Goal: Check status: Check status

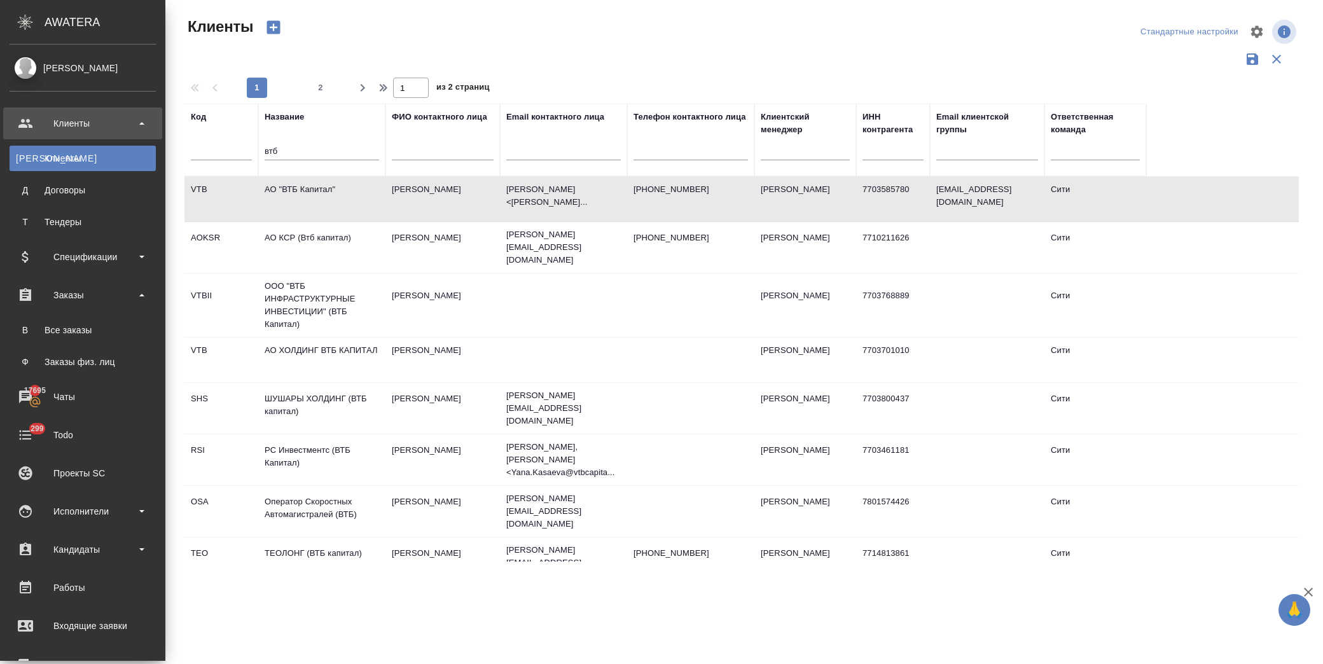
select select "RU"
click at [85, 328] on link "В Все заказы" at bounding box center [83, 329] width 146 height 25
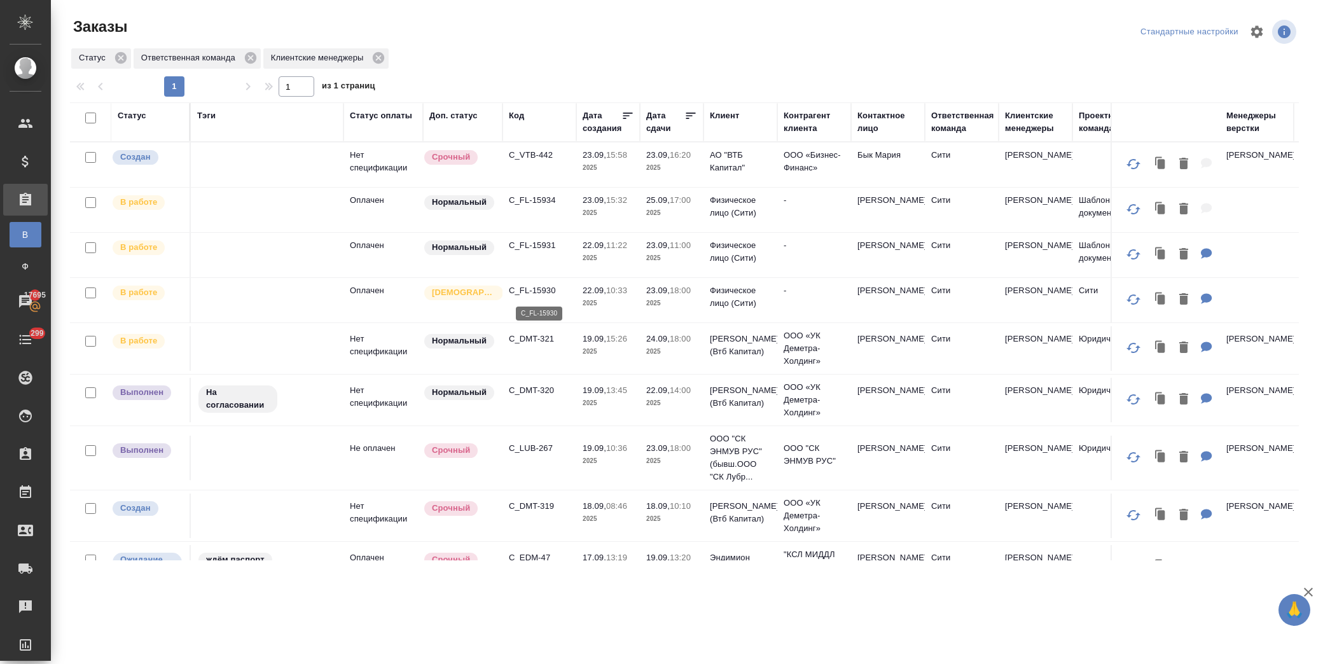
click at [545, 286] on p "C_FL-15930" at bounding box center [539, 290] width 61 height 13
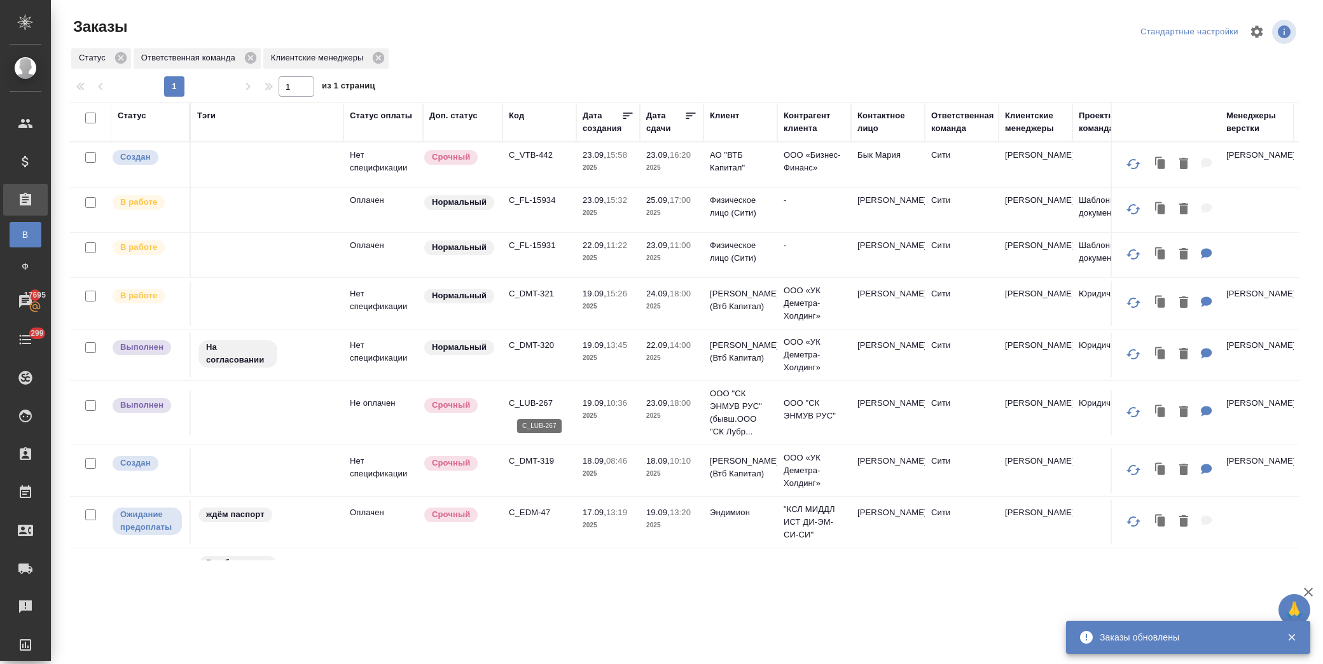
click at [533, 397] on p "C_LUB-267" at bounding box center [539, 403] width 61 height 13
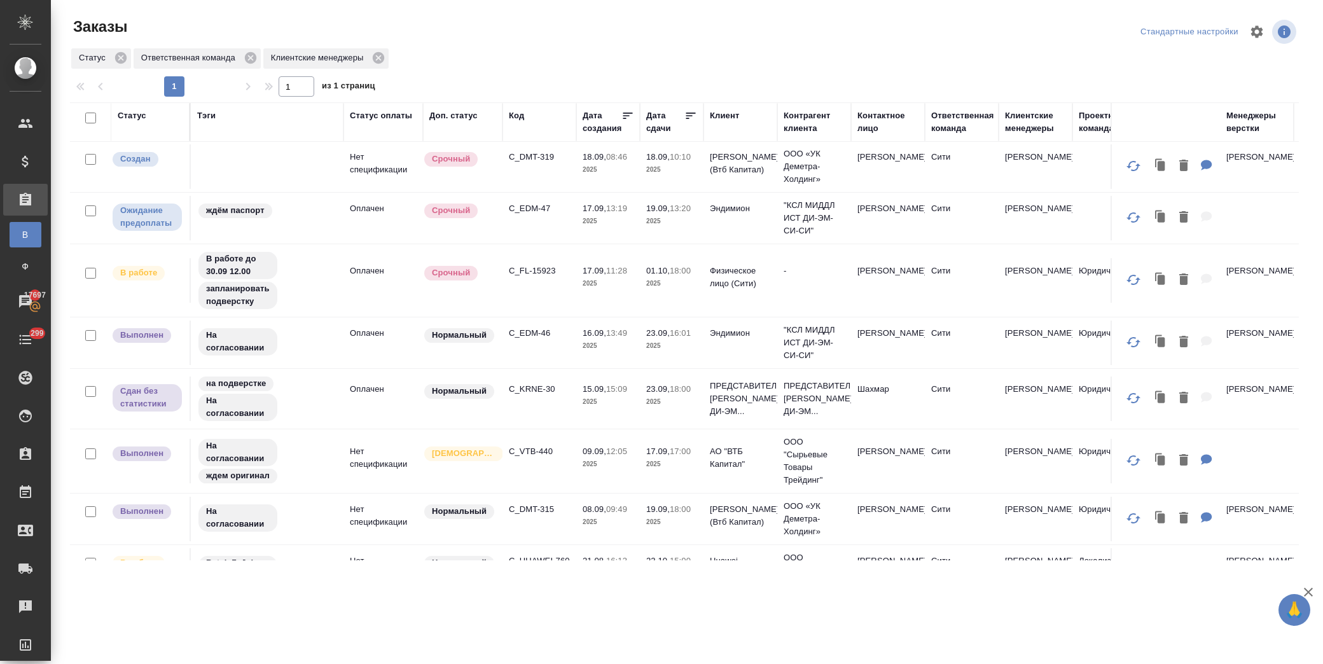
scroll to position [282, 0]
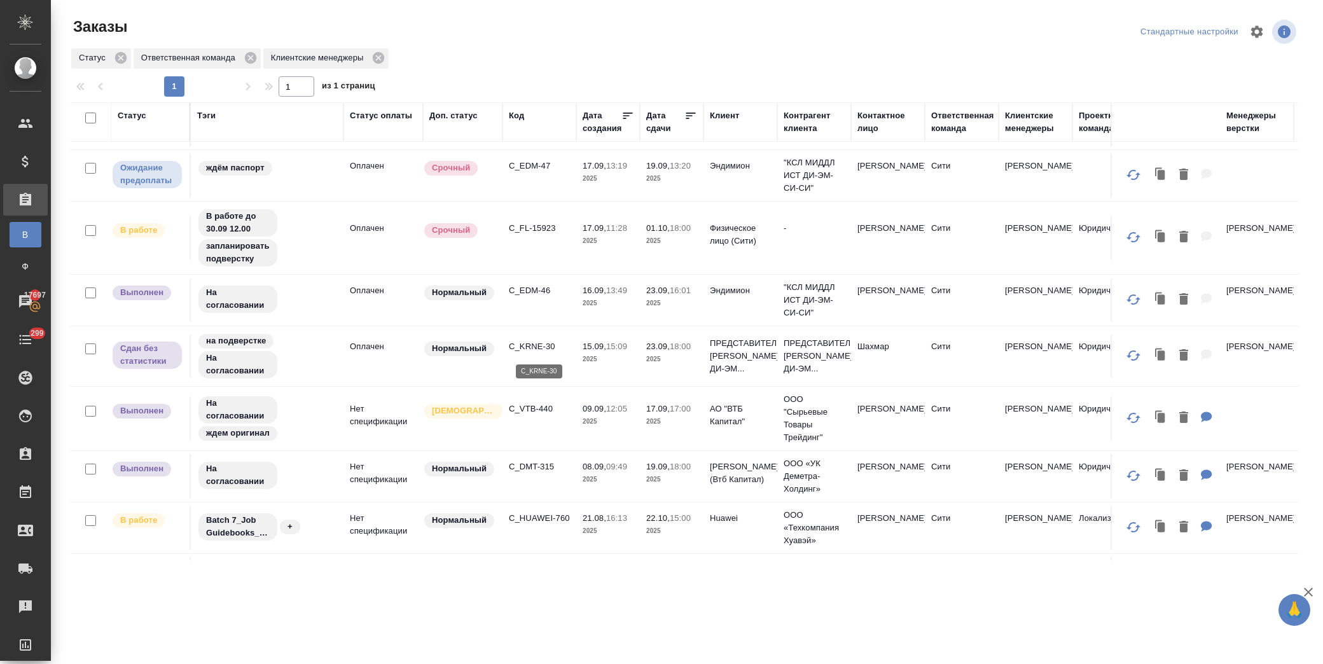
click at [544, 347] on p "C_KRNE-30" at bounding box center [539, 346] width 61 height 13
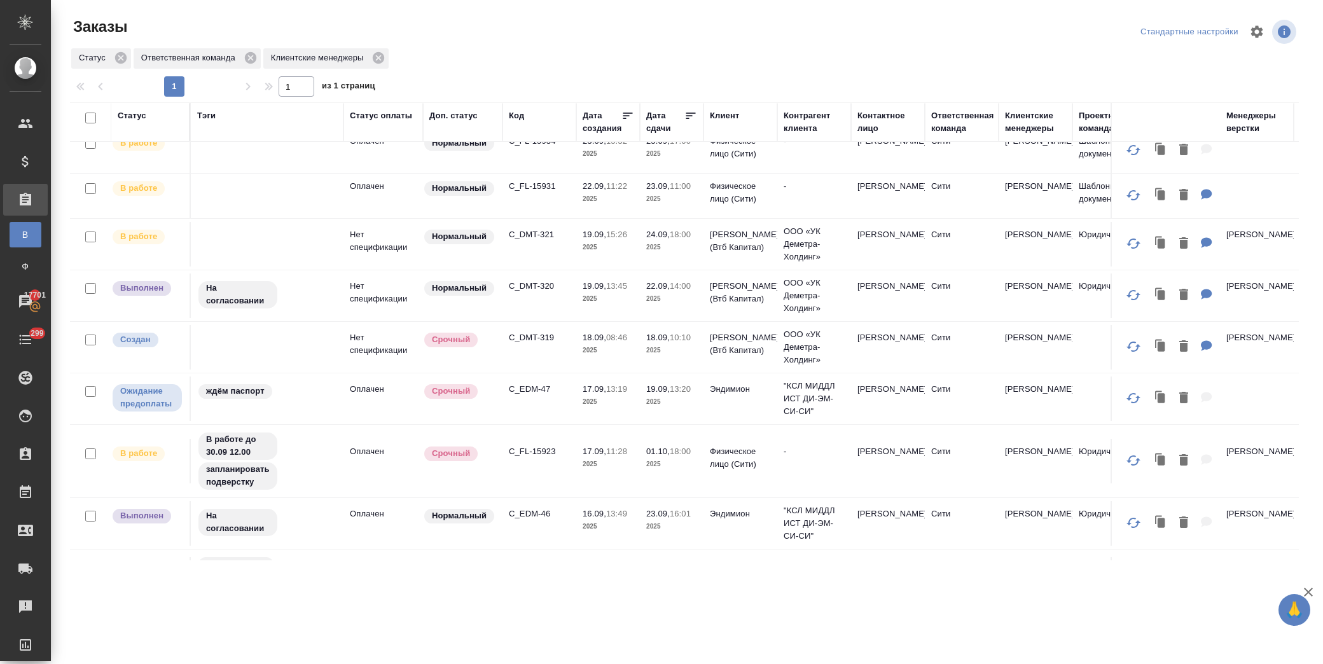
scroll to position [0, 0]
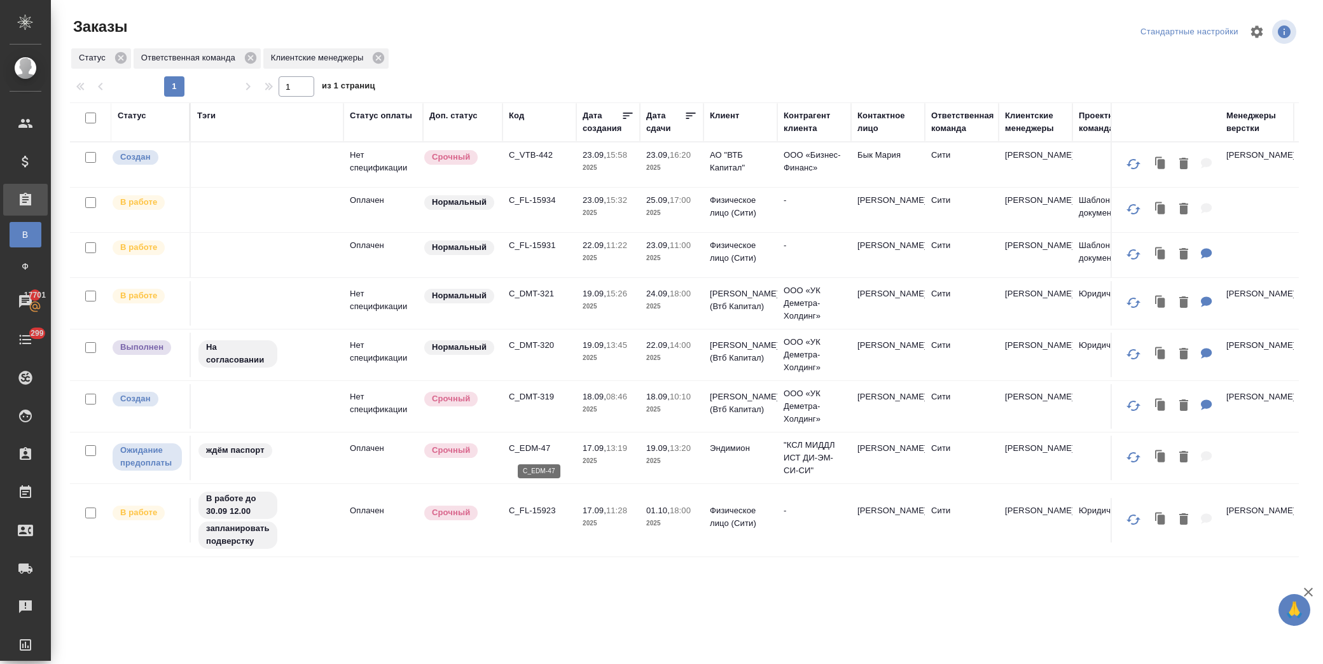
click at [535, 443] on p "C_EDM-47" at bounding box center [539, 448] width 61 height 13
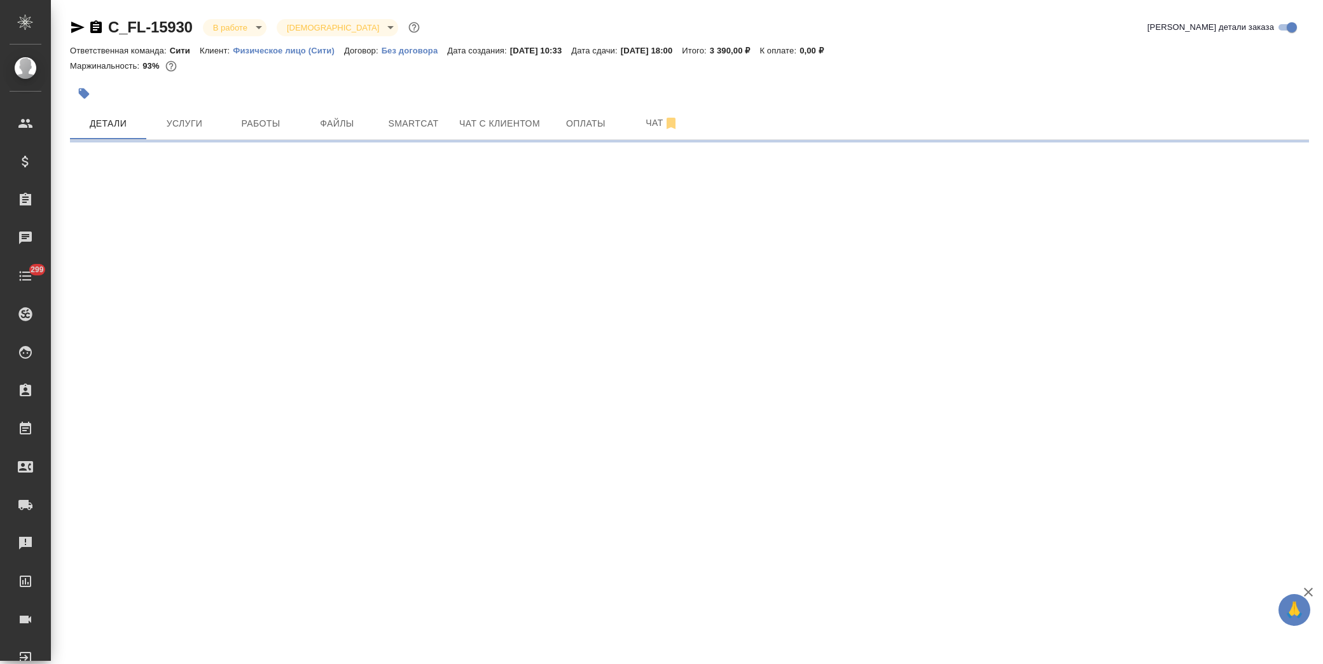
select select "RU"
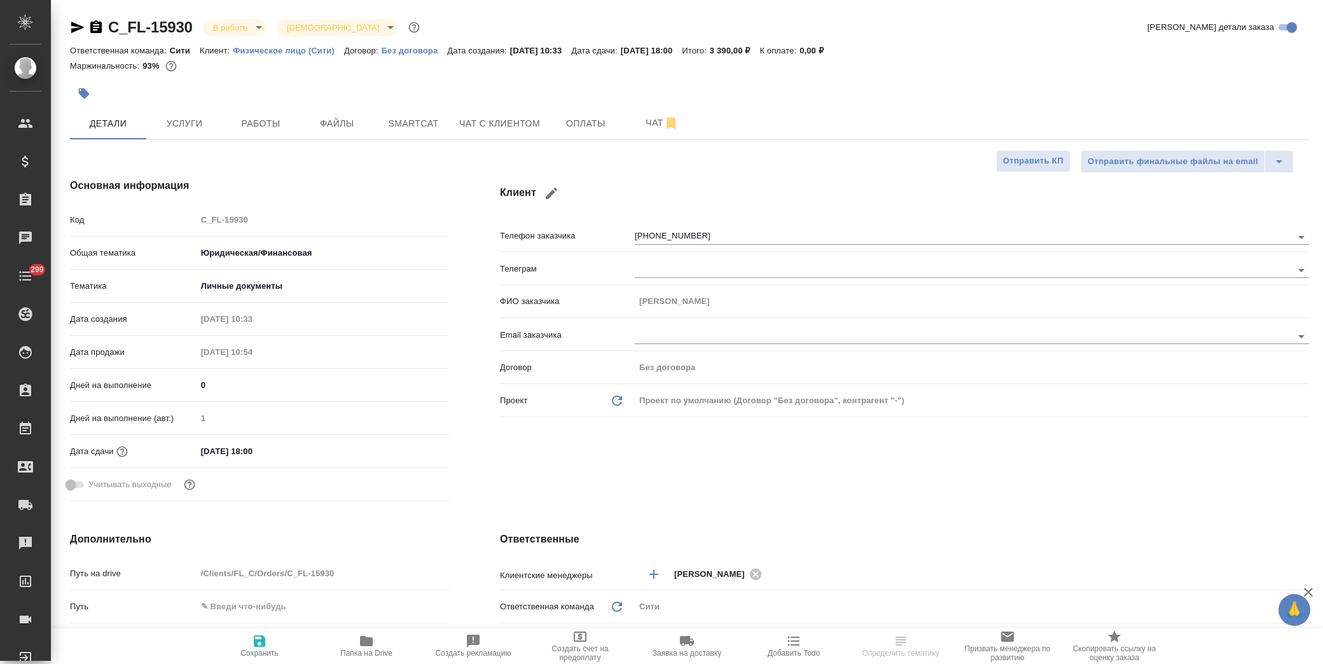
type textarea "x"
drag, startPoint x: 262, startPoint y: 106, endPoint x: 254, endPoint y: 114, distance: 11.7
click at [257, 113] on div "C_FL-15930 В работе inProgress Святая троица holyTrinity Кратко детали заказа О…" at bounding box center [689, 640] width 1253 height 1281
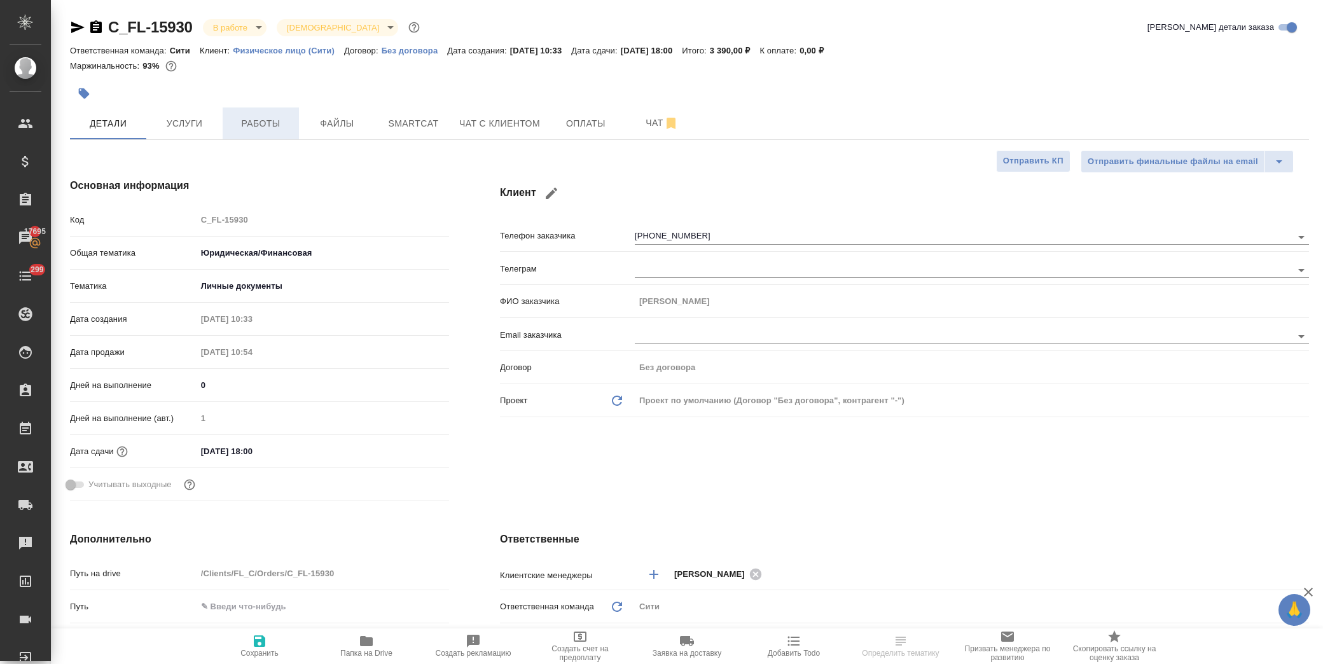
click at [254, 114] on button "Работы" at bounding box center [261, 123] width 76 height 32
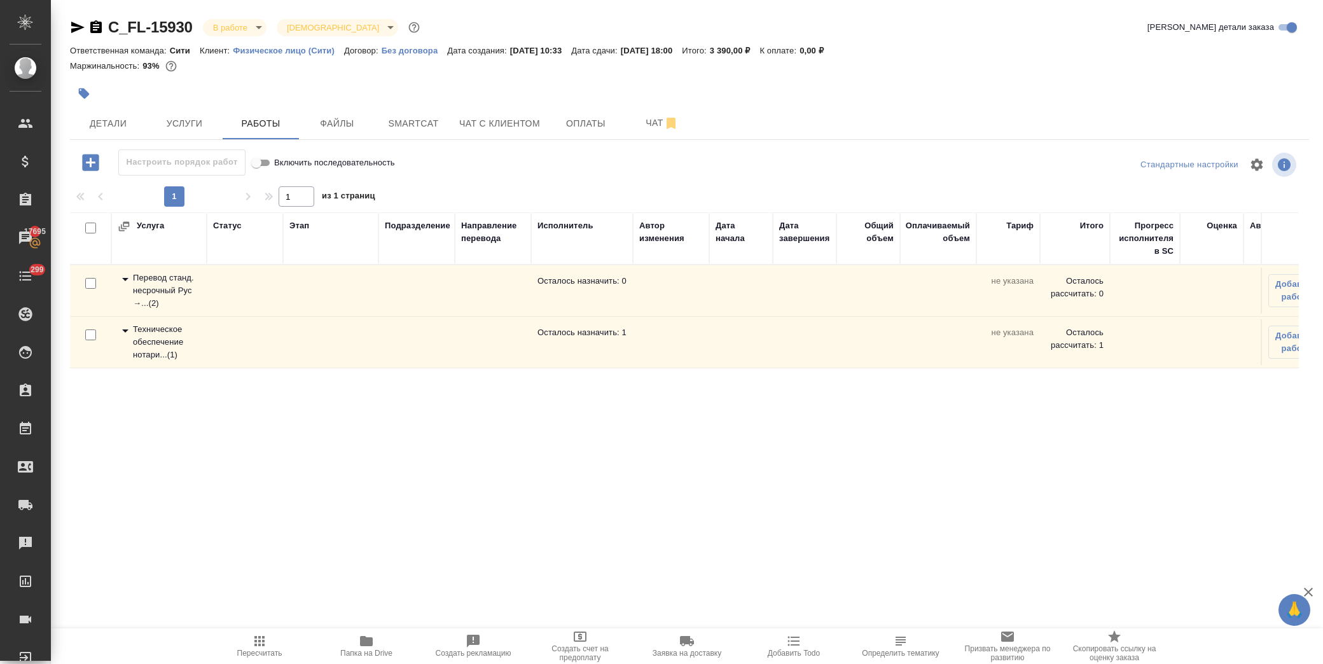
click at [122, 329] on icon at bounding box center [125, 330] width 15 height 15
click at [1272, 396] on button "button" at bounding box center [1281, 393] width 31 height 31
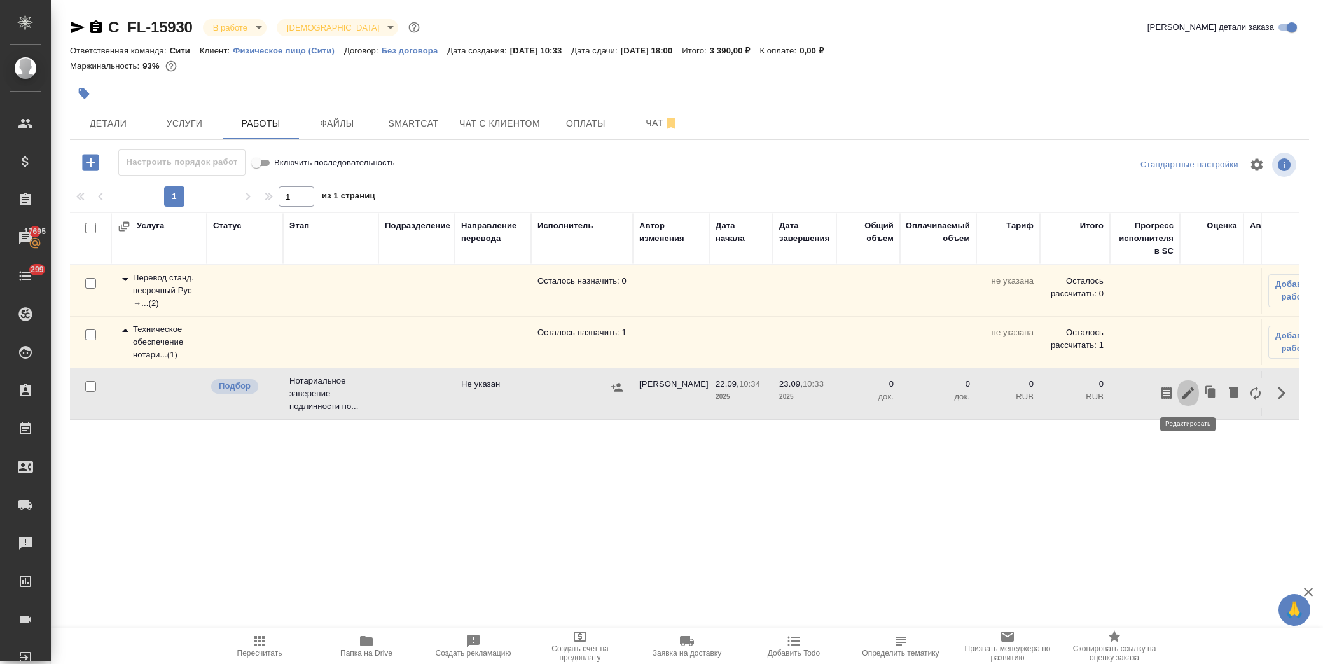
click at [1192, 395] on icon "button" at bounding box center [1187, 392] width 15 height 15
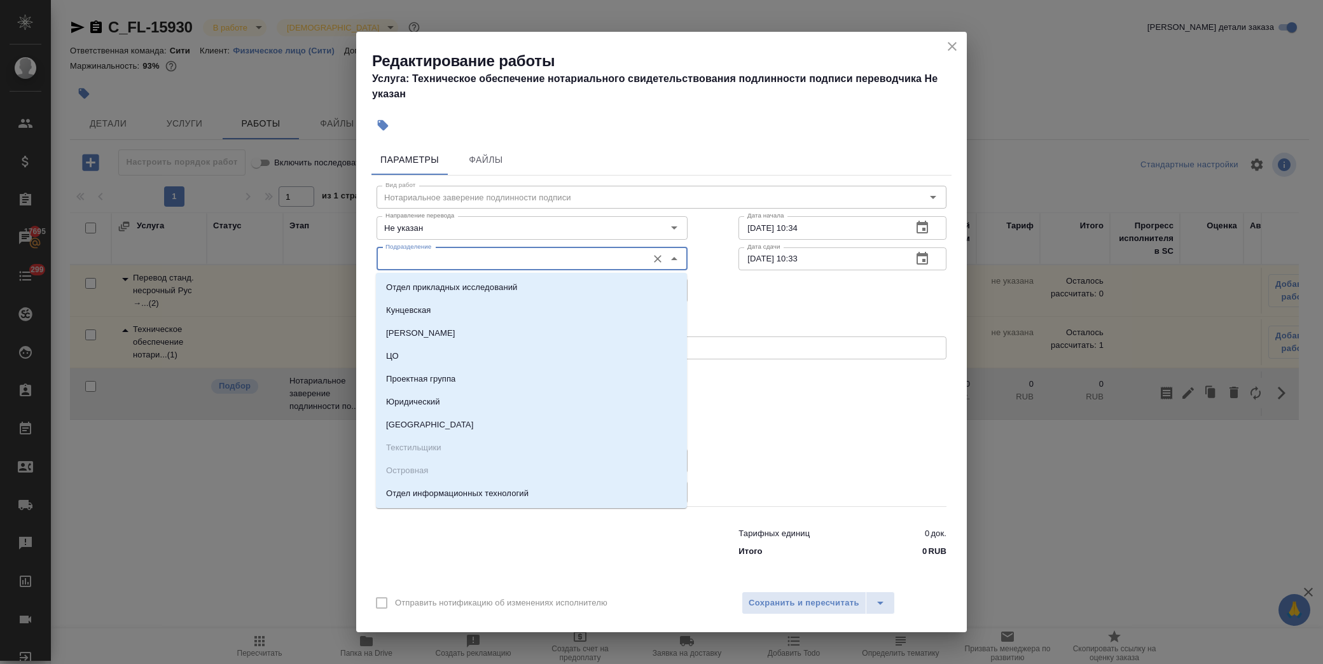
click at [469, 258] on input "Подразделение" at bounding box center [510, 258] width 261 height 15
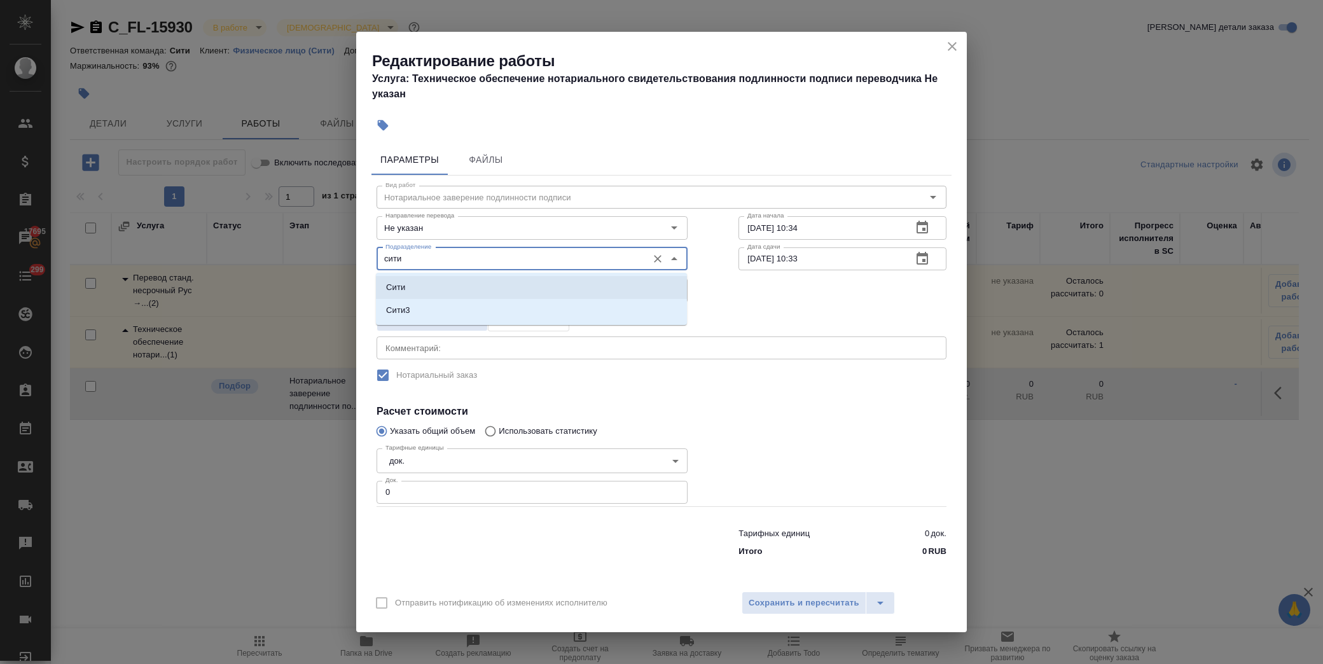
click at [417, 284] on li "Сити" at bounding box center [531, 287] width 311 height 23
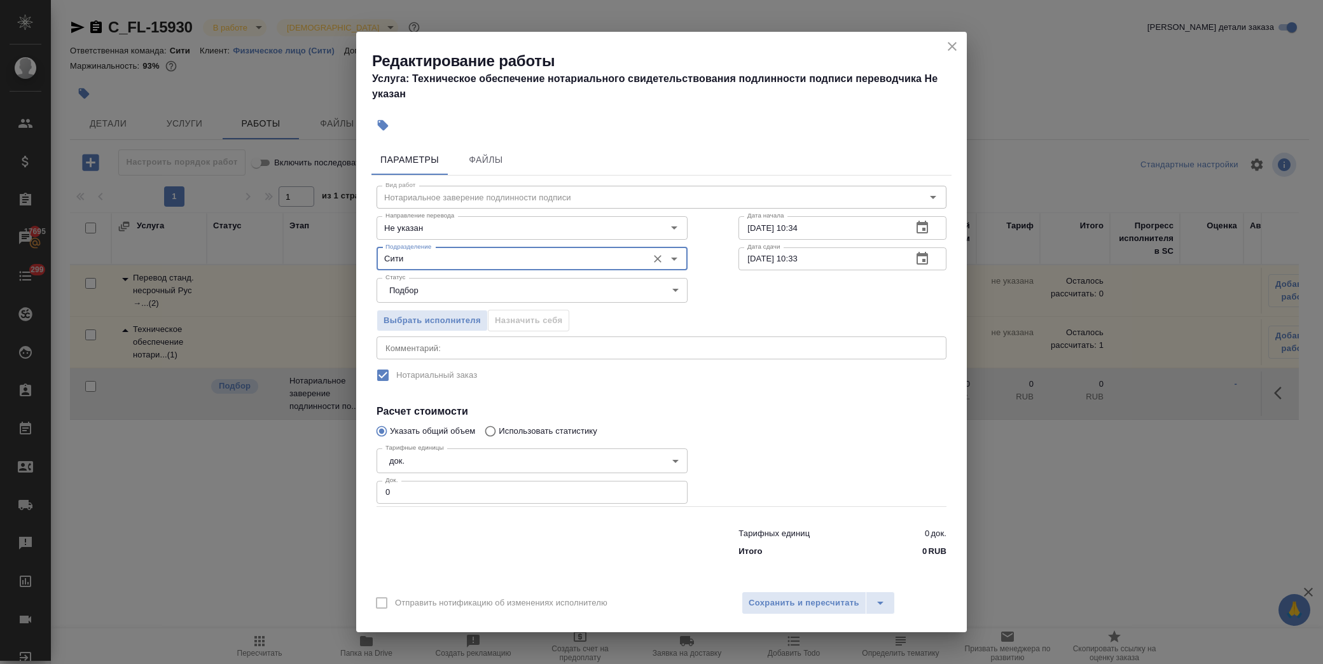
type input "Сити"
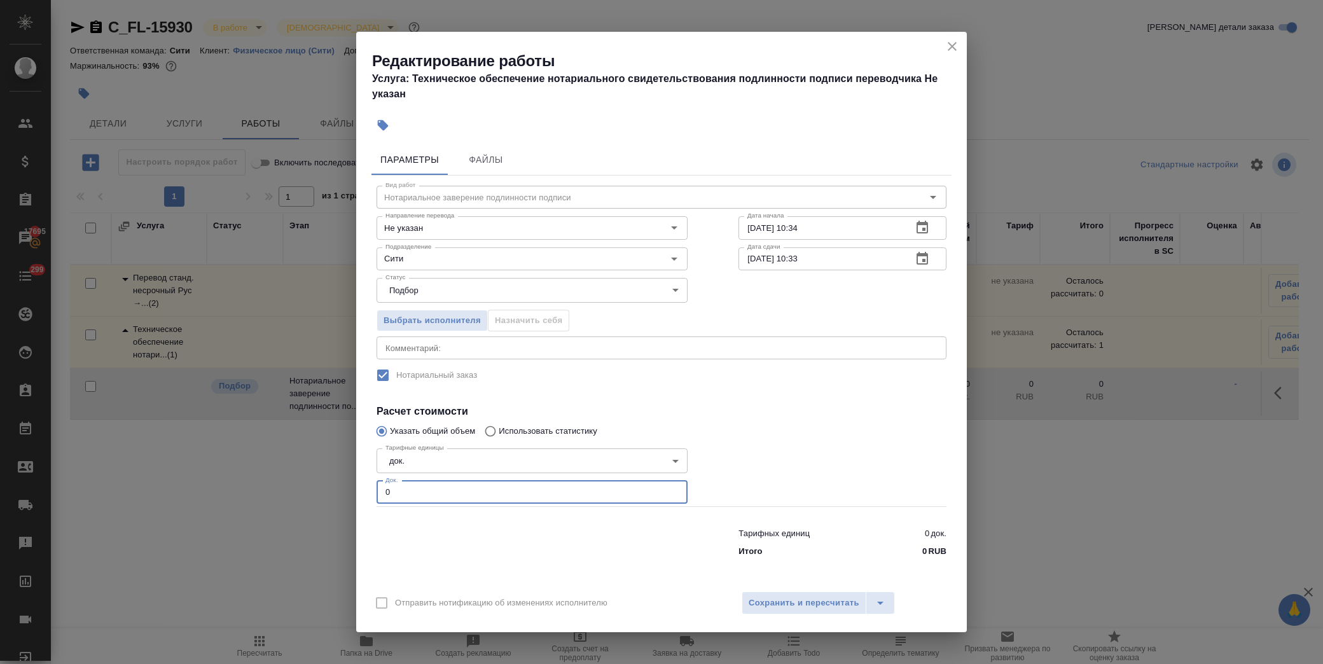
drag, startPoint x: 395, startPoint y: 492, endPoint x: 159, endPoint y: 492, distance: 235.9
click at [159, 492] on div "Редактирование работы Услуга: Техническое обеспечение нотариального свидетельст…" at bounding box center [661, 332] width 1323 height 664
type input "2"
click at [823, 609] on span "Сохранить и пересчитать" at bounding box center [803, 603] width 111 height 15
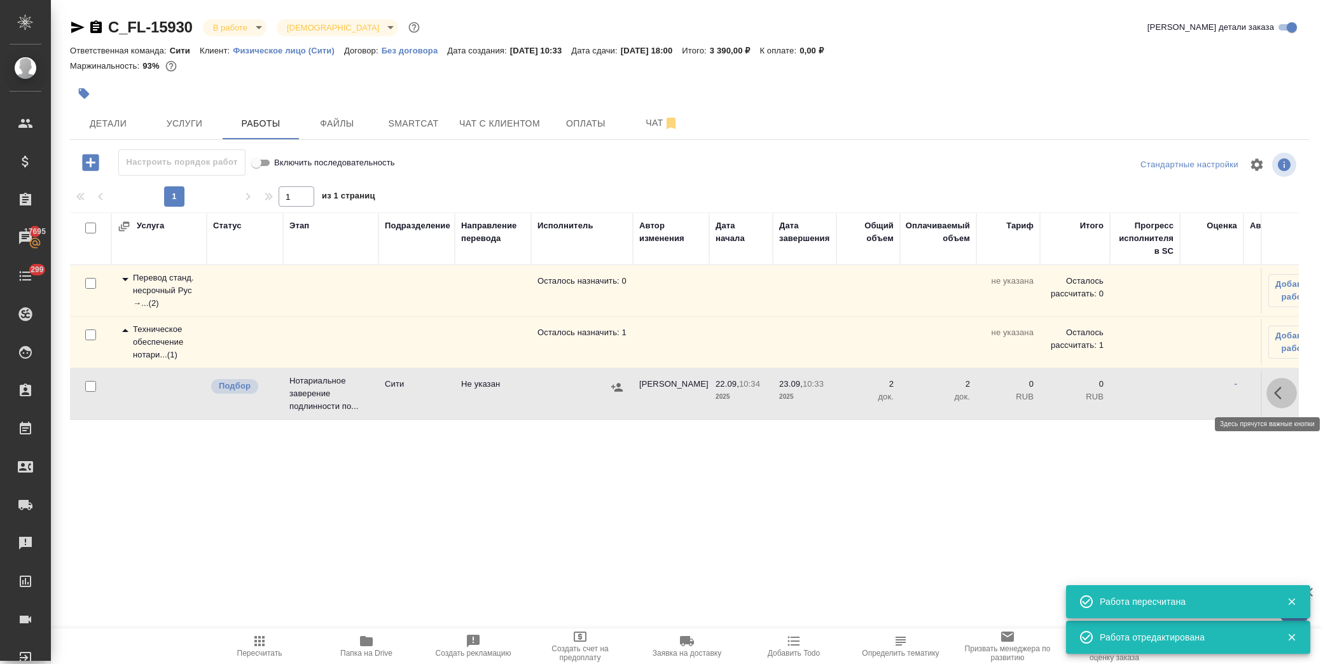
click at [1271, 383] on button "button" at bounding box center [1281, 393] width 31 height 31
click at [1192, 391] on icon "button" at bounding box center [1187, 392] width 15 height 15
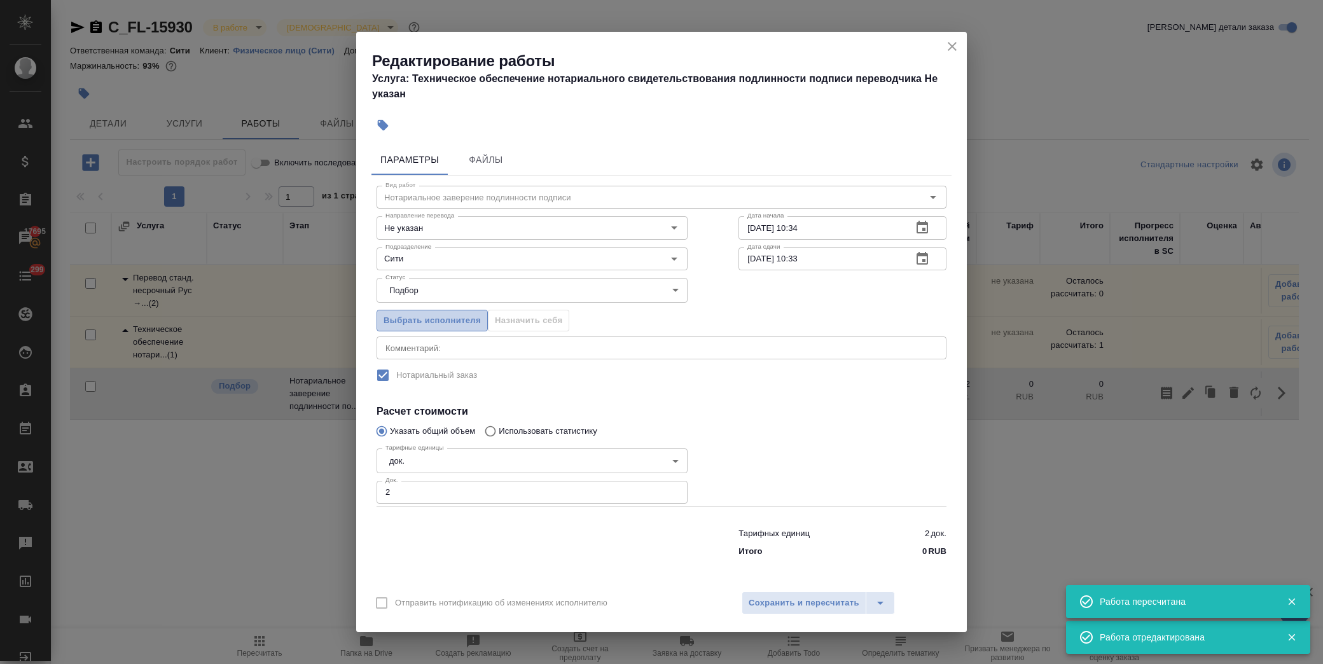
click at [456, 310] on button "Выбрать исполнителя" at bounding box center [431, 321] width 111 height 22
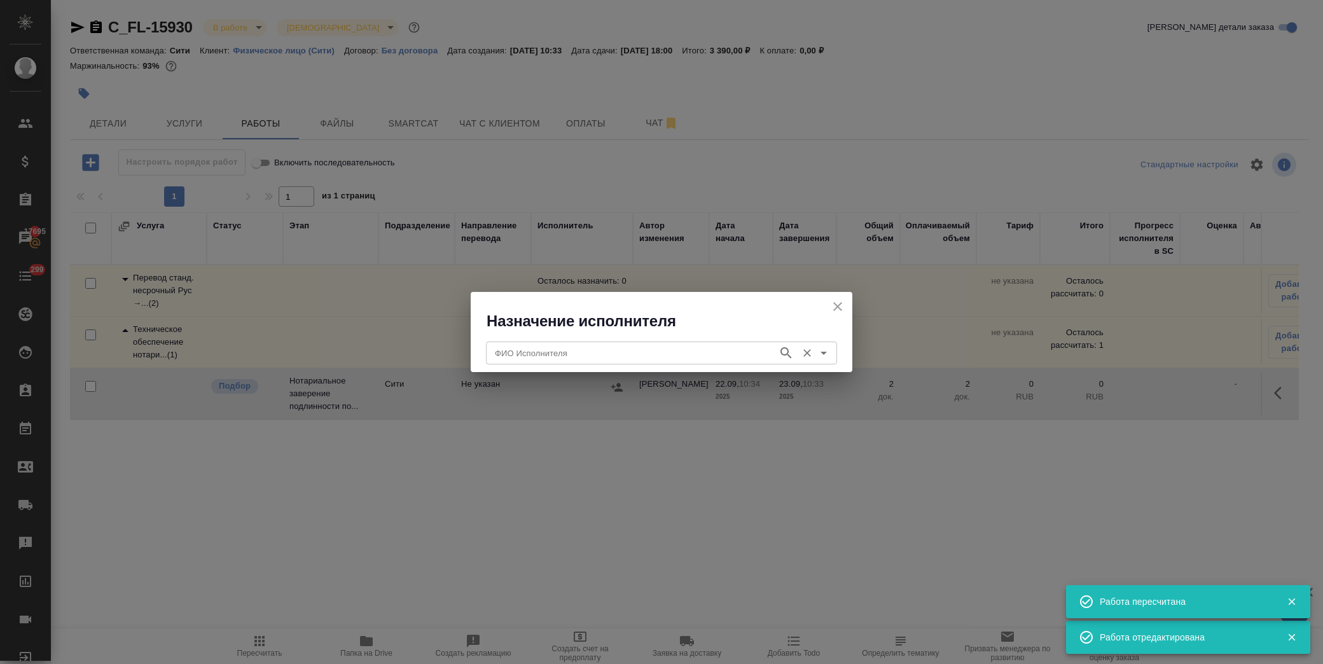
click at [593, 355] on input "ФИО Исполнителя" at bounding box center [631, 352] width 282 height 15
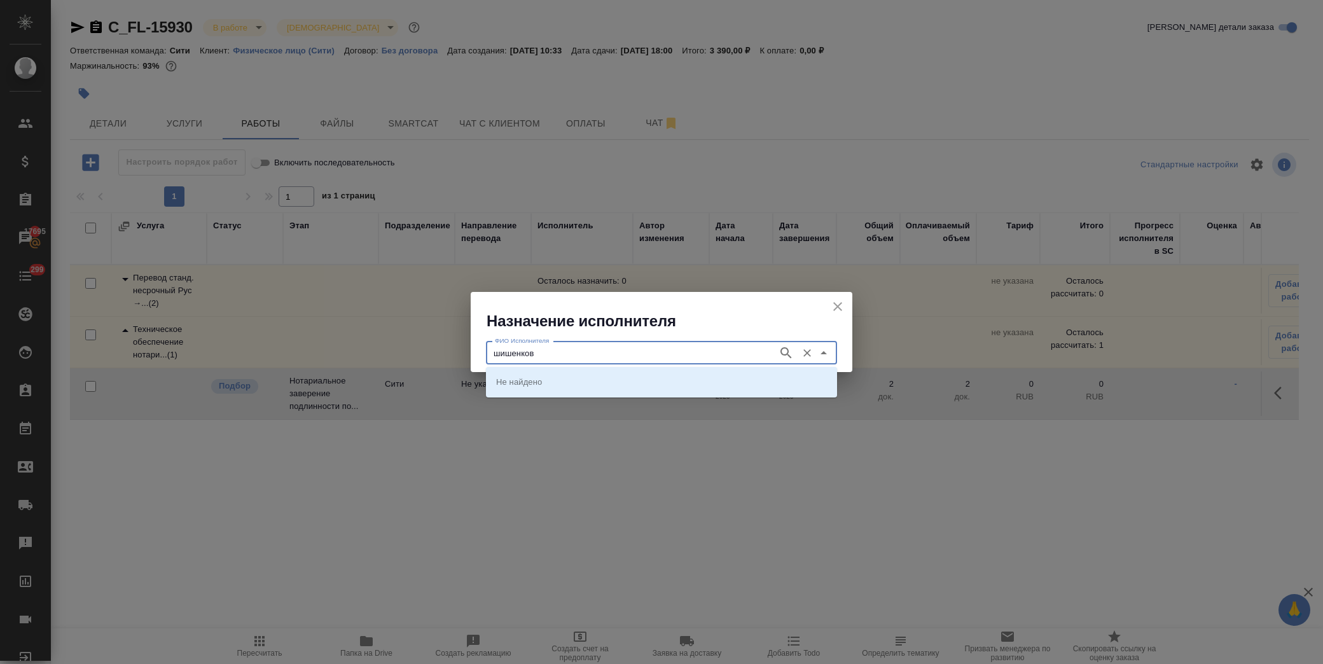
type input "шишенков"
click at [565, 382] on p "НОТАРИУС Шишенков Леонид Васильевич" at bounding box center [530, 381] width 69 height 13
type input "НОТАРИУС Шишенков Леонид Васильевич"
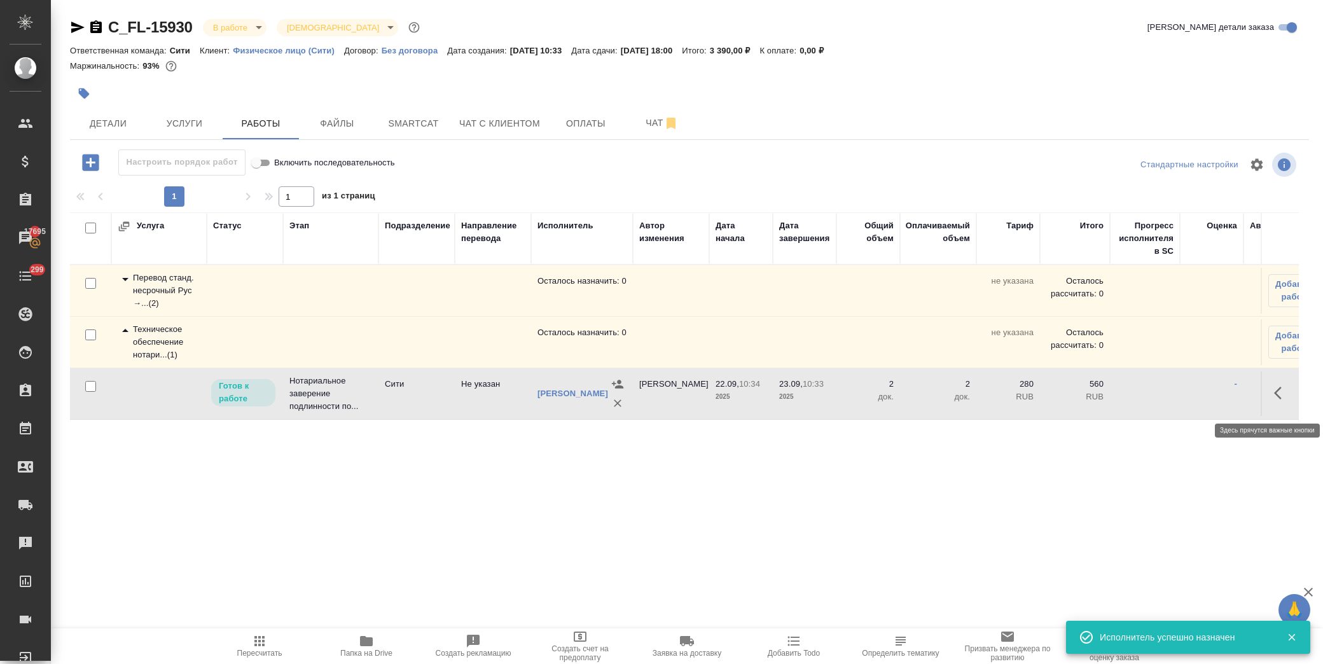
click at [1287, 393] on icon "button" at bounding box center [1281, 392] width 15 height 15
click at [1191, 399] on icon "button" at bounding box center [1187, 392] width 15 height 15
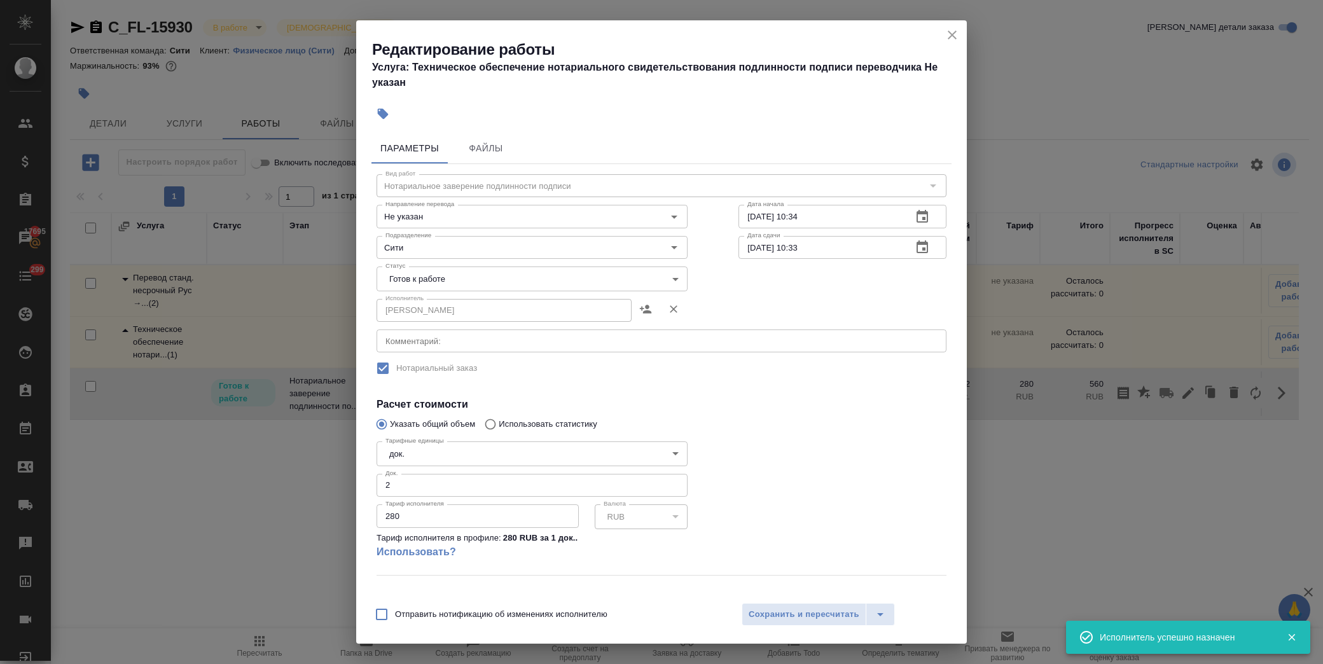
click at [481, 282] on body "🙏 .cls-1 fill:#fff; AWATERA Лофицкая Юлия Владимировна Клиенты Спецификации Зак…" at bounding box center [661, 332] width 1323 height 664
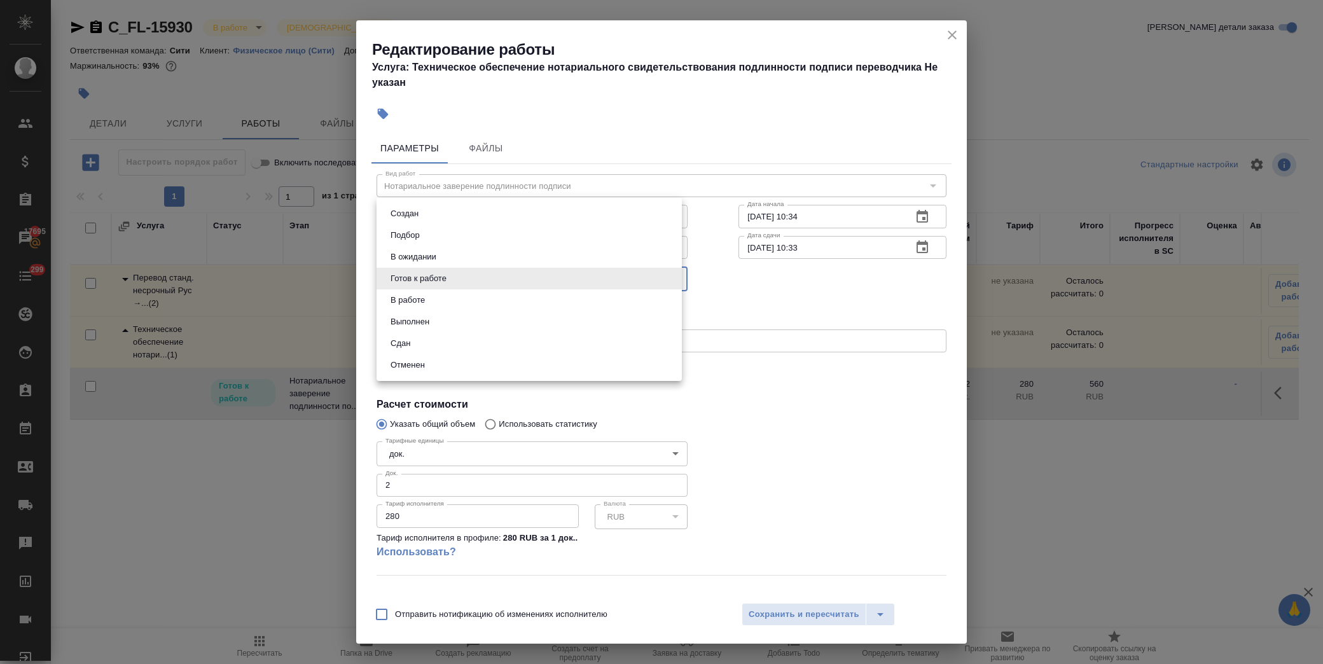
drag, startPoint x: 450, startPoint y: 342, endPoint x: 486, endPoint y: 372, distance: 47.5
click at [451, 344] on li "Сдан" at bounding box center [528, 344] width 305 height 22
type input "closed"
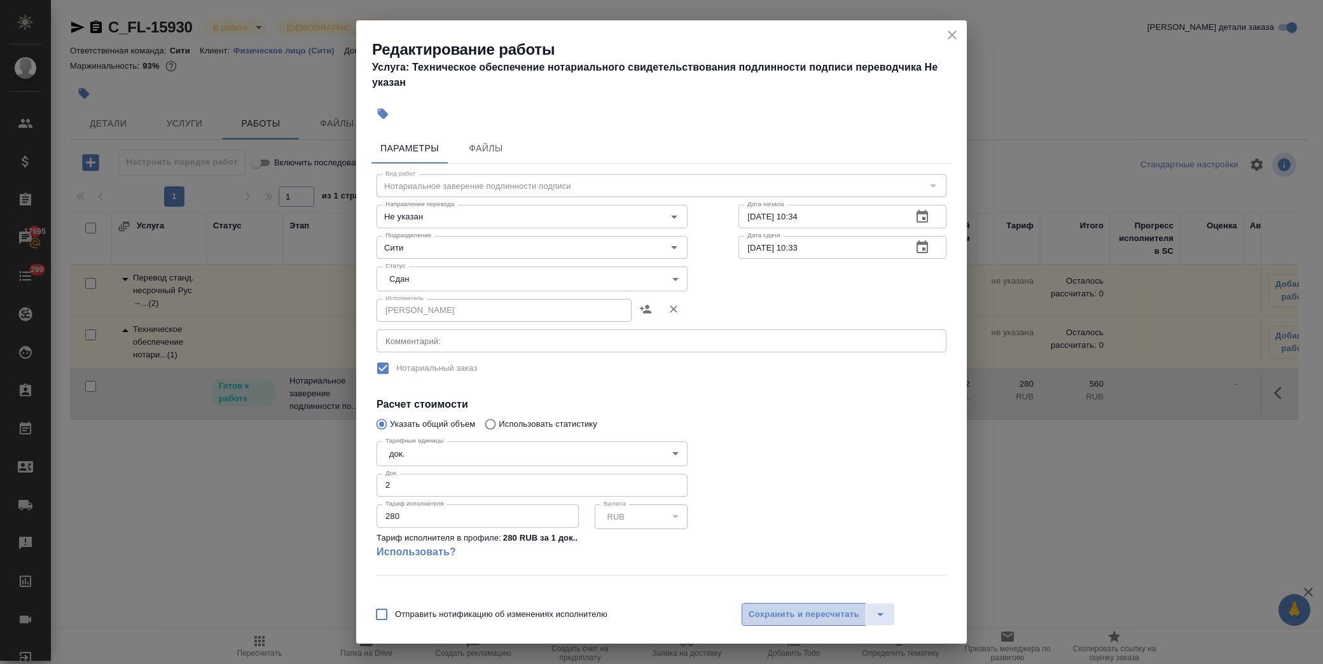
click at [808, 612] on span "Сохранить и пересчитать" at bounding box center [803, 614] width 111 height 15
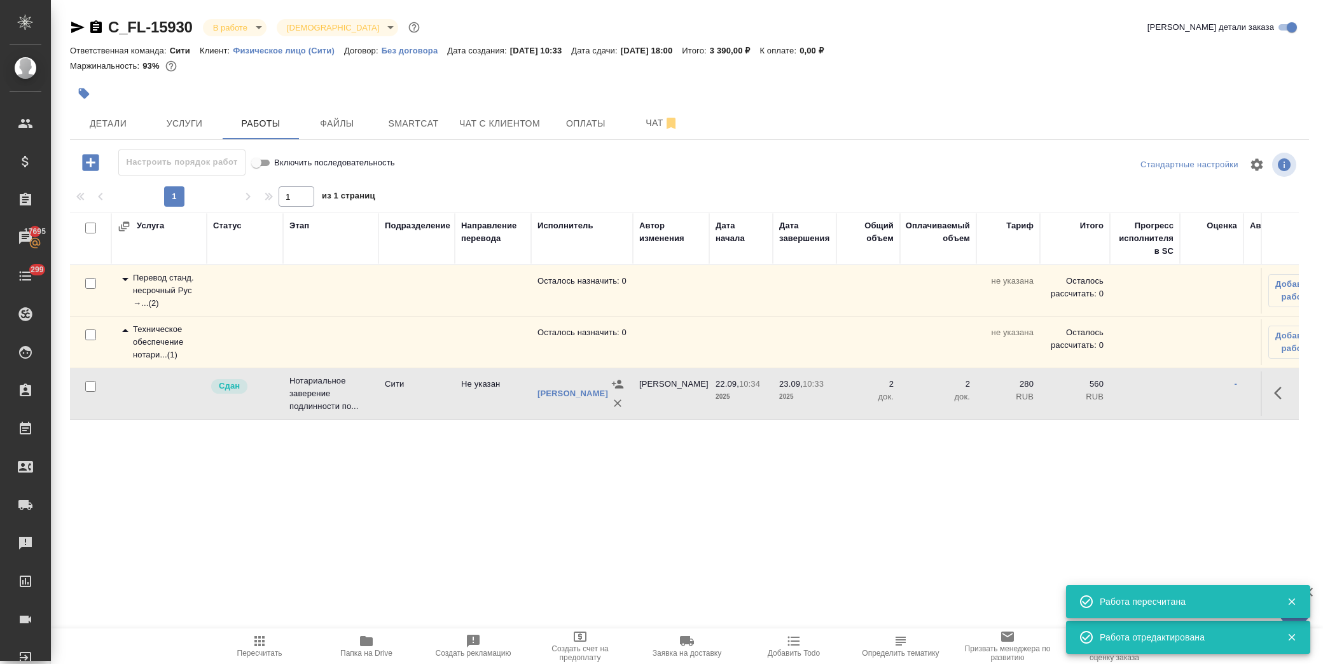
click at [118, 284] on icon at bounding box center [125, 279] width 15 height 15
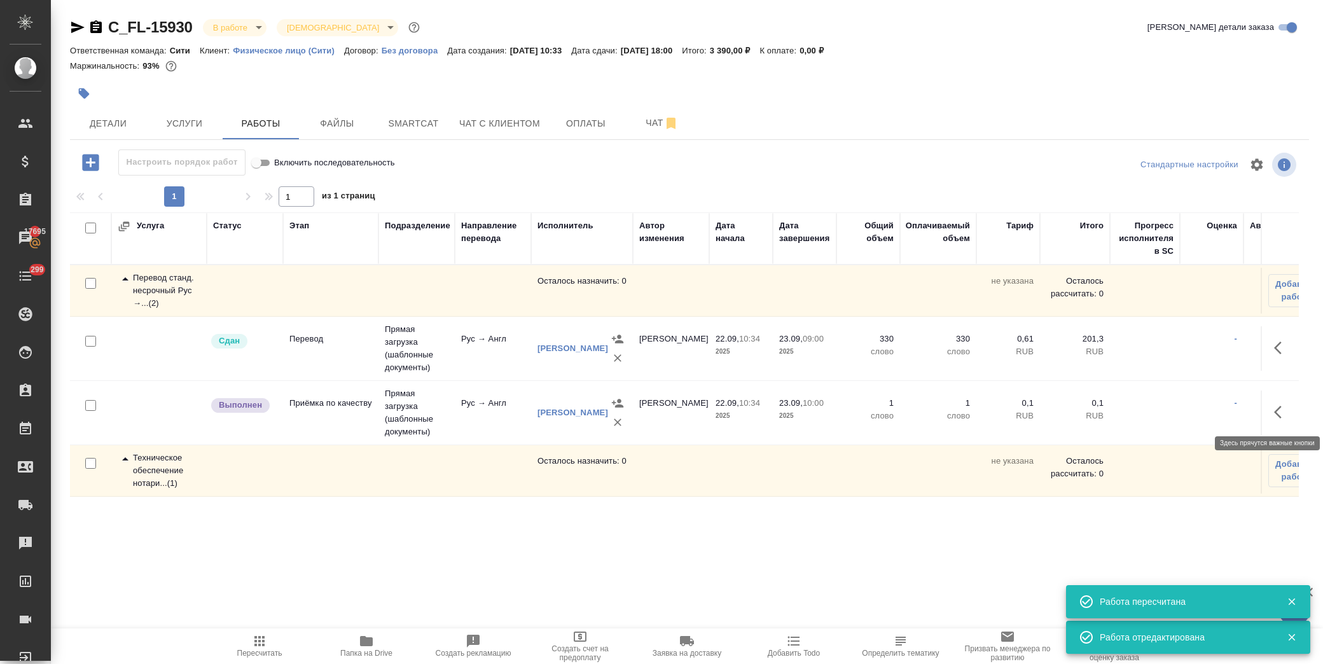
click at [1274, 420] on icon "button" at bounding box center [1281, 411] width 15 height 15
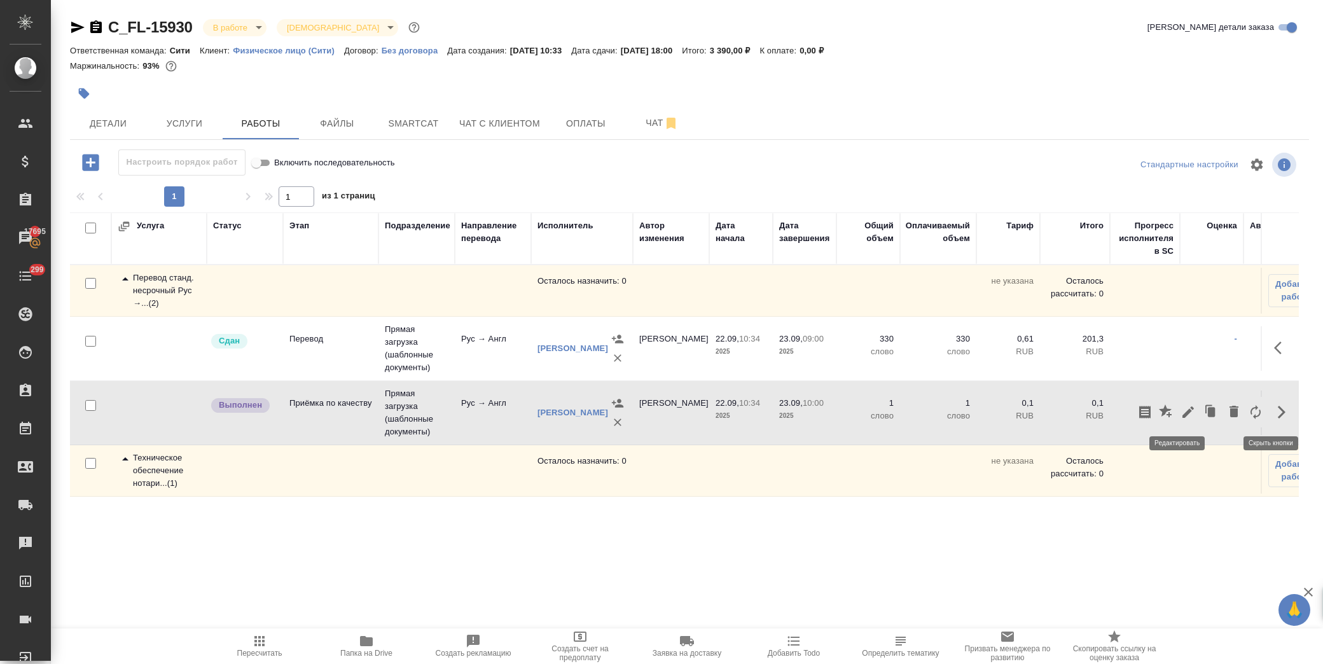
click at [1182, 417] on icon "button" at bounding box center [1187, 411] width 11 height 11
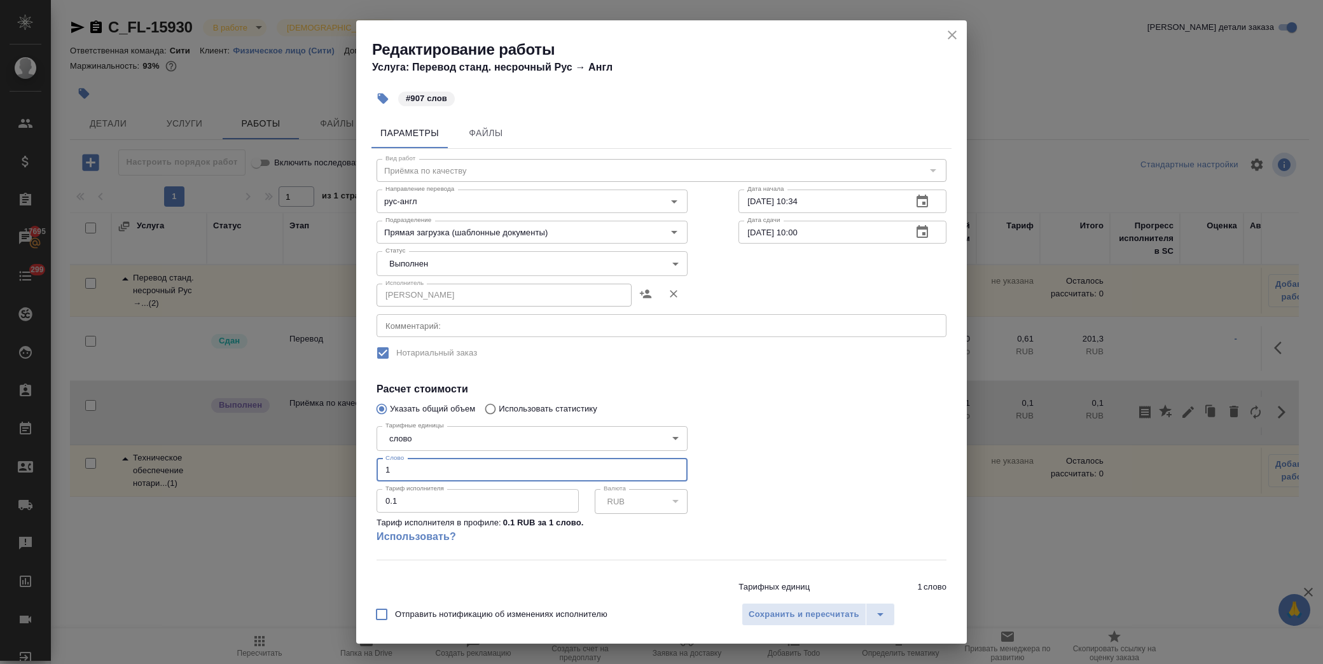
drag, startPoint x: 274, startPoint y: 463, endPoint x: 266, endPoint y: 463, distance: 8.3
click at [266, 463] on div "Редактирование работы Услуга: Перевод станд. несрочный Рус → Англ #907 слов Пар…" at bounding box center [661, 332] width 1323 height 664
type input "907"
click at [460, 249] on div "Статус Выполнен completed Статус" at bounding box center [532, 262] width 362 height 83
click at [460, 256] on body "🙏 .cls-1 fill:#fff; AWATERA Лофицкая Юлия Владимировна Клиенты Спецификации Зак…" at bounding box center [661, 332] width 1323 height 664
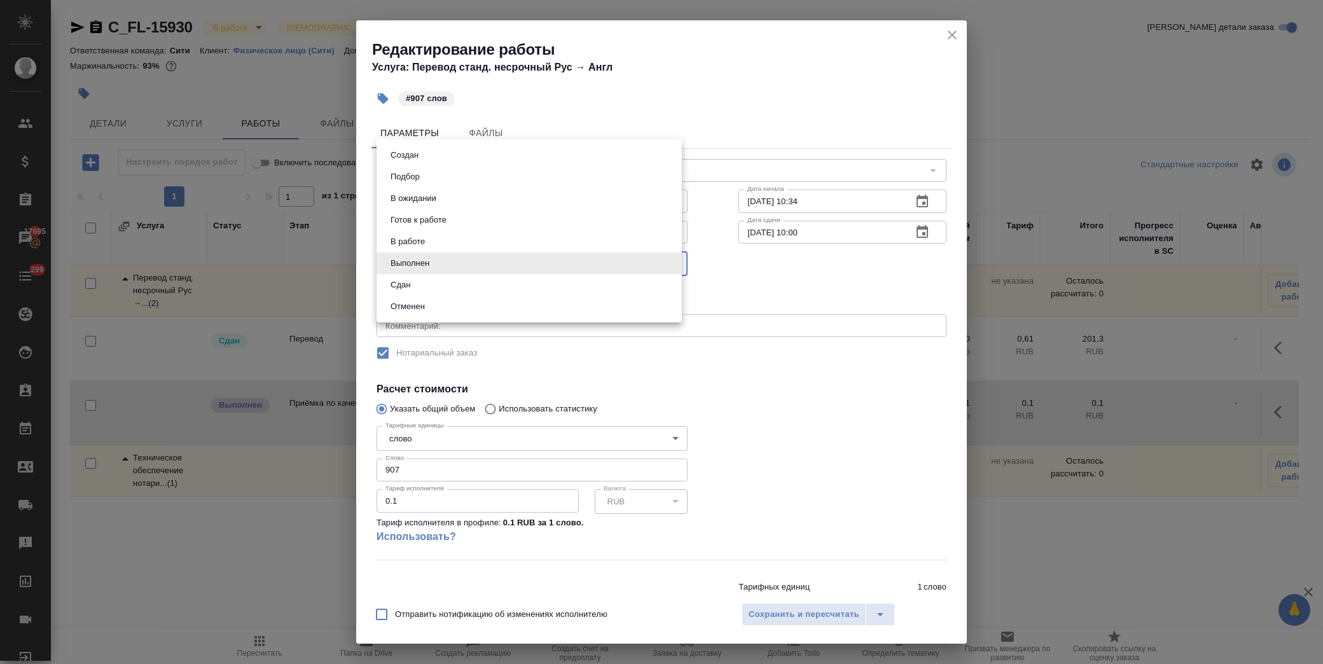
click at [440, 291] on li "Сдан" at bounding box center [528, 285] width 305 height 22
type input "closed"
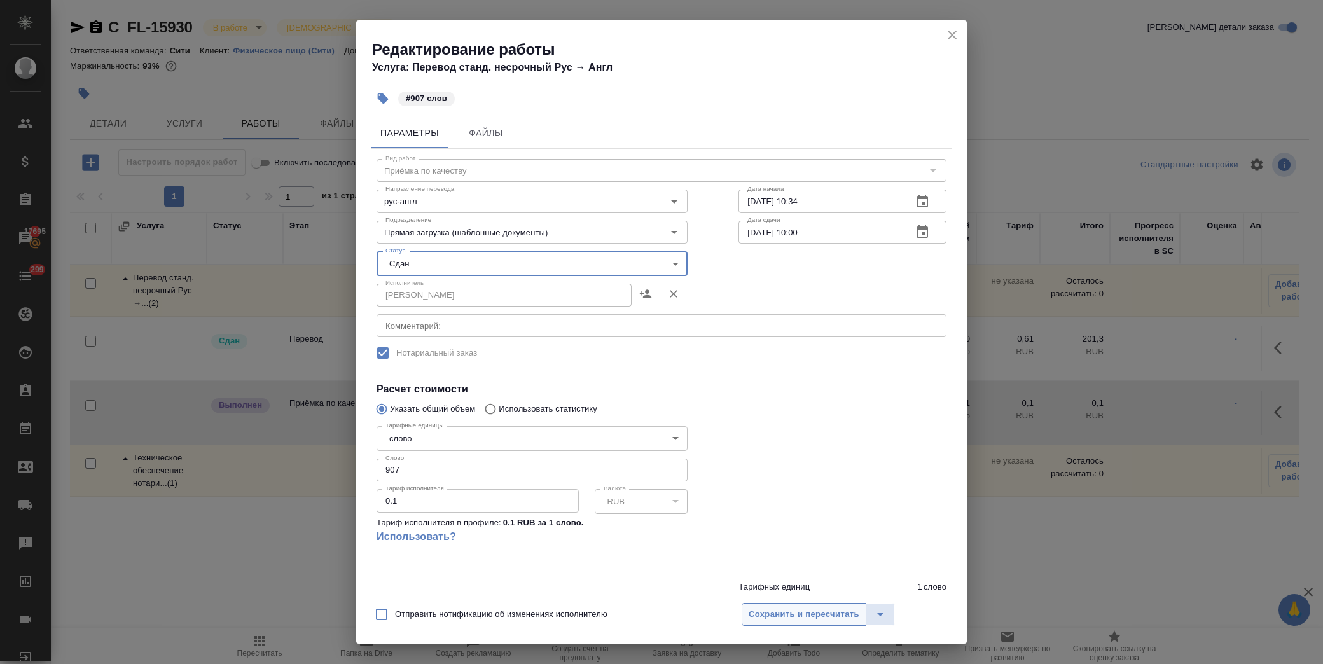
click at [771, 612] on span "Сохранить и пересчитать" at bounding box center [803, 614] width 111 height 15
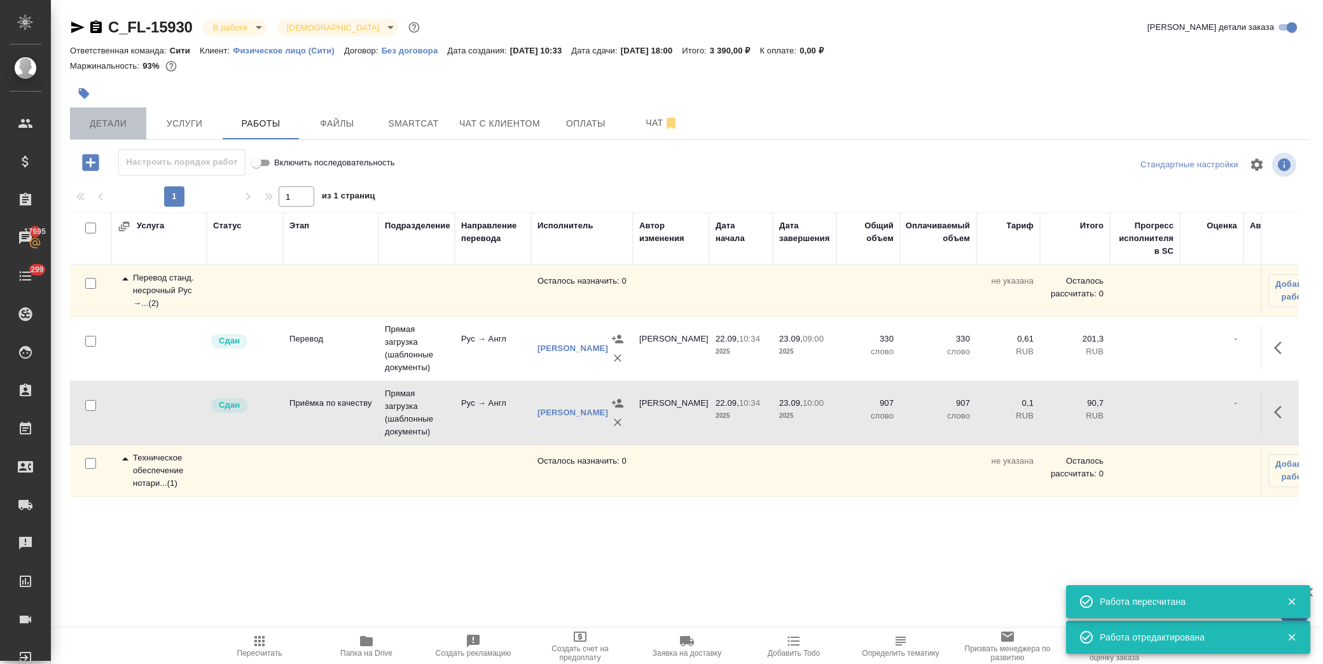
click at [116, 121] on span "Детали" at bounding box center [108, 124] width 61 height 16
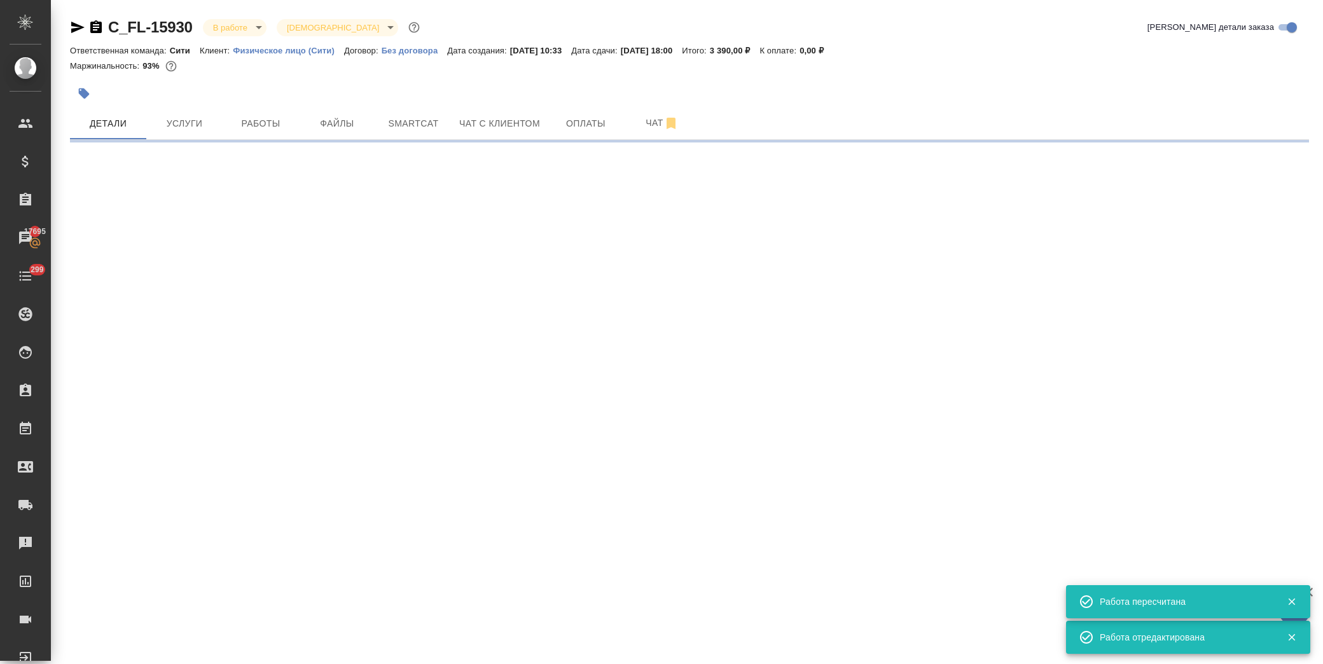
select select "RU"
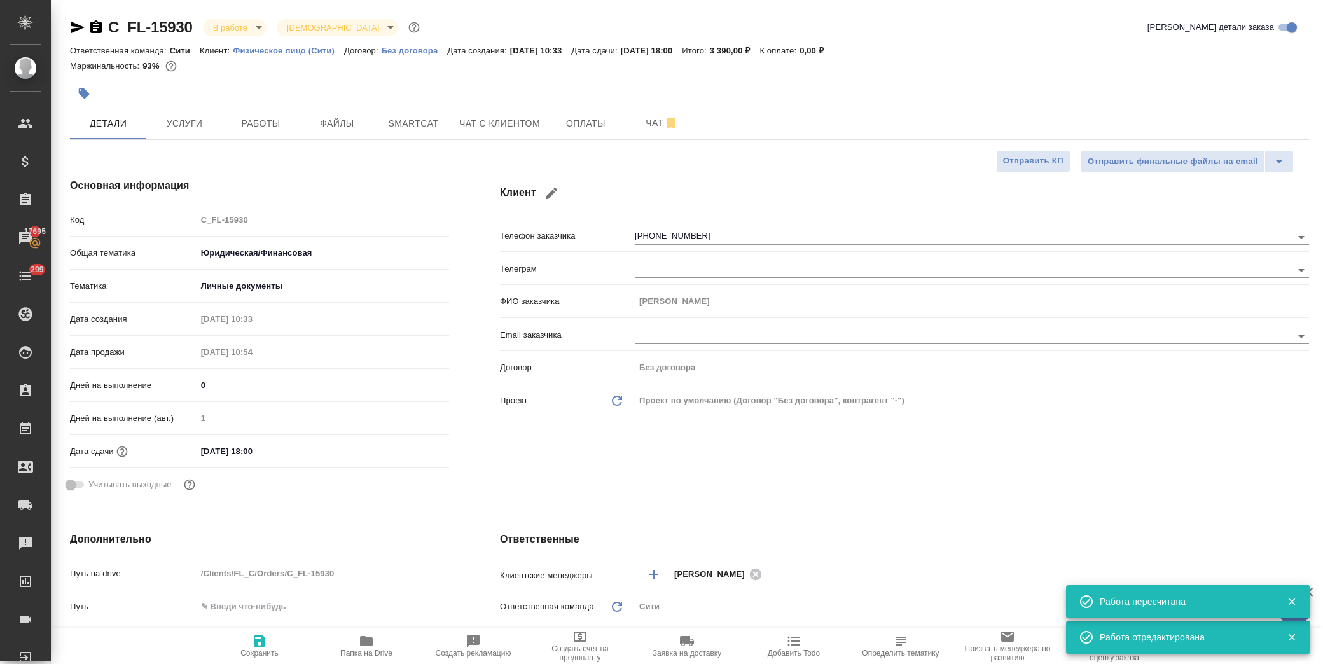
type textarea "x"
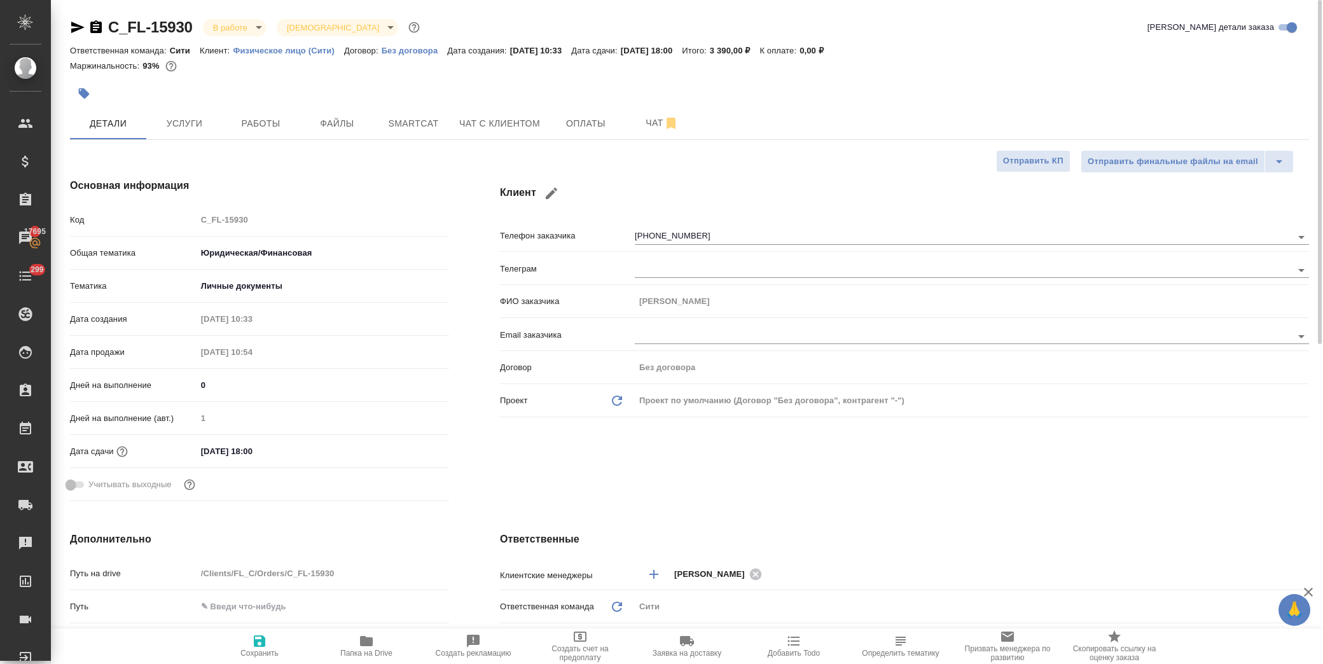
click at [231, 32] on body "🙏 .cls-1 fill:#fff; AWATERA Лофицкая Юлия Владимировна Клиенты Спецификации Зак…" at bounding box center [661, 332] width 1323 height 664
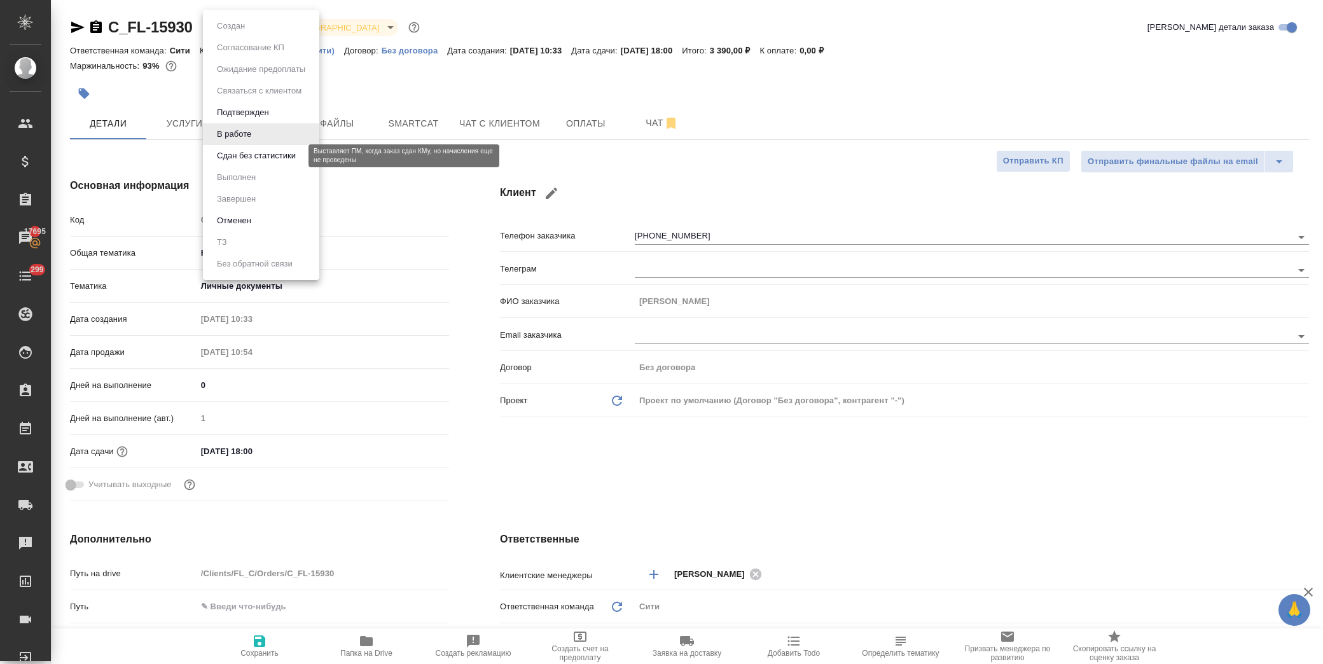
click at [245, 154] on button "Сдан без статистики" at bounding box center [256, 156] width 86 height 14
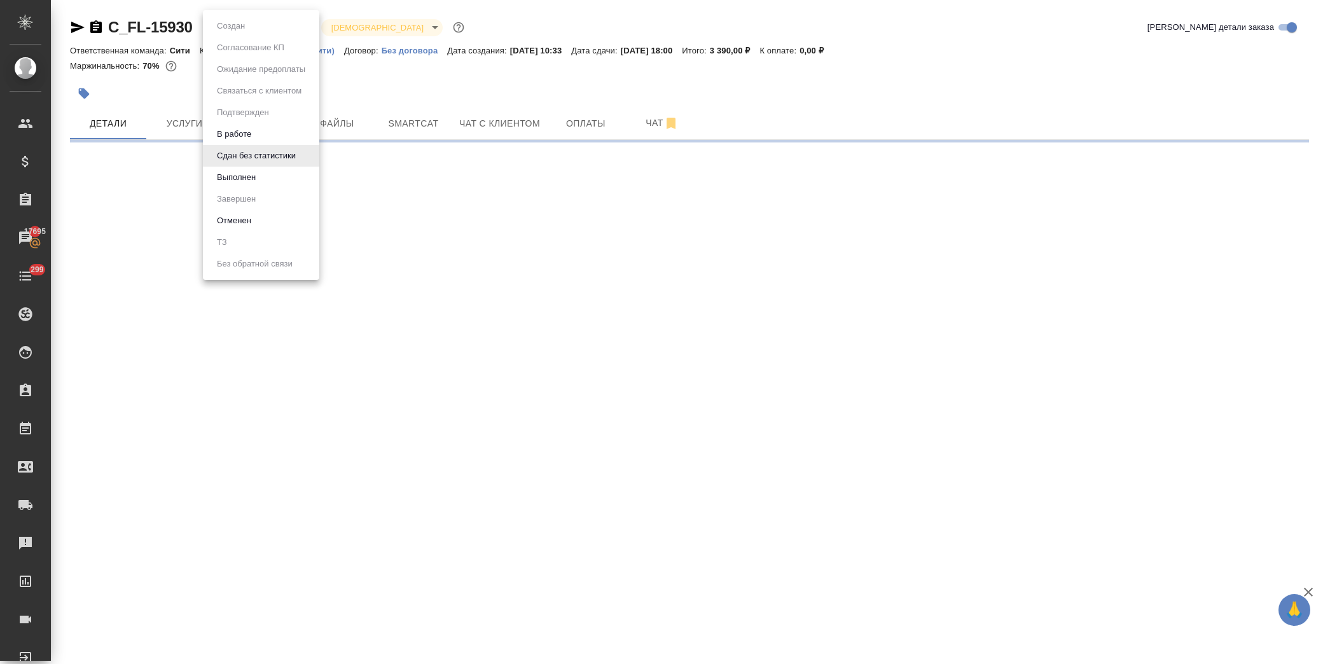
click at [239, 26] on body "🙏 .cls-1 fill:#fff; AWATERA Лофицкая Юлия Владимировна Клиенты Спецификации Зак…" at bounding box center [661, 332] width 1323 height 664
drag, startPoint x: 230, startPoint y: 174, endPoint x: 254, endPoint y: 109, distance: 68.6
click at [230, 170] on button "Выполнен" at bounding box center [236, 177] width 46 height 14
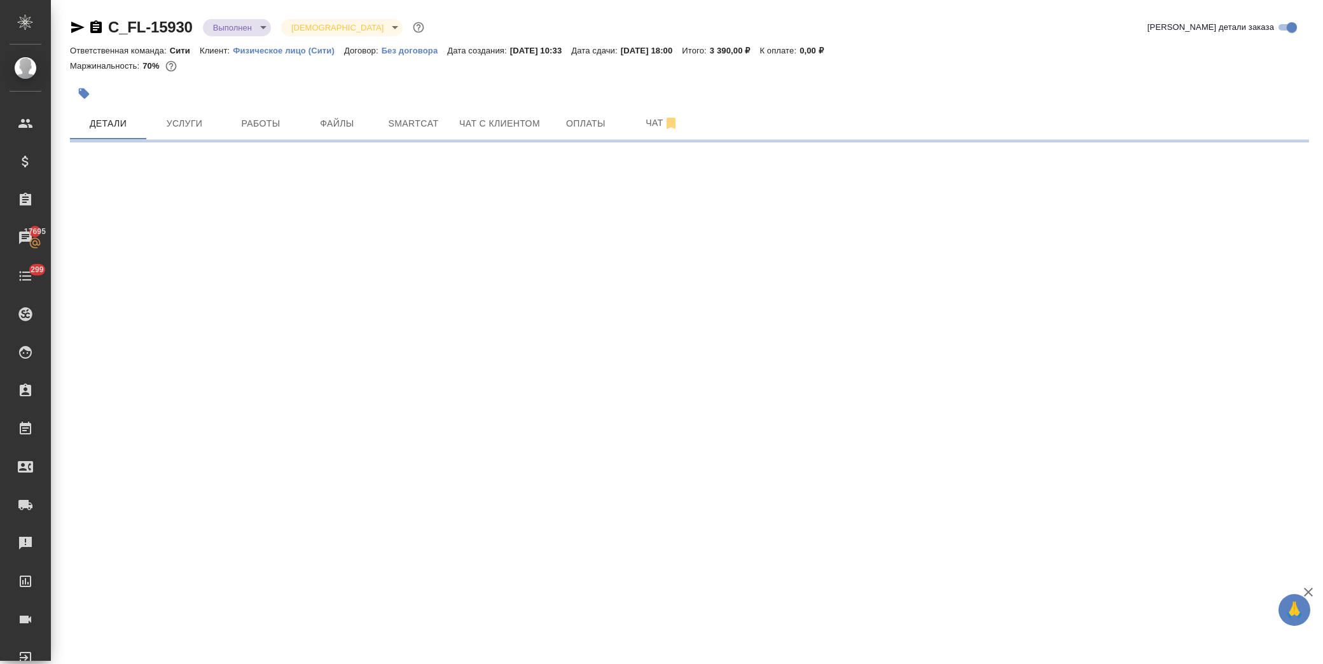
click at [251, 20] on body "🙏 .cls-1 fill:#fff; AWATERA Лофицкая Юлия Владимировна Клиенты Спецификации Зак…" at bounding box center [661, 332] width 1323 height 664
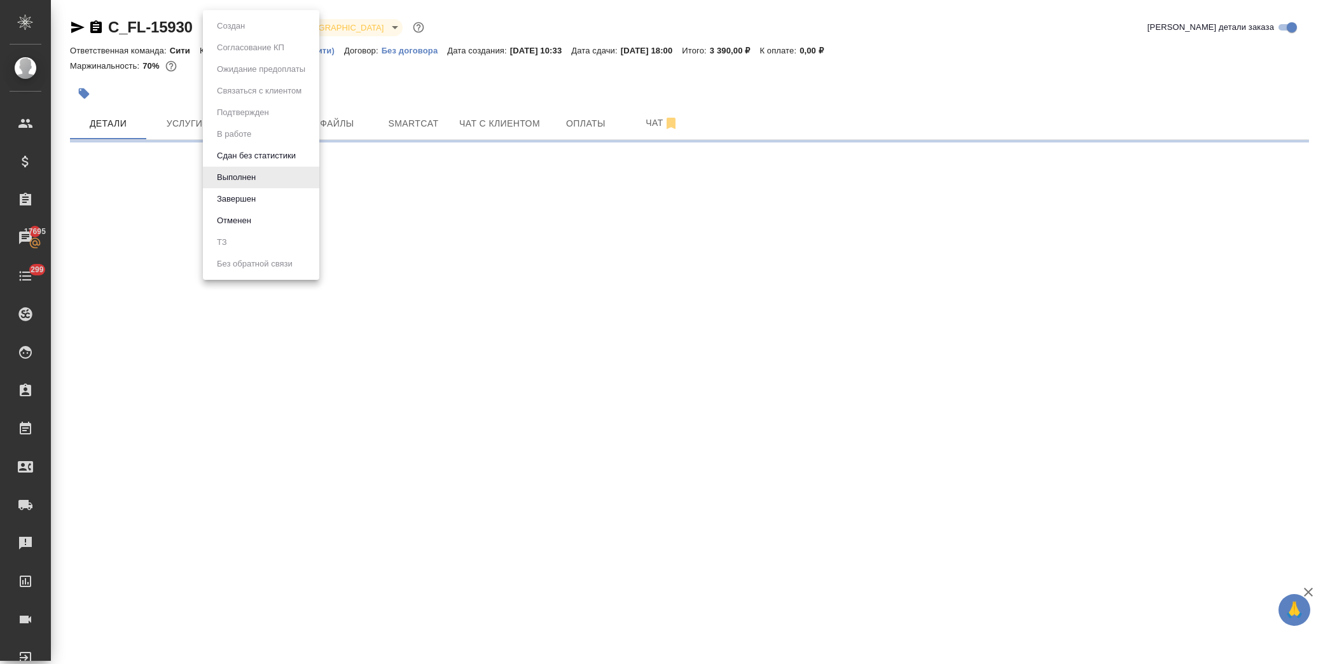
select select "RU"
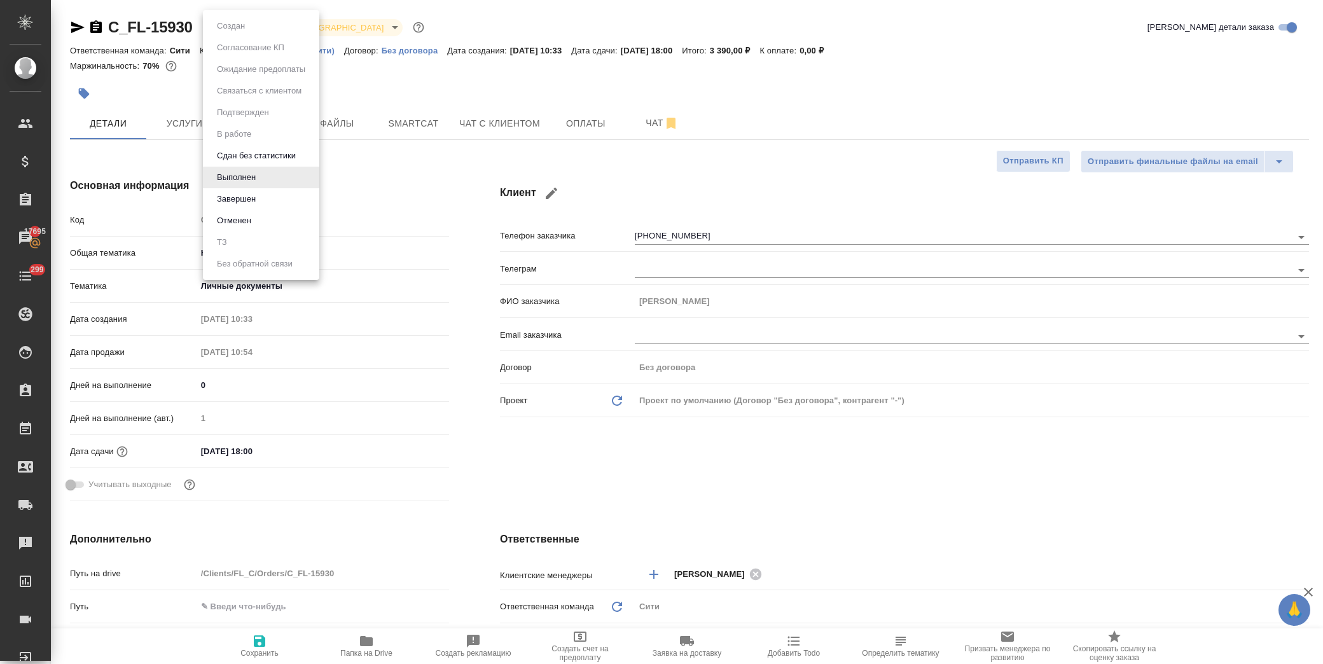
type textarea "x"
click at [265, 195] on li "Завершен" at bounding box center [261, 199] width 116 height 22
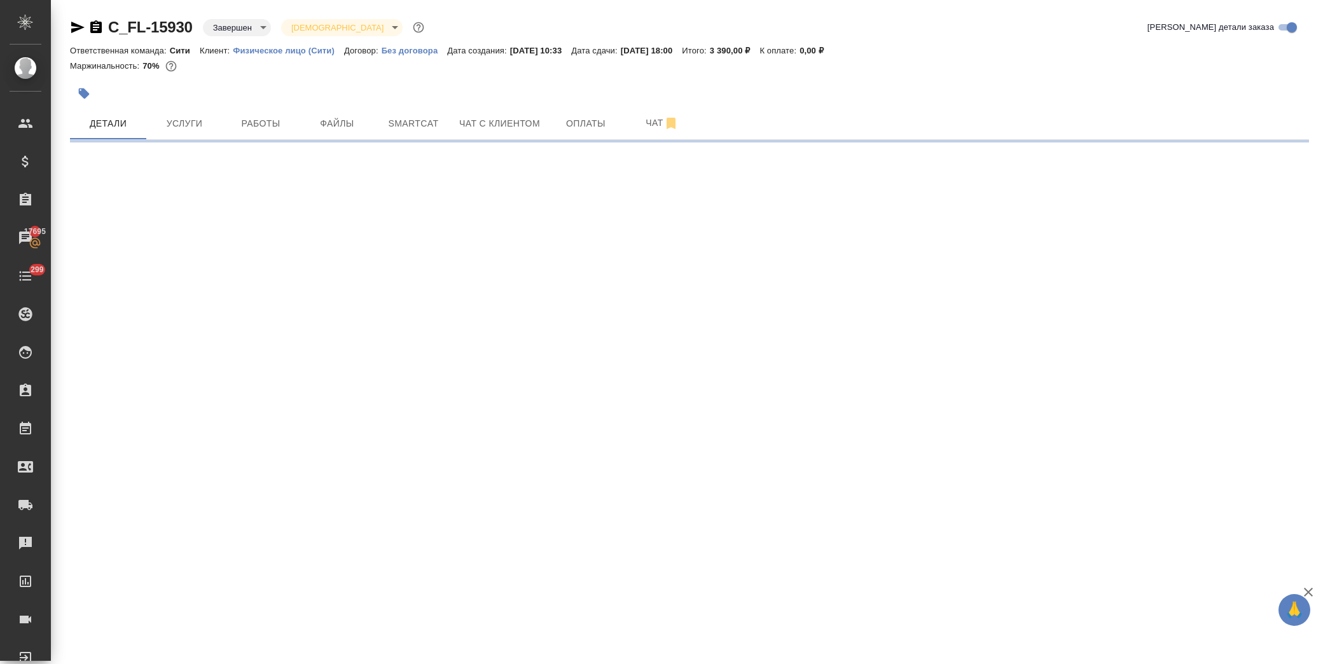
select select "RU"
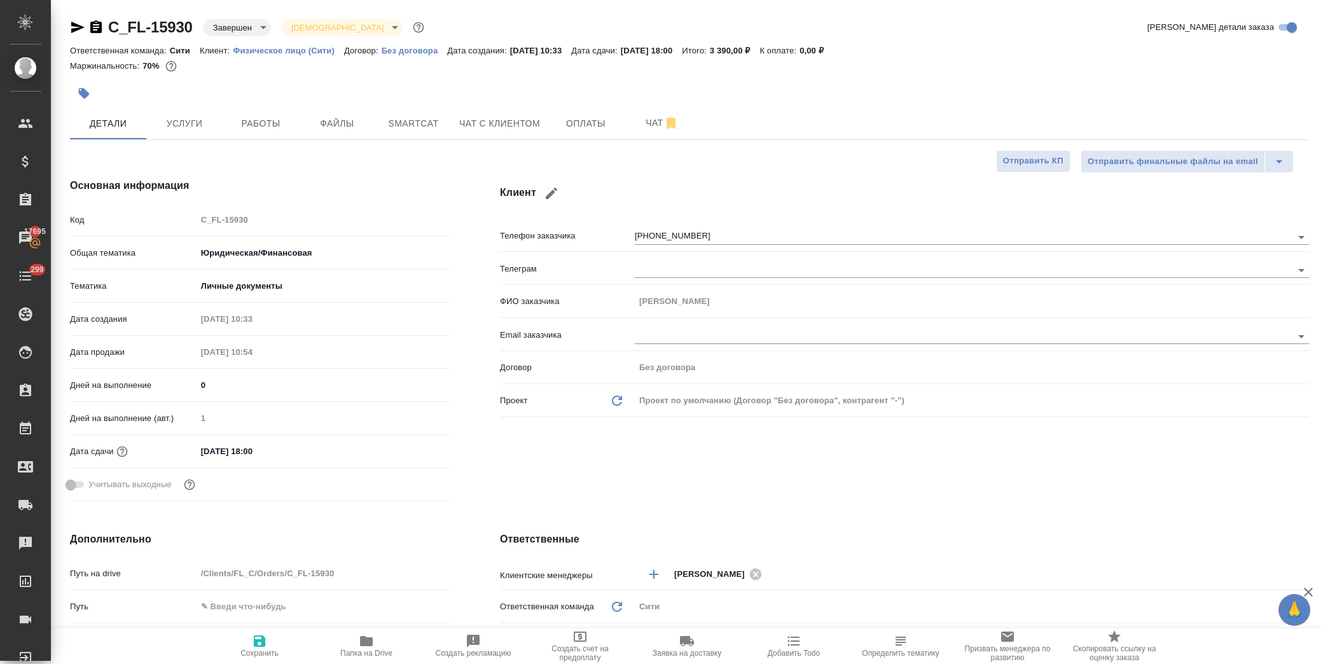
type textarea "x"
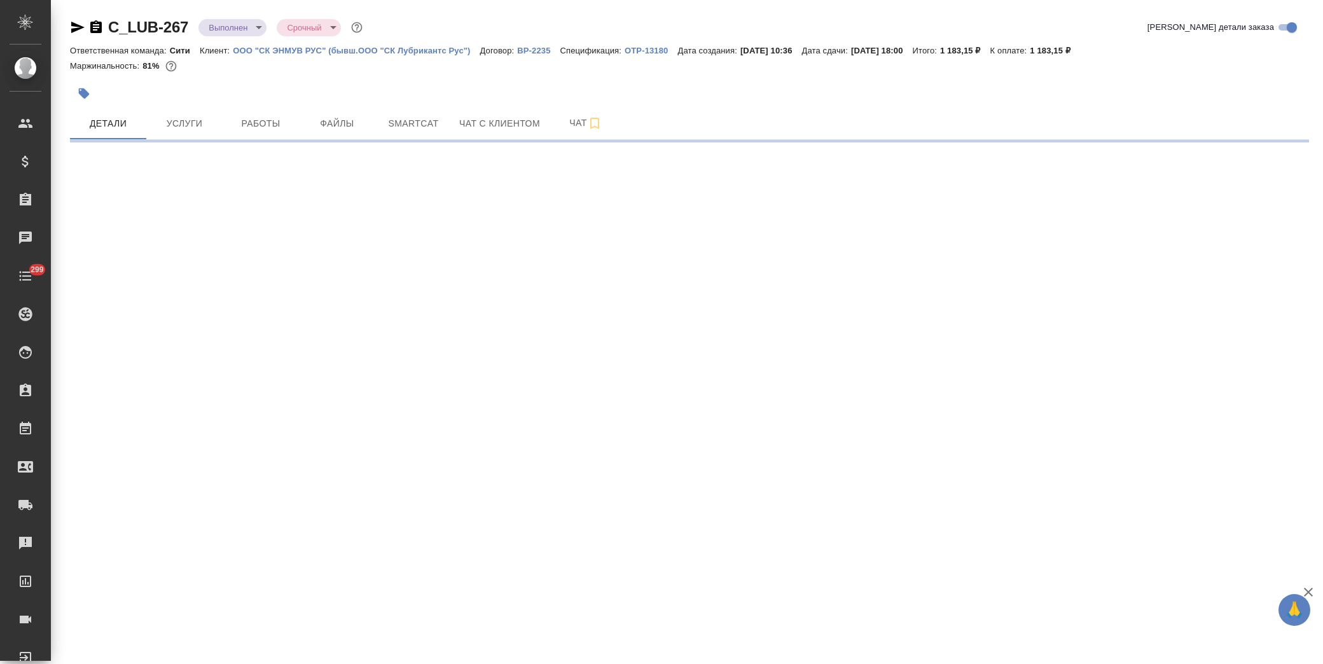
select select "RU"
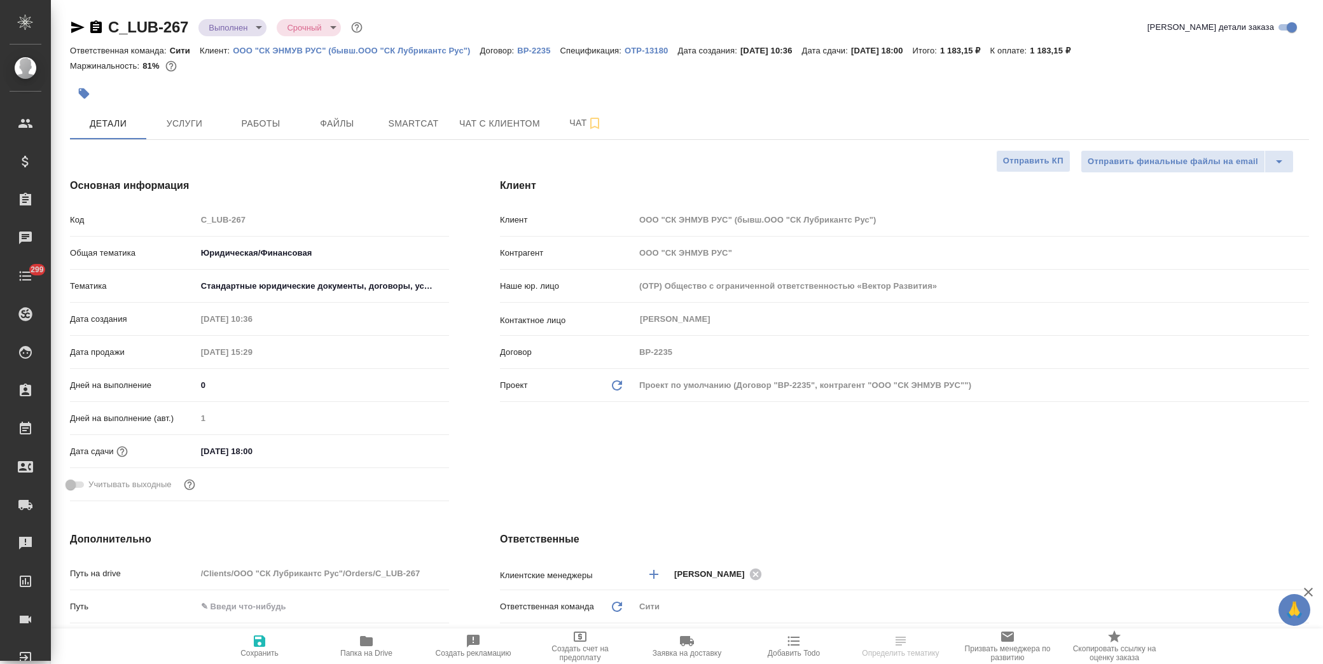
type textarea "x"
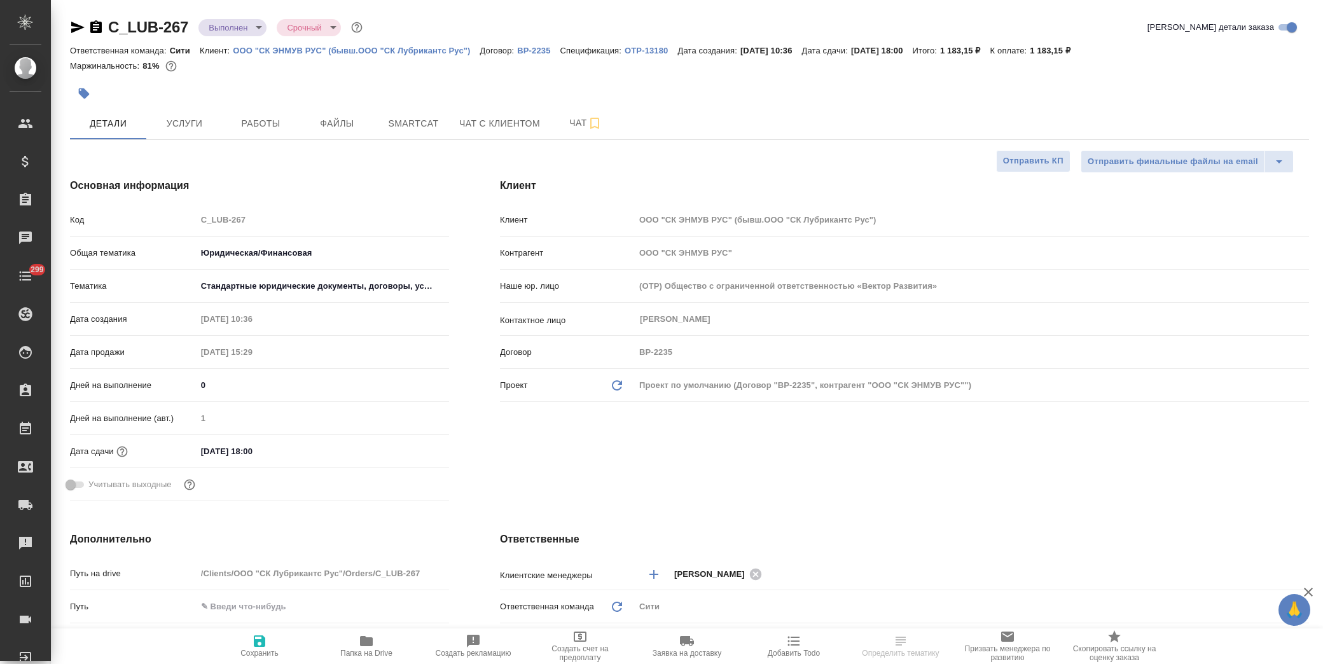
type textarea "x"
click at [230, 27] on body "🙏 .cls-1 fill:#fff; AWATERA Лофицкая Юлия Владимировна Клиенты Спецификации Зак…" at bounding box center [661, 332] width 1323 height 664
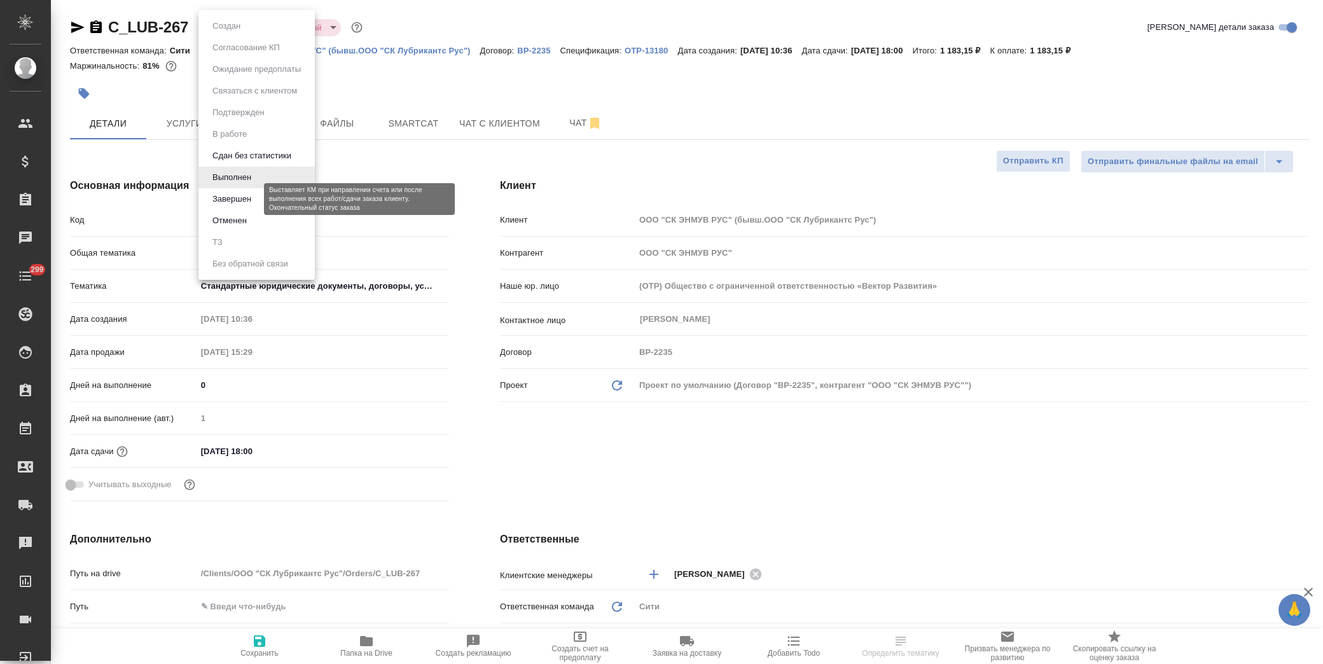
click at [244, 197] on button "Завершен" at bounding box center [232, 199] width 46 height 14
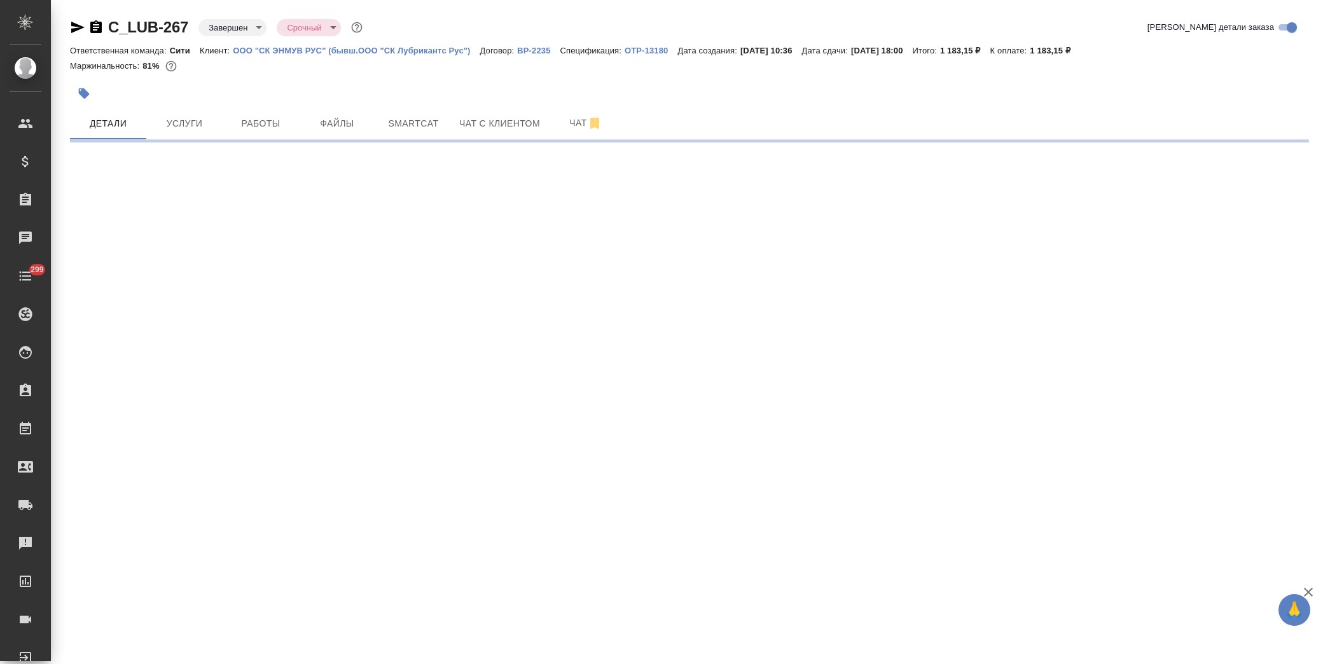
select select "RU"
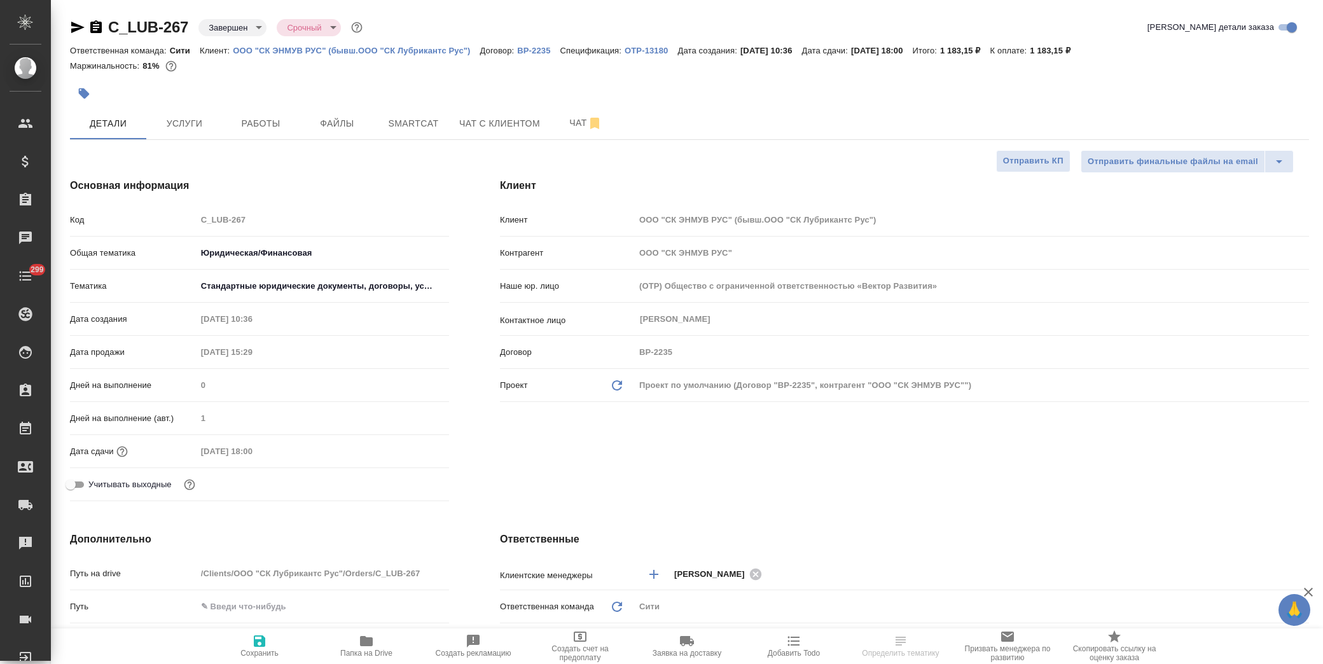
type textarea "x"
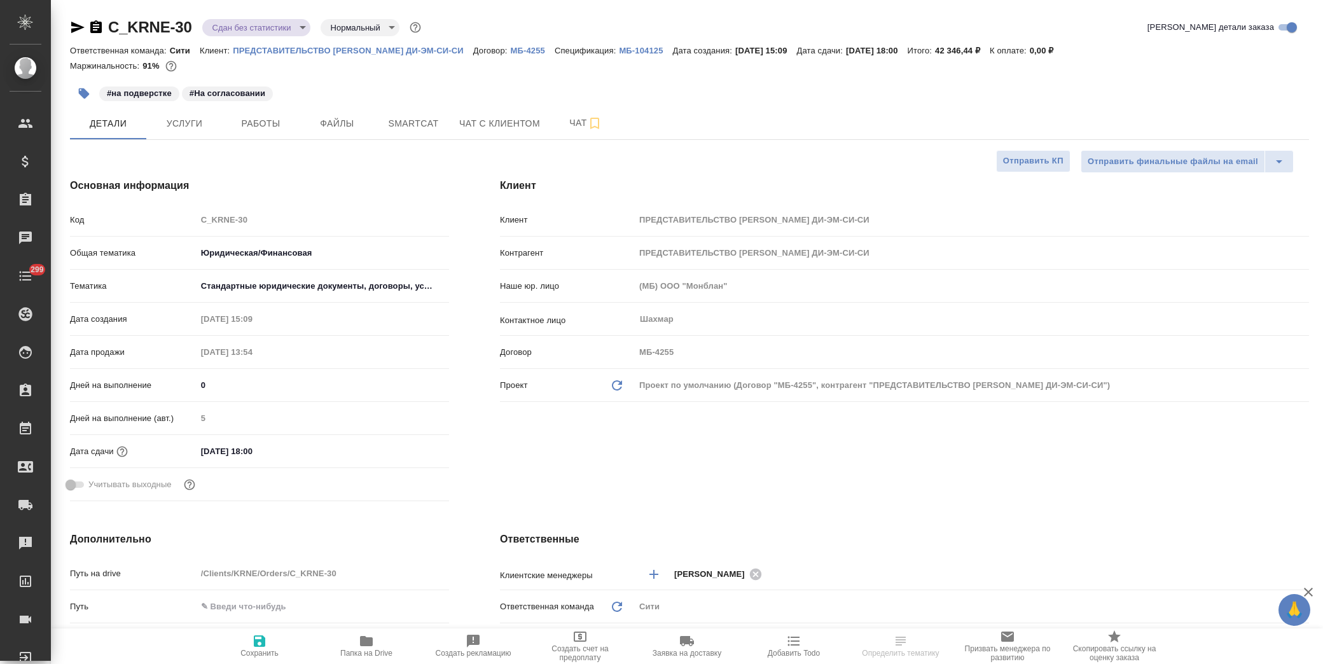
select select "RU"
click at [329, 122] on span "Файлы" at bounding box center [337, 124] width 61 height 16
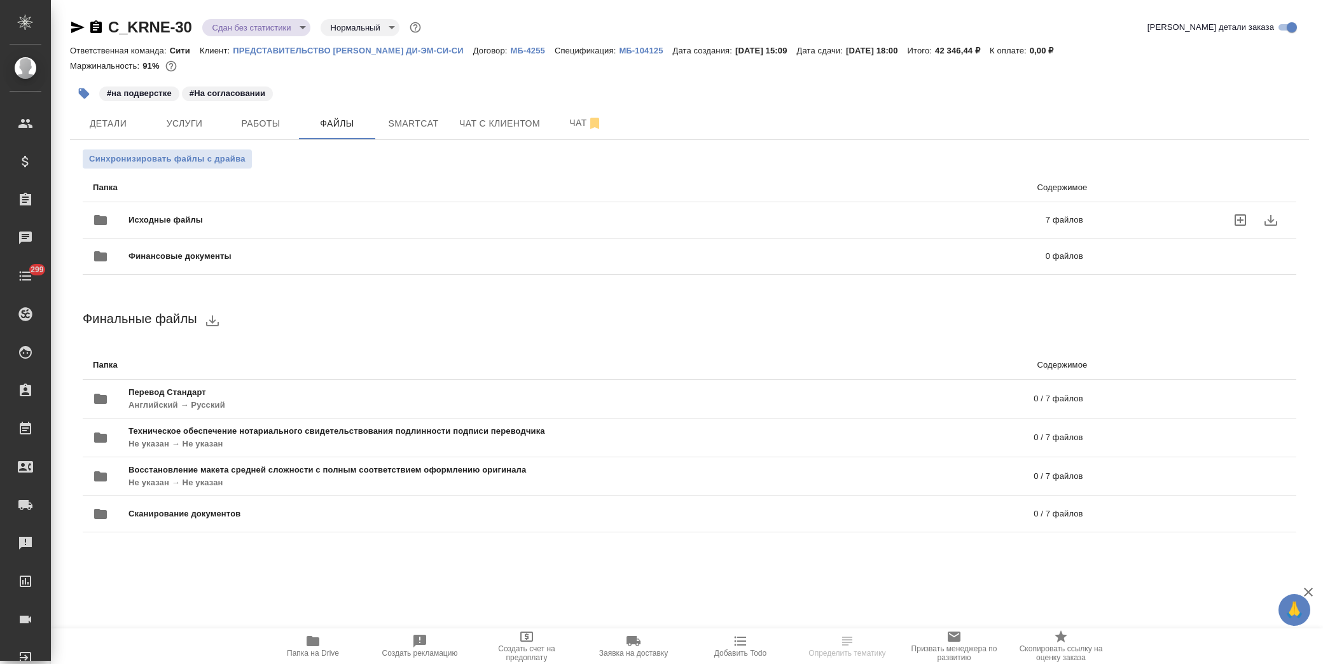
click at [180, 210] on div "Исходные файлы 7 файлов" at bounding box center [588, 220] width 990 height 31
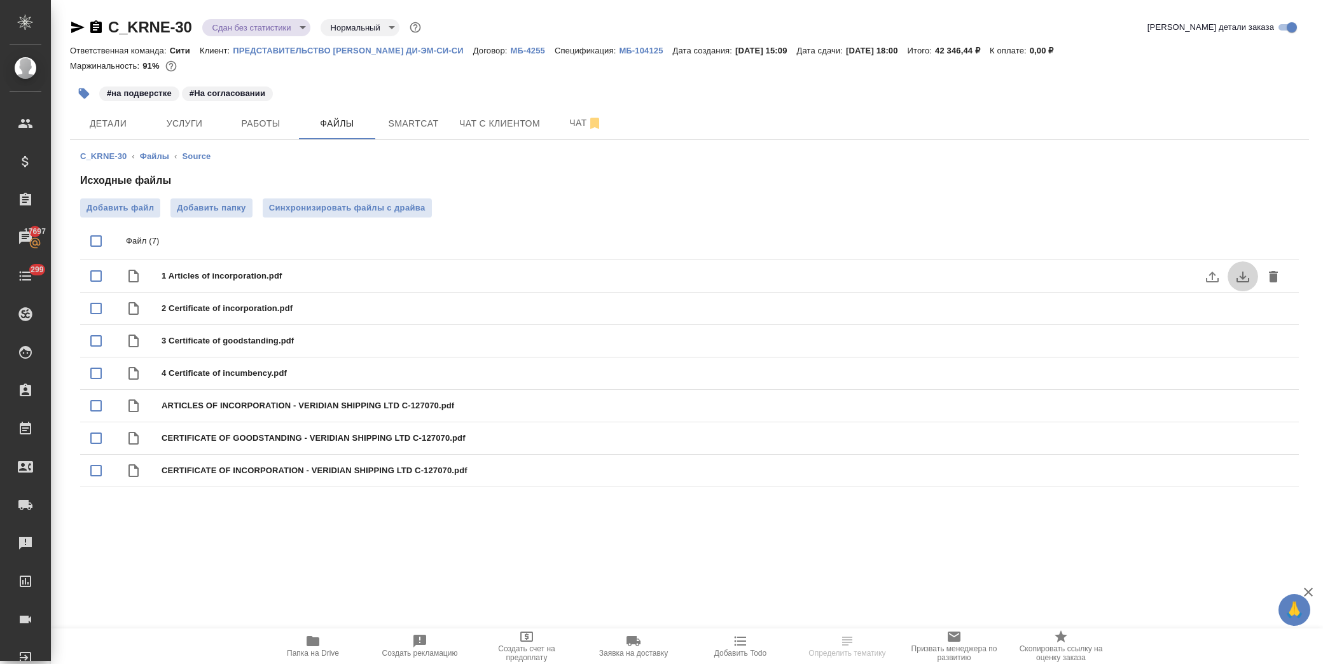
click at [1249, 279] on icon "download" at bounding box center [1242, 276] width 15 height 15
click at [1242, 410] on icon "download" at bounding box center [1242, 406] width 15 height 15
drag, startPoint x: 232, startPoint y: 48, endPoint x: 465, endPoint y: 55, distance: 232.8
click at [465, 55] on div "Ответственная команда: Сити Клиент: ПРЕДСТАВИТЕЛЬСТВО [PERSON_NAME] ДИ-ЭМ-СИ-СИ…" at bounding box center [689, 50] width 1239 height 15
copy p "ПРЕДСТАВИТЕЛЬСТВО [PERSON_NAME] ДИ-ЭМ-СИ-СИ"
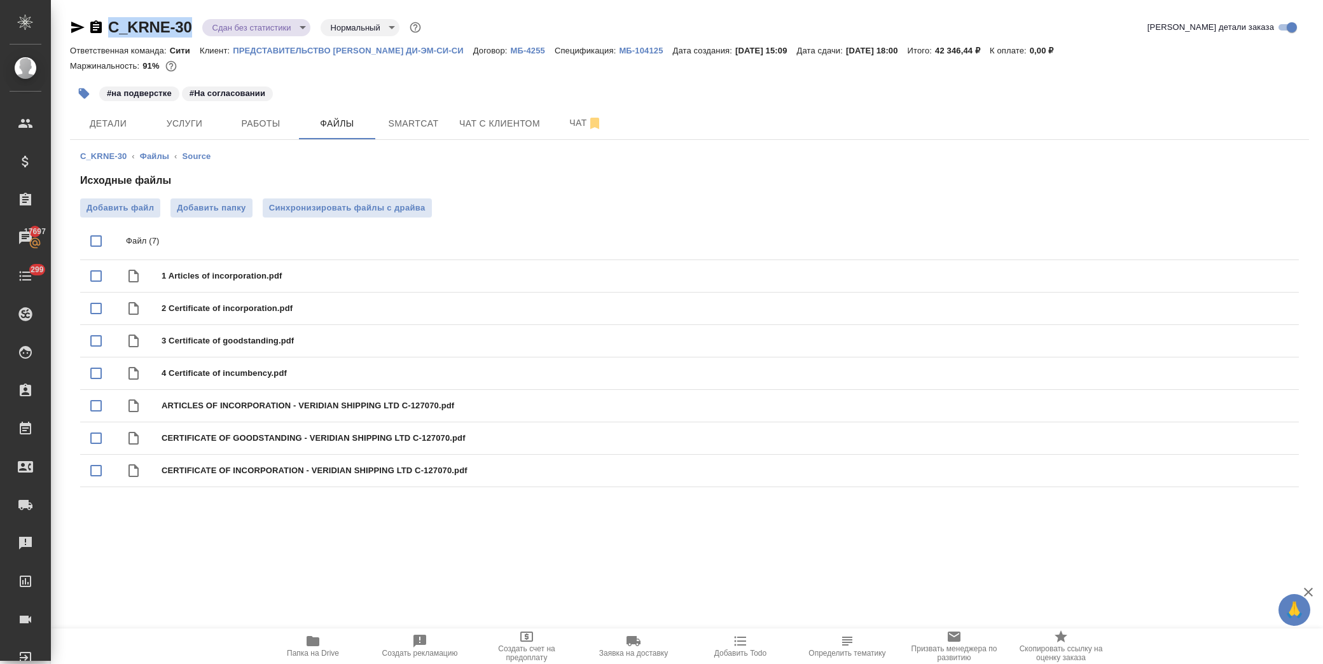
drag, startPoint x: 193, startPoint y: 32, endPoint x: 110, endPoint y: 33, distance: 82.7
click at [110, 33] on div "C_KRNE-30 Сдан без статистики distributed Нормальный normal" at bounding box center [247, 27] width 354 height 20
copy link "C_KRNE-30"
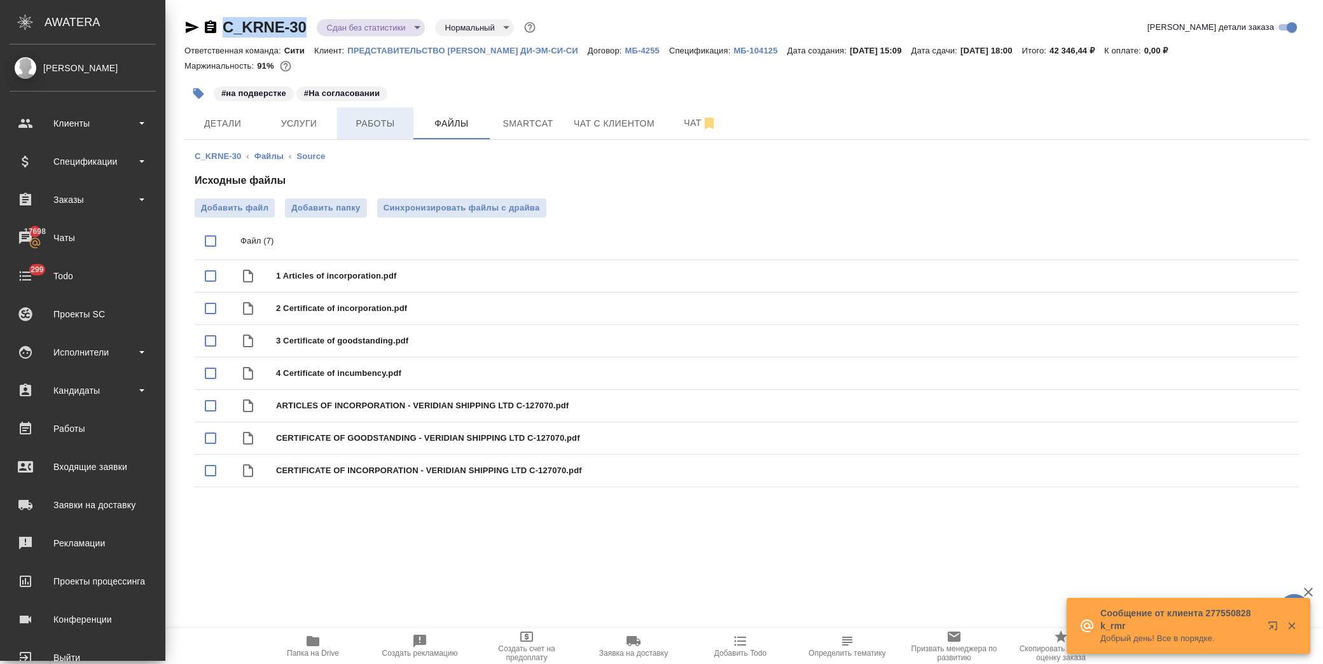
click at [366, 118] on span "Работы" at bounding box center [375, 124] width 61 height 16
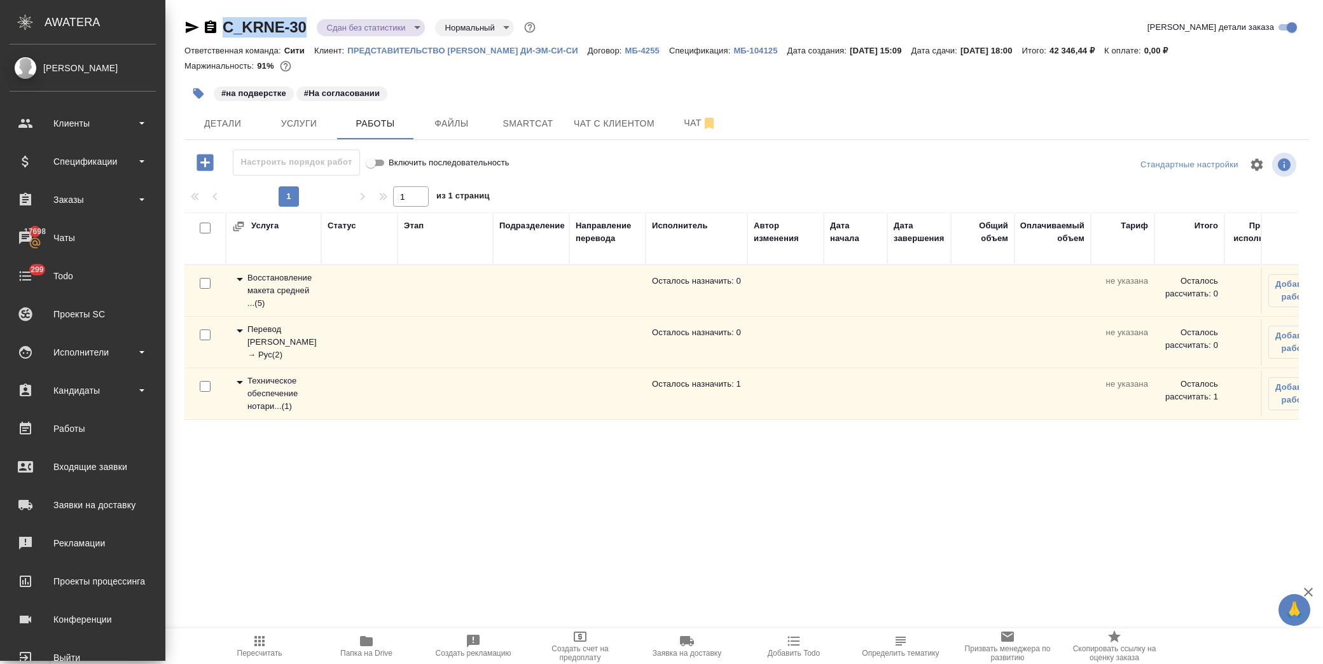
click at [238, 380] on icon at bounding box center [239, 382] width 15 height 15
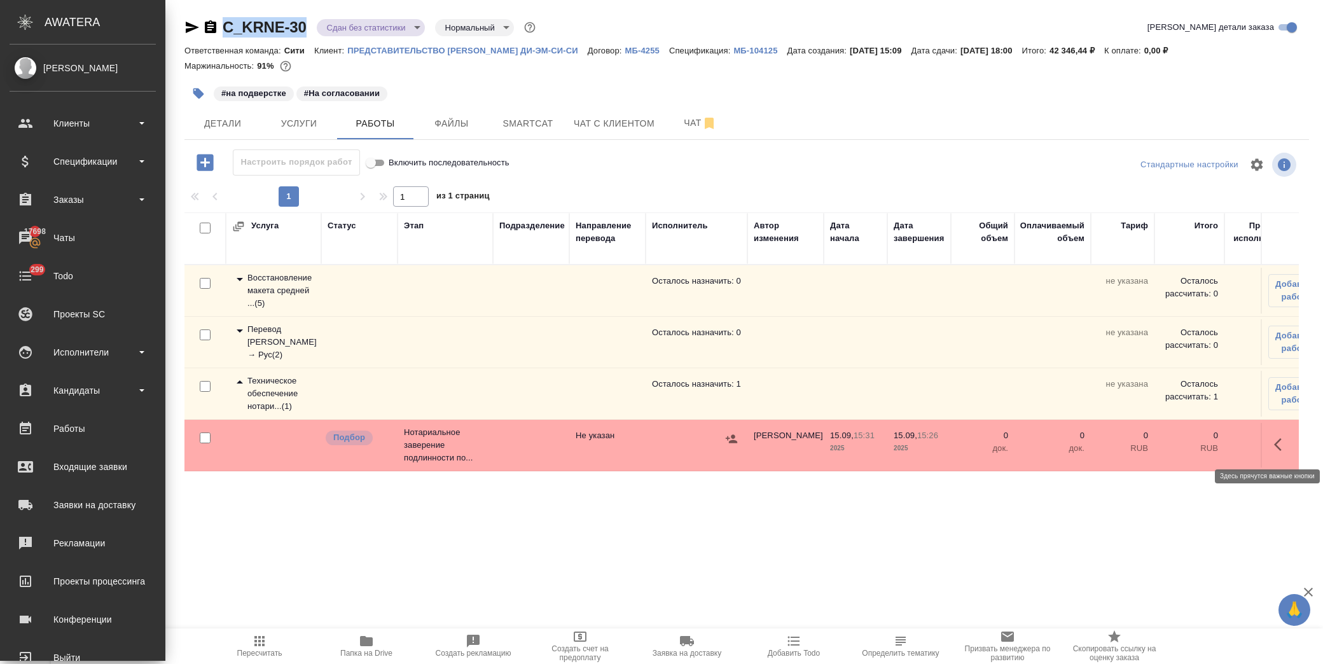
click at [1281, 444] on icon "button" at bounding box center [1281, 444] width 15 height 15
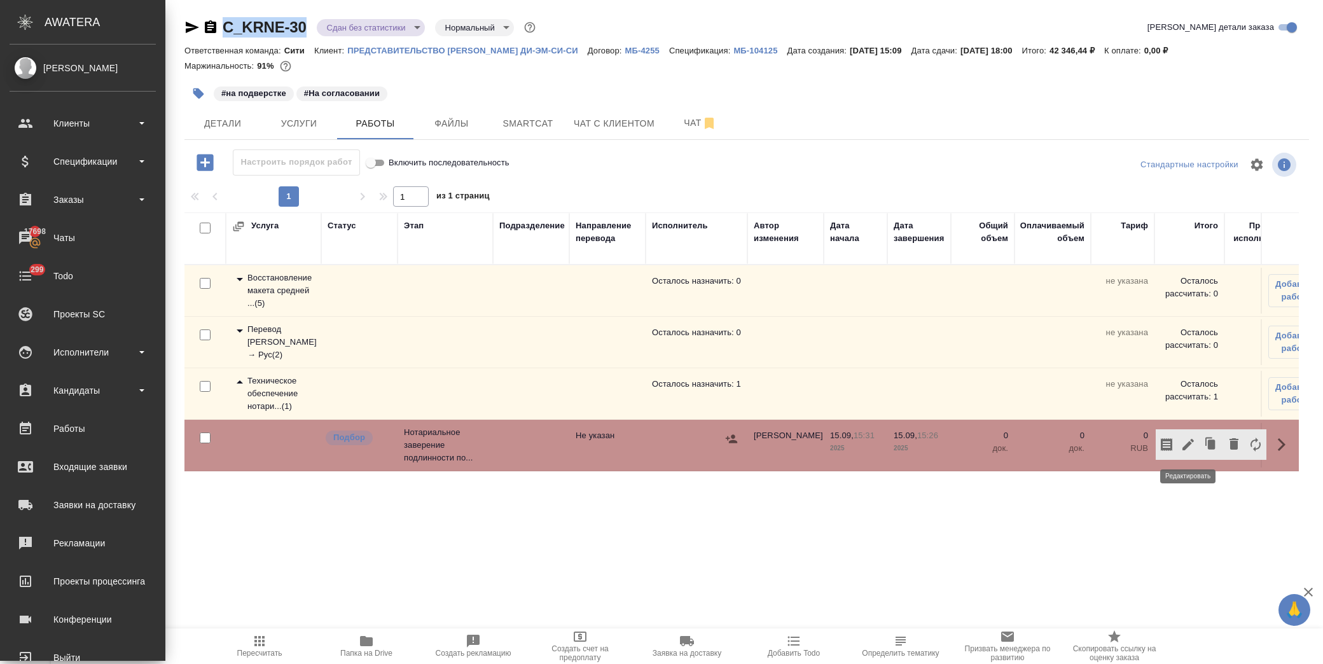
click at [1190, 446] on icon "button" at bounding box center [1187, 444] width 15 height 15
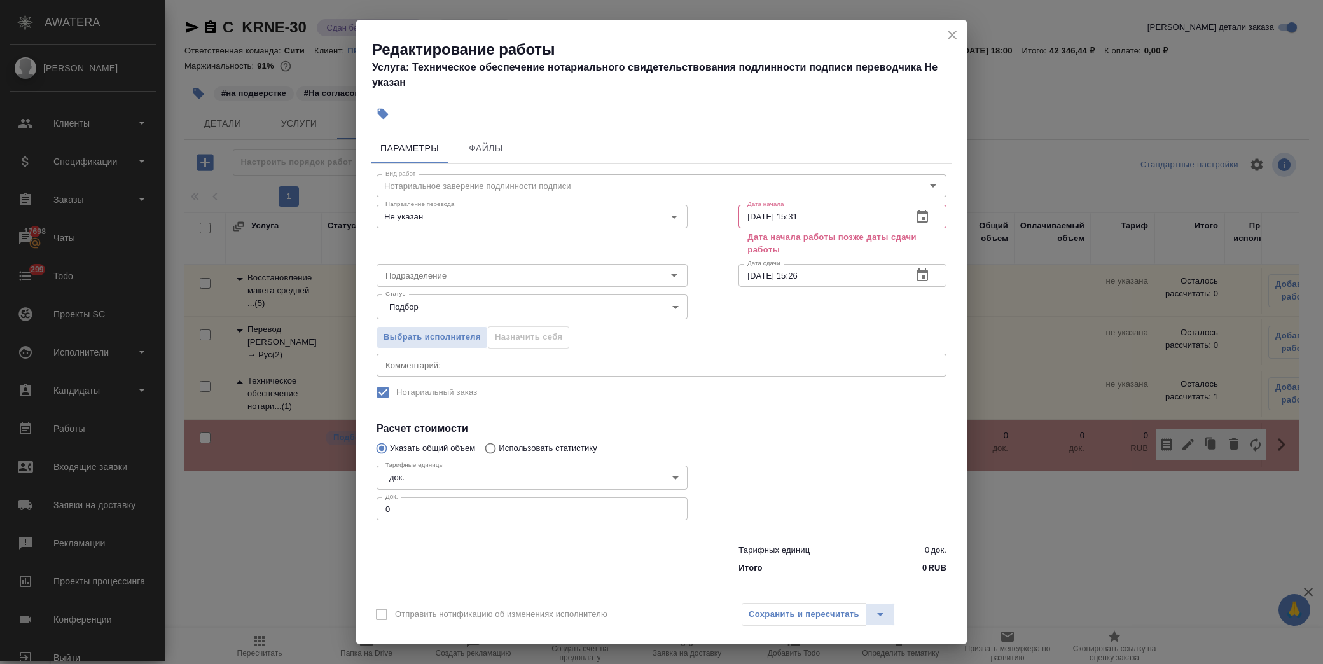
click at [1103, 556] on div "Редактирование работы Услуга: Техническое обеспечение нотариального свидетельст…" at bounding box center [661, 332] width 1323 height 664
drag, startPoint x: 954, startPoint y: 33, endPoint x: 898, endPoint y: 42, distance: 56.7
click at [954, 34] on icon "close" at bounding box center [951, 35] width 9 height 9
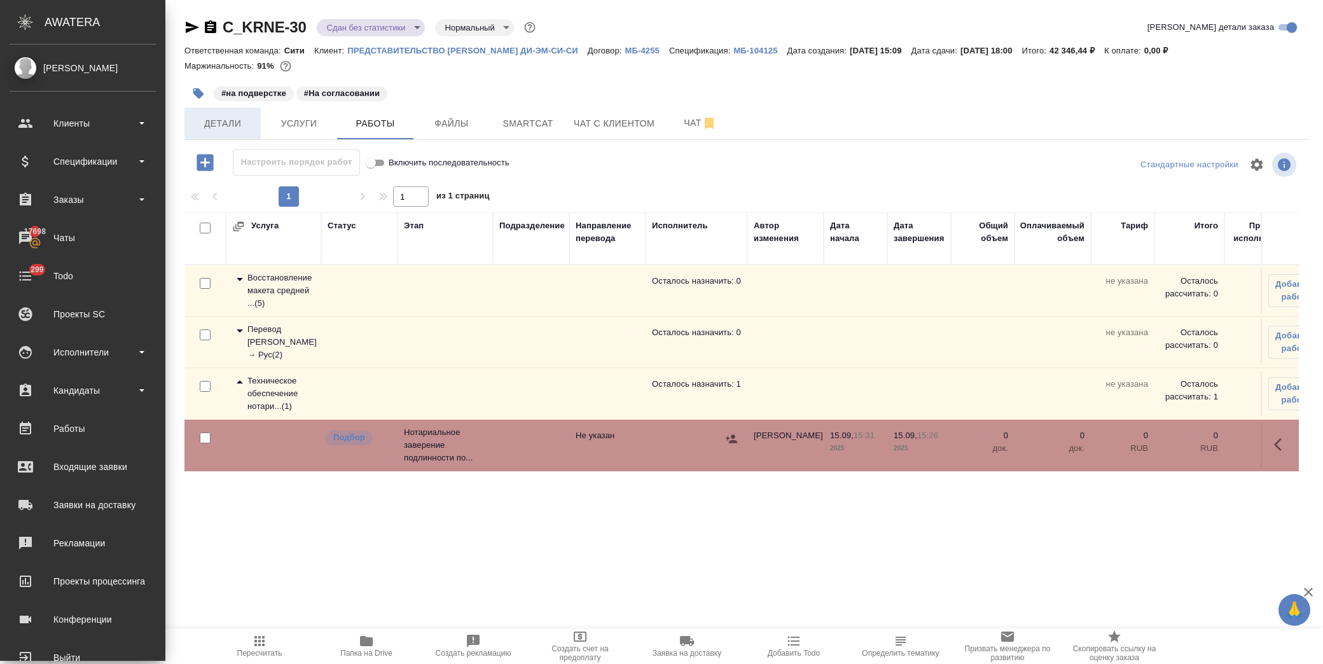
click at [237, 123] on span "Детали" at bounding box center [222, 124] width 61 height 16
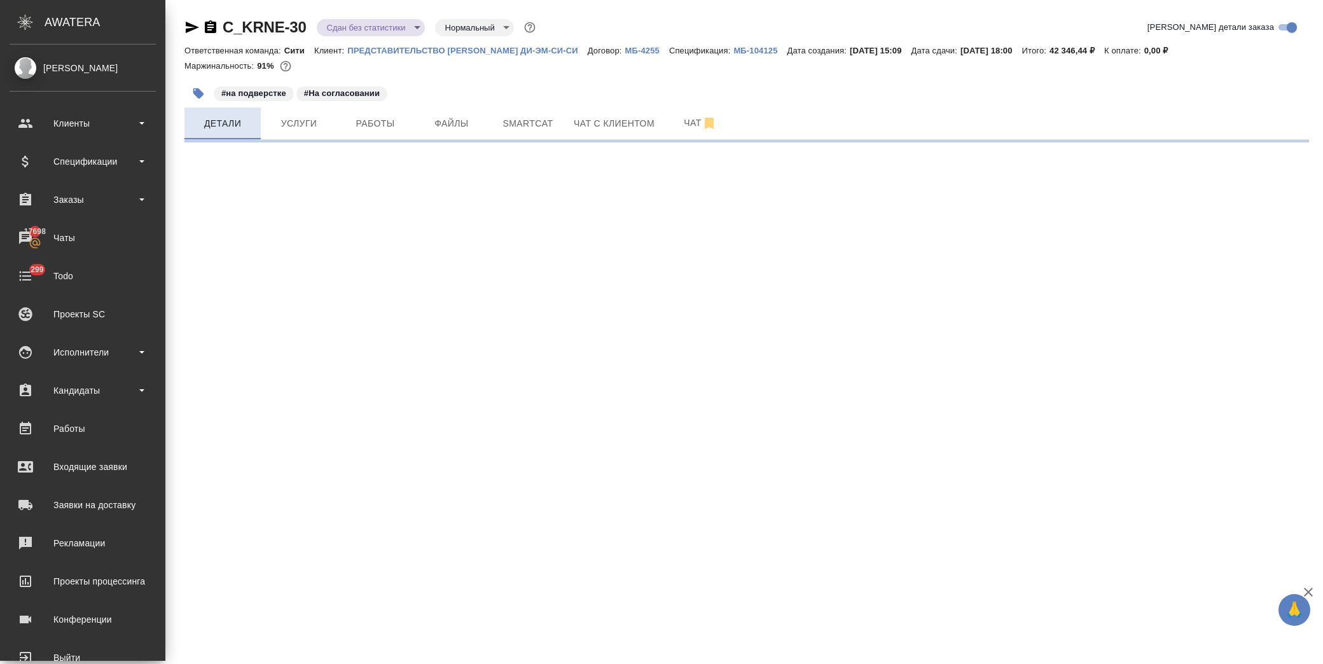
select select "RU"
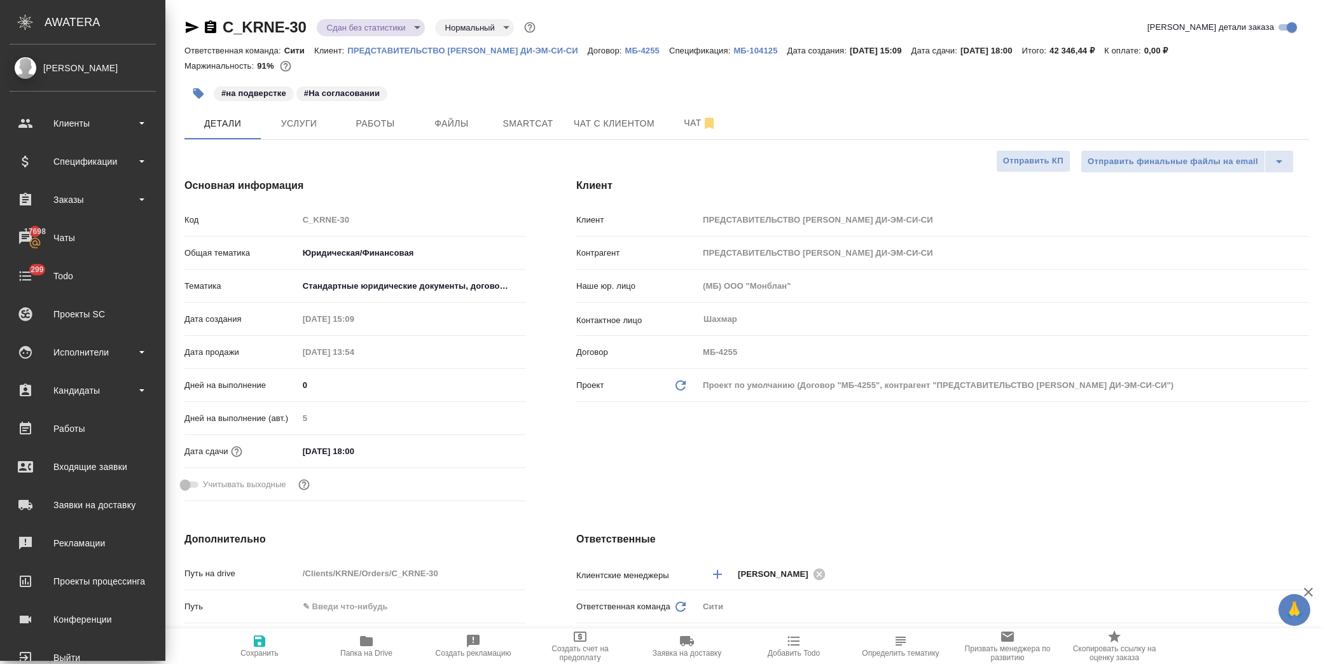
type input "Matveeva Anastasia"
click at [310, 450] on input "23.09.2025 18:00" at bounding box center [354, 451] width 111 height 18
type input "20.92.0251 80:0_"
type textarea "x"
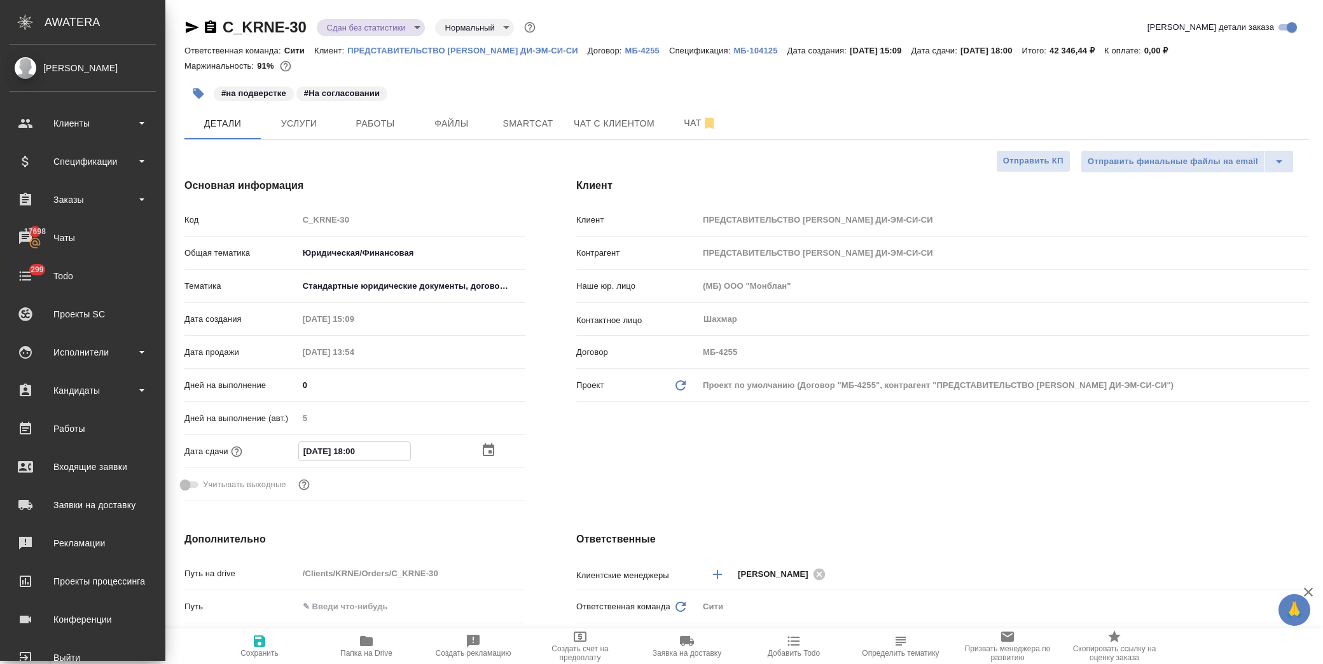
type textarea "x"
type input "24.09.2025 18:00"
type textarea "x"
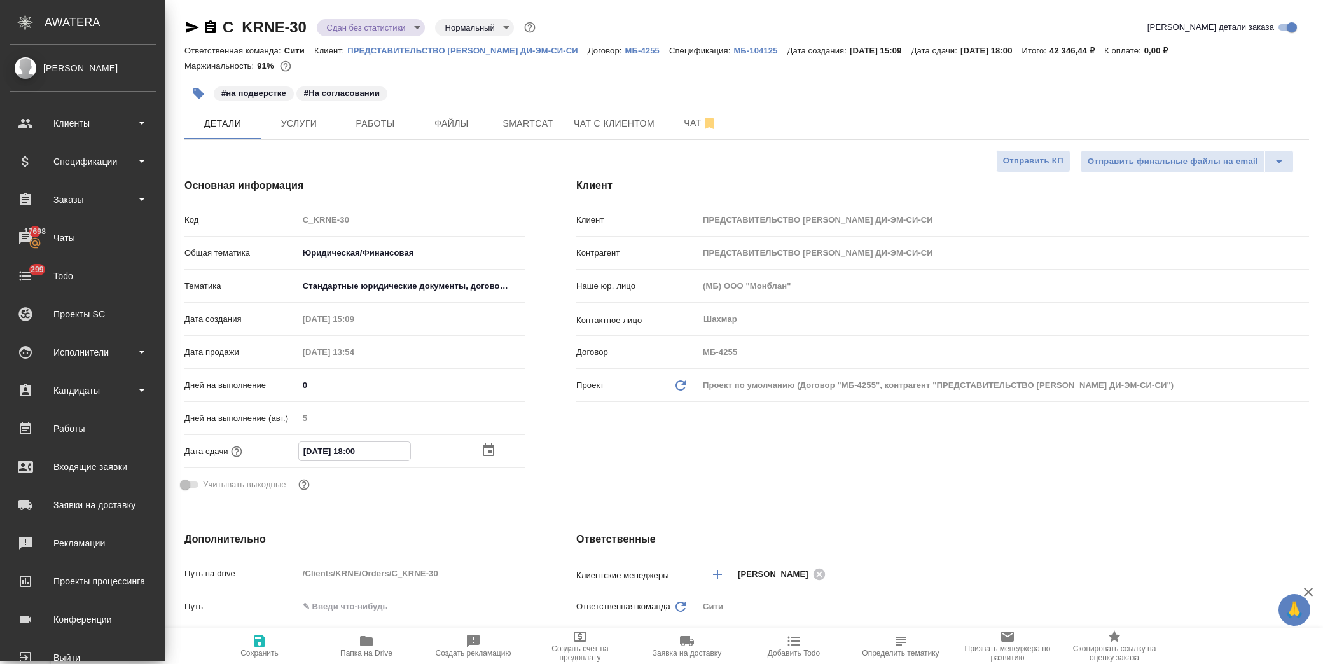
click at [354, 450] on input "24.09.2025 18:00" at bounding box center [354, 451] width 111 height 18
type input "24.09.2025 10:0_"
type textarea "x"
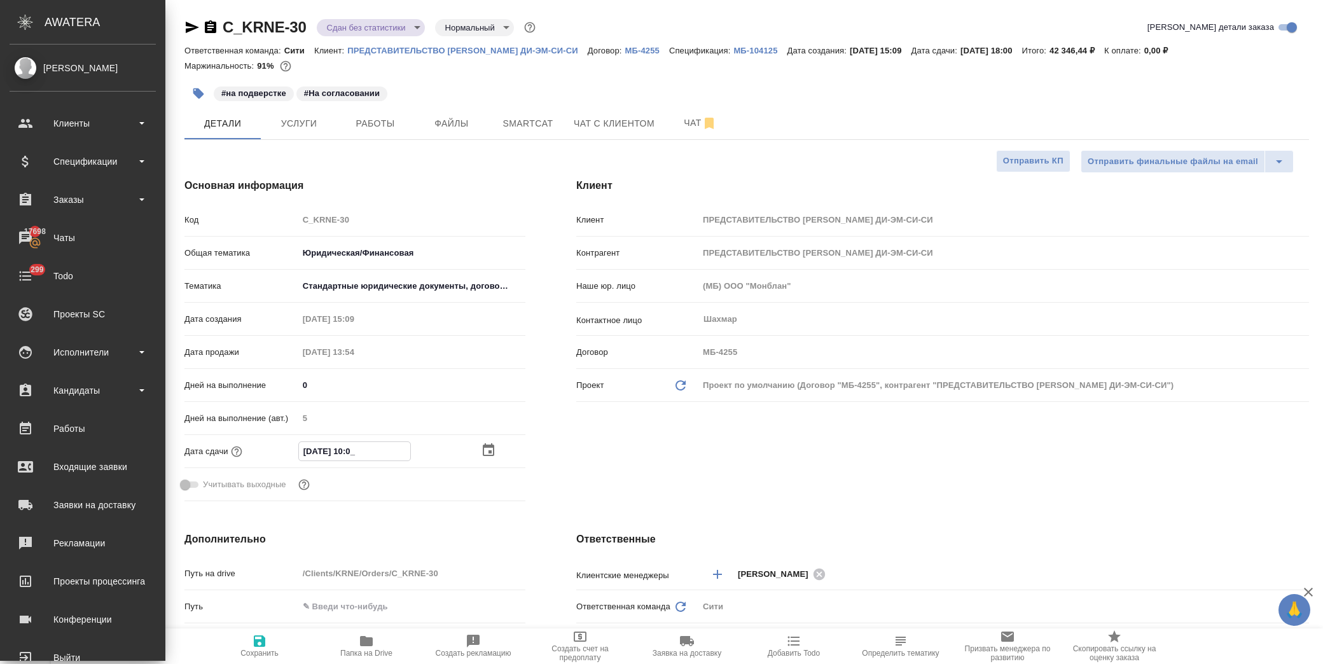
type input "24.09.2025 11:00"
type textarea "x"
type input "24.09.2025 11:10"
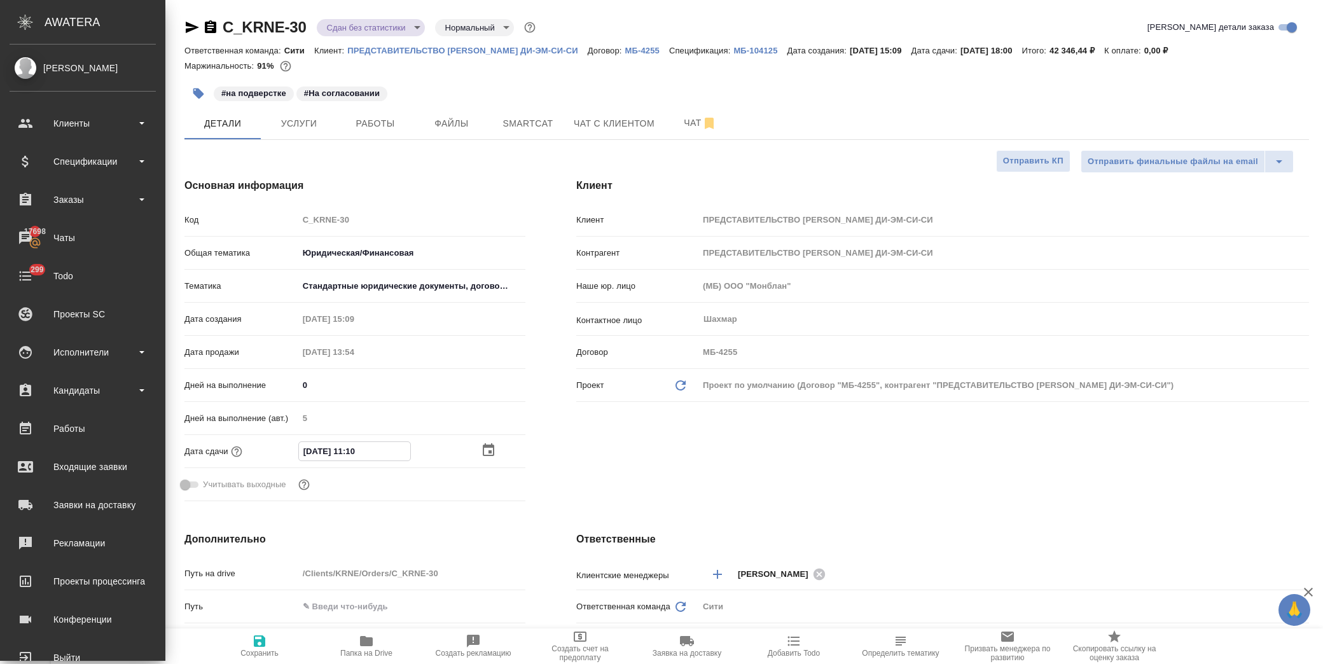
type textarea "x"
type input "24.09.2025 11:0_"
type textarea "x"
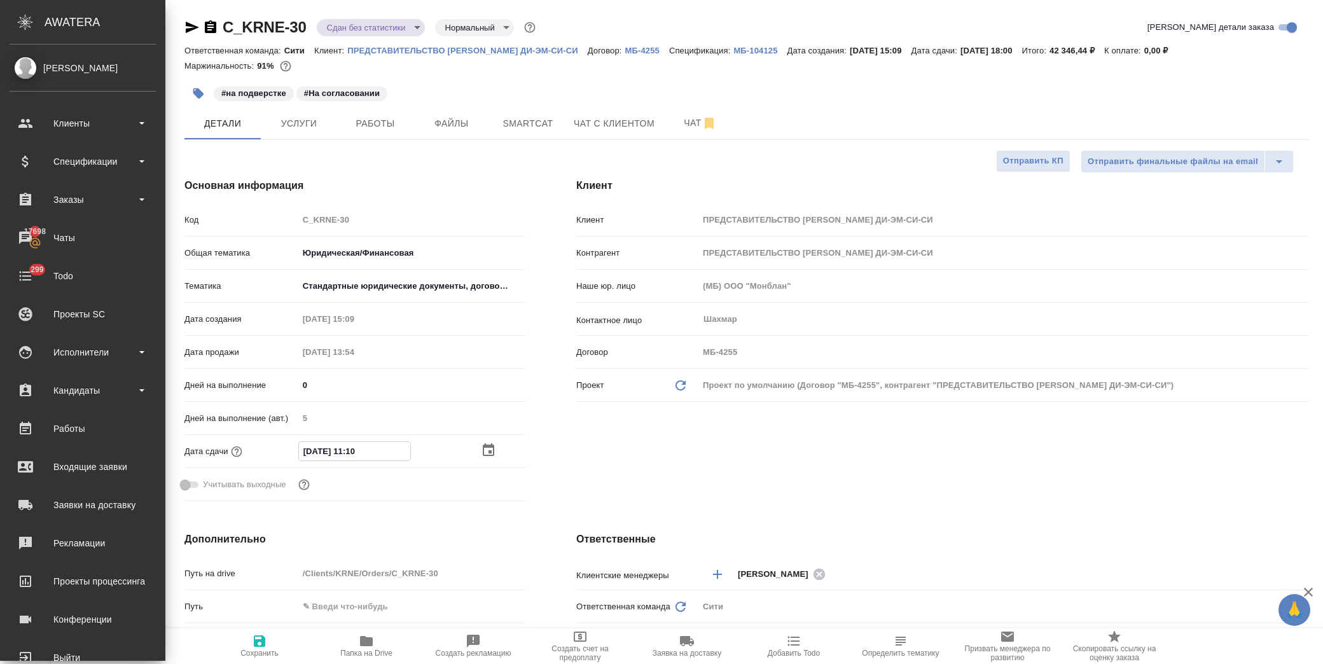
type textarea "x"
type input "24.09.2025 11:00"
type textarea "x"
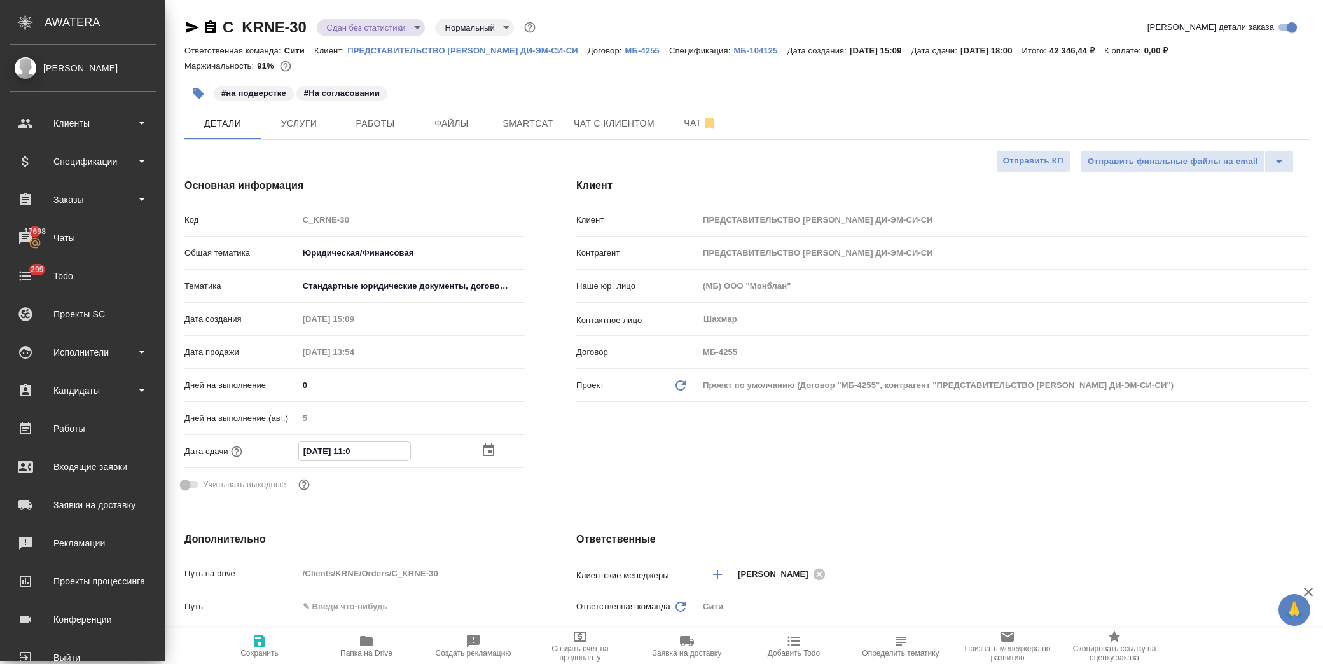
type textarea "x"
type input "24.09.2025 11:00"
click at [261, 642] on icon "button" at bounding box center [259, 640] width 11 height 11
type textarea "x"
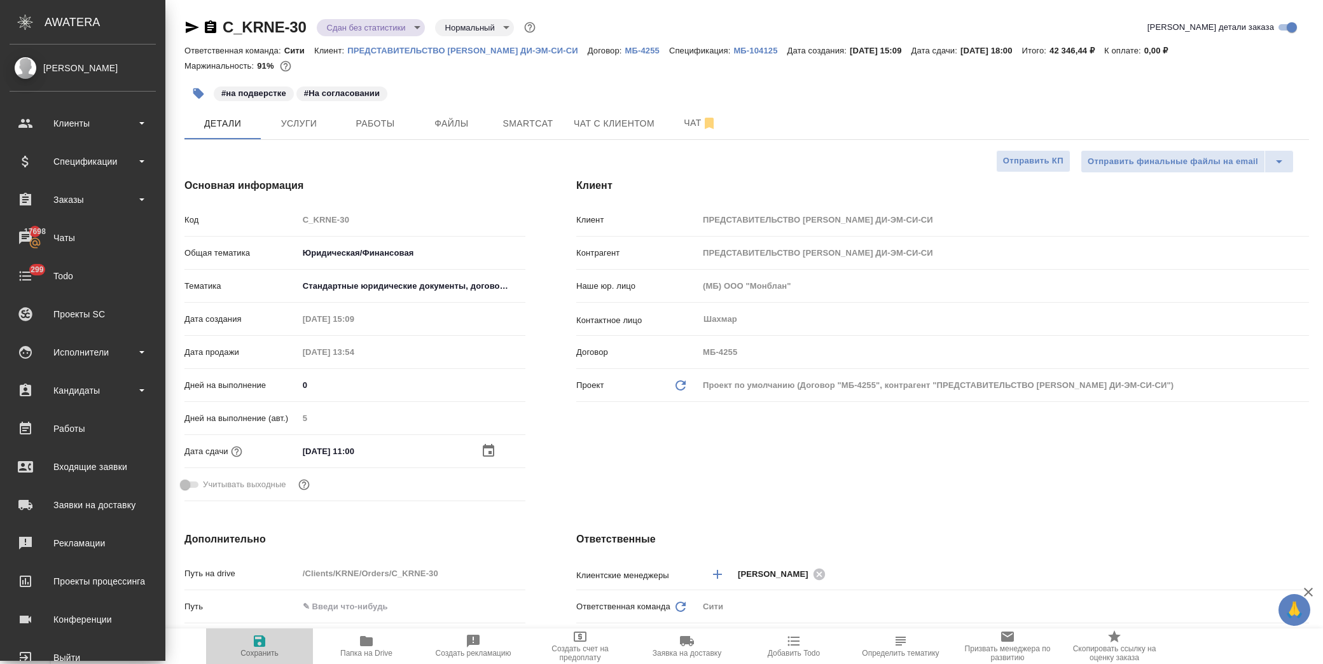
type textarea "x"
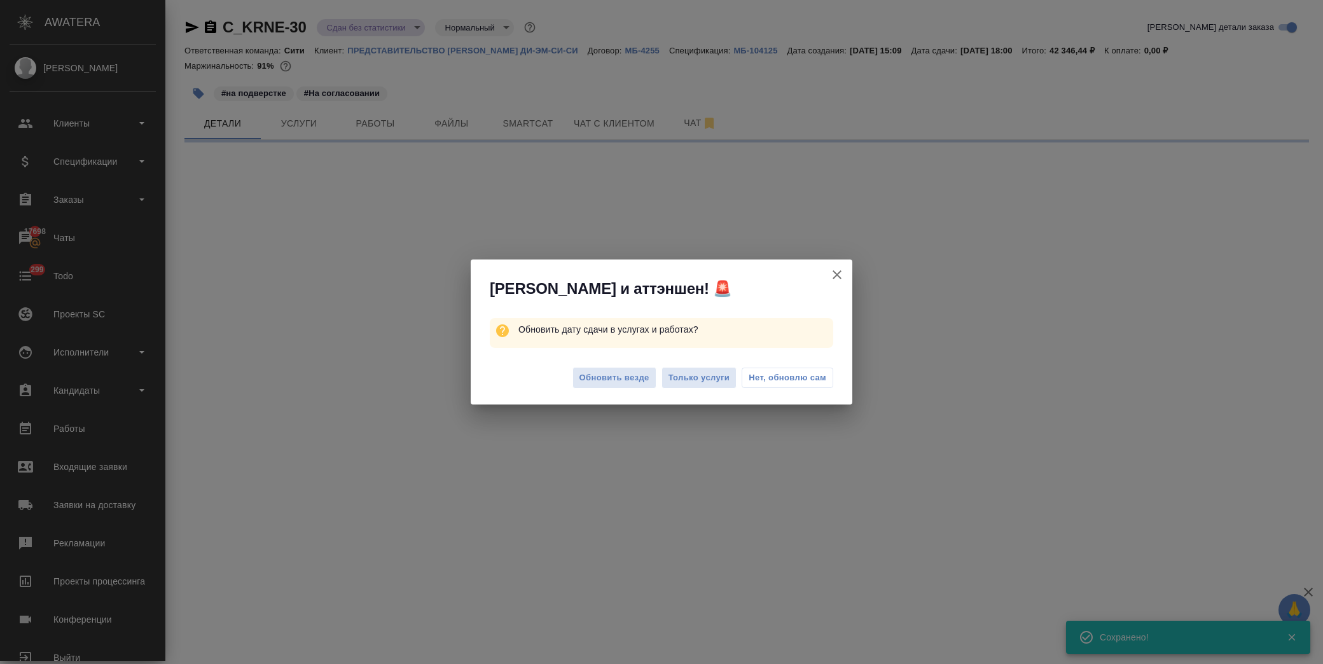
select select "RU"
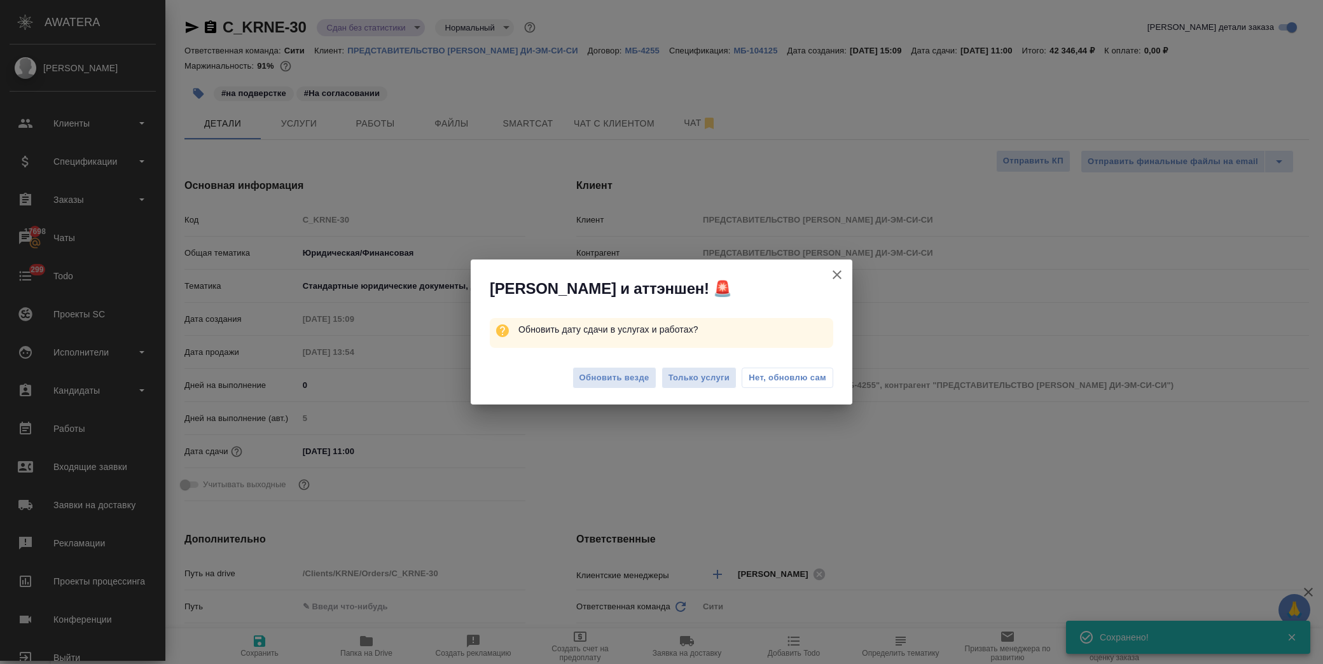
type textarea "x"
click at [813, 379] on span "Нет, обновлю сам" at bounding box center [787, 377] width 78 height 13
type textarea "x"
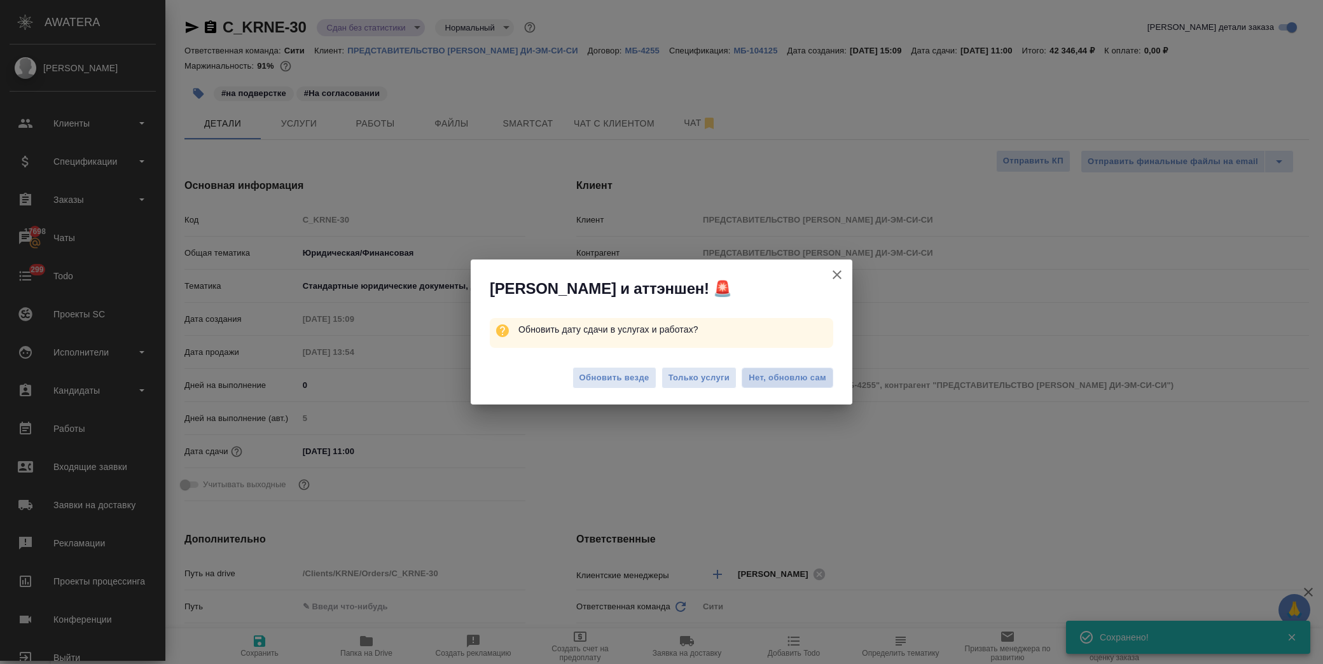
type textarea "x"
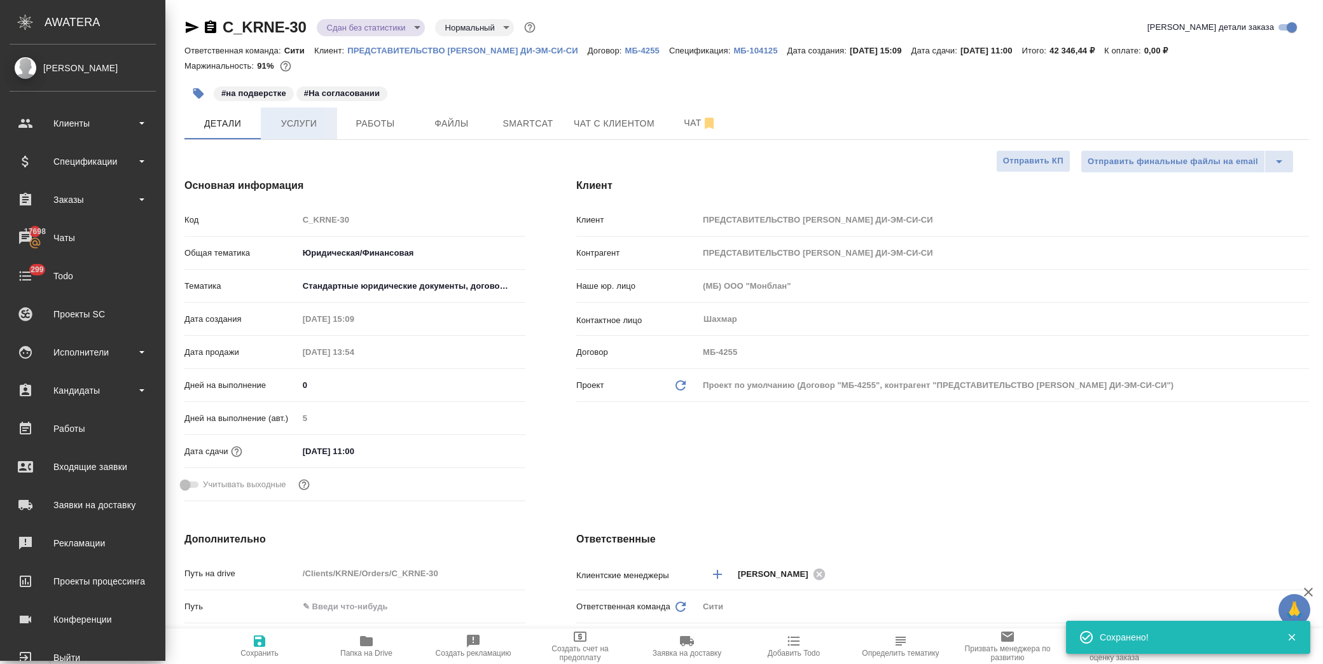
click at [287, 122] on span "Услуги" at bounding box center [298, 124] width 61 height 16
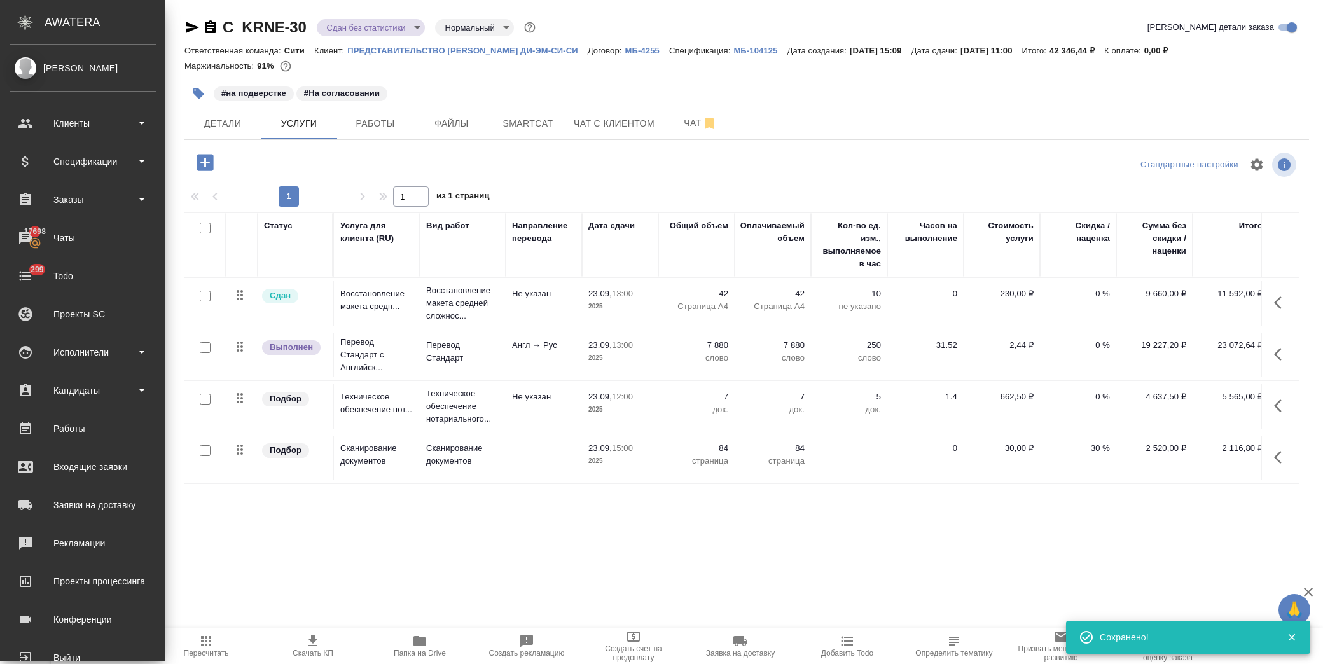
scroll to position [9, 0]
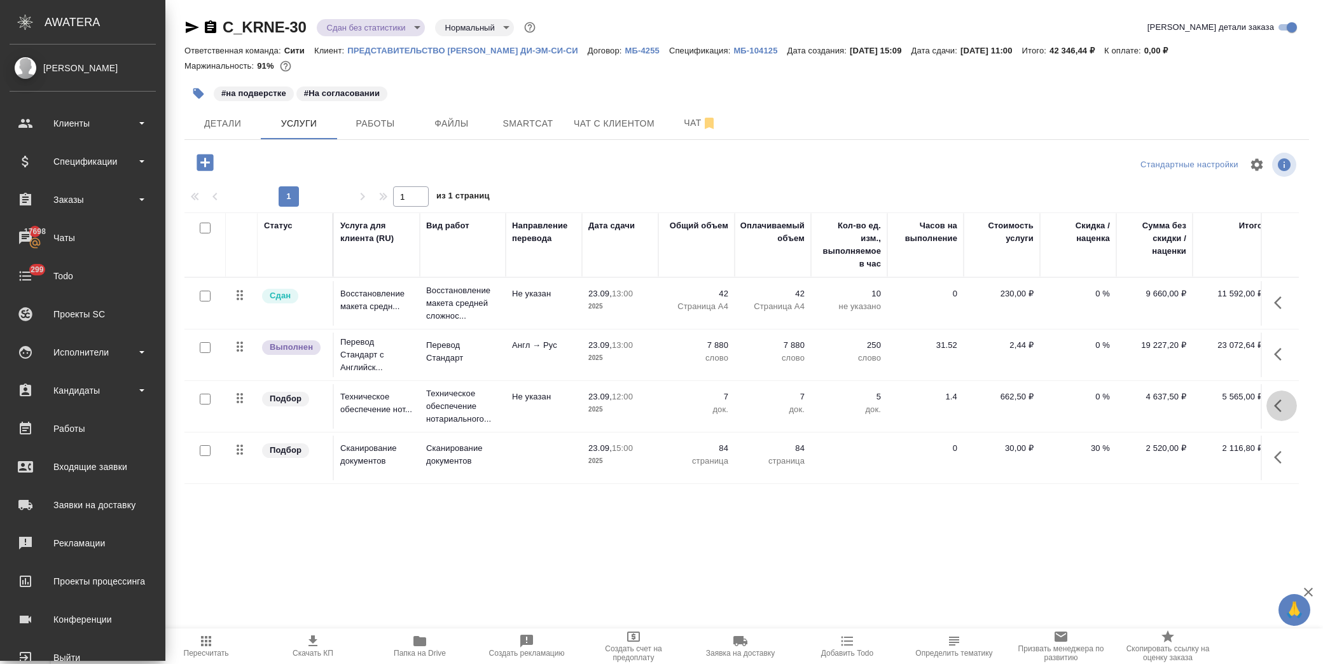
click at [1266, 392] on button "button" at bounding box center [1281, 405] width 31 height 31
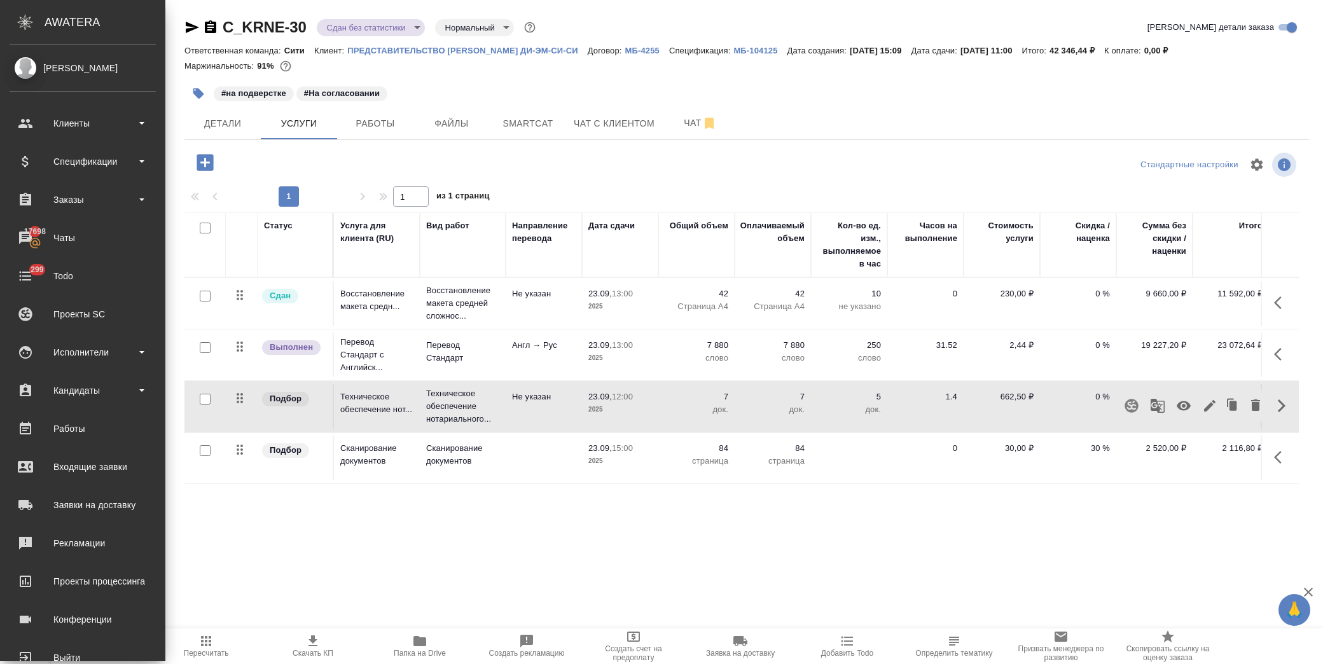
click at [1206, 398] on icon "button" at bounding box center [1209, 405] width 15 height 15
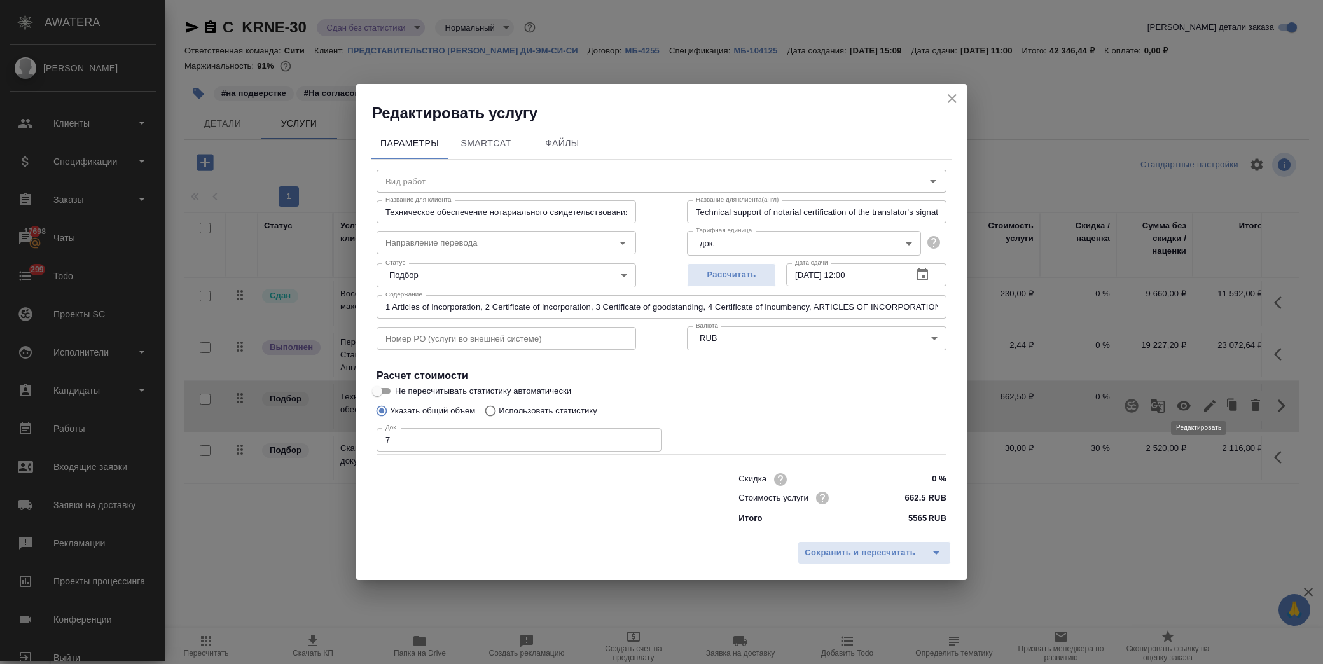
type input "Техническое обеспечение нотариального свидетельствования подлинности подписи пе…"
type input "Не указан"
click at [923, 275] on icon "button" at bounding box center [921, 274] width 11 height 13
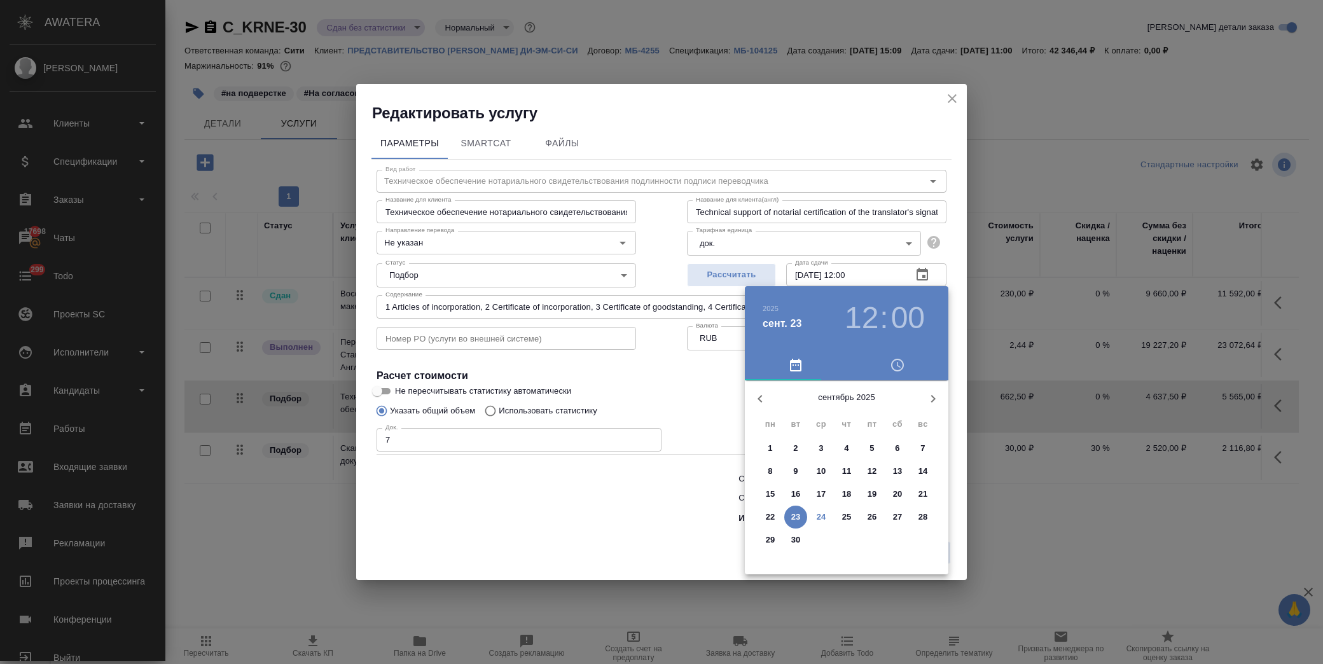
click at [820, 516] on p "24" at bounding box center [821, 517] width 10 height 13
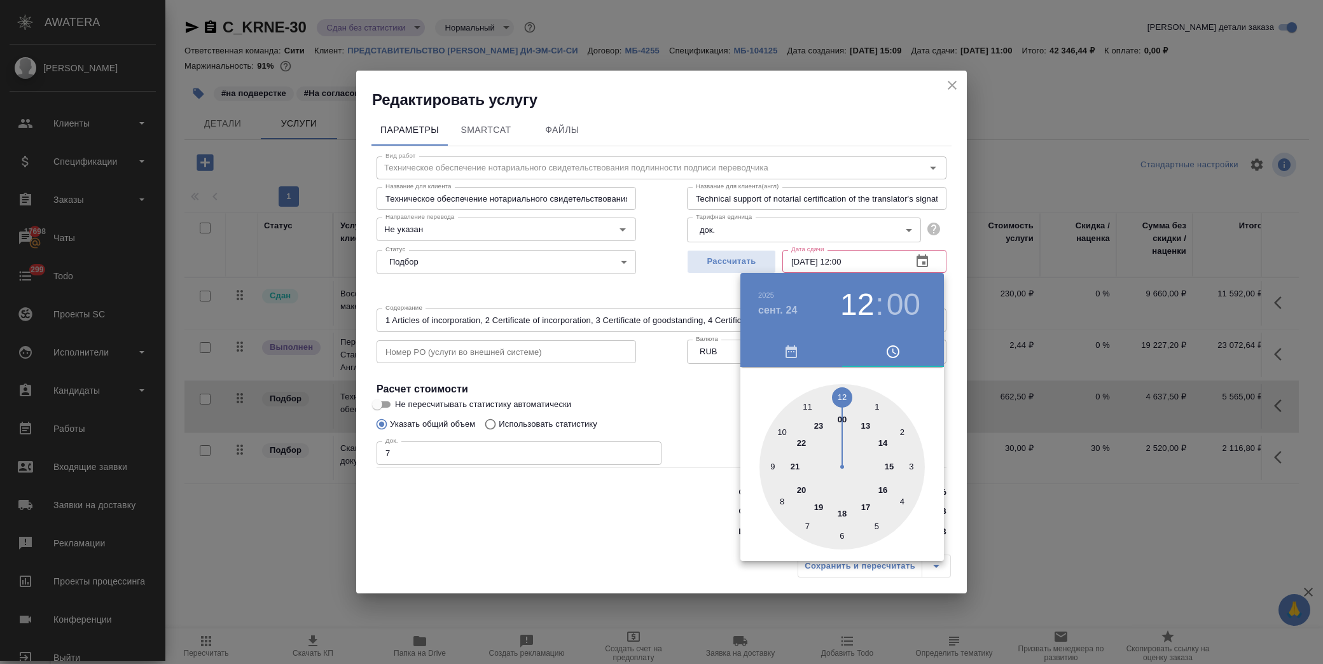
click at [806, 406] on div at bounding box center [841, 466] width 165 height 165
type input "24.09.2025 11:00"
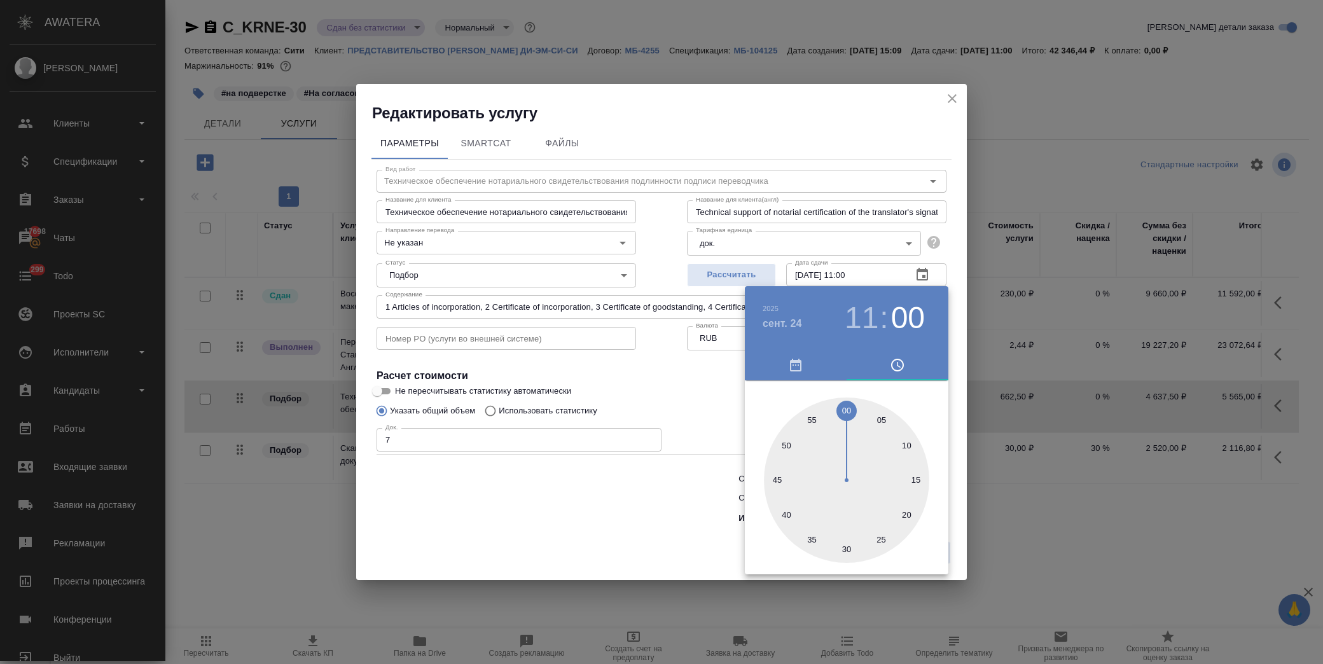
click at [689, 402] on div at bounding box center [661, 332] width 1323 height 664
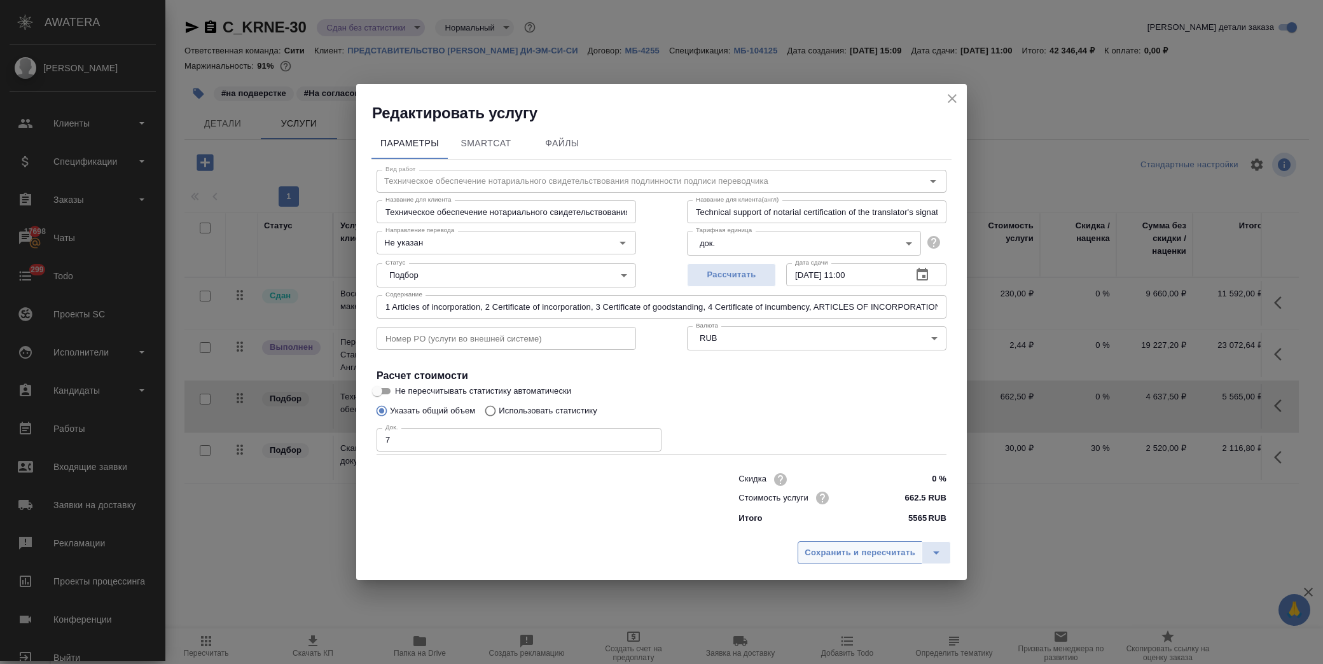
click at [876, 550] on span "Сохранить и пересчитать" at bounding box center [859, 553] width 111 height 15
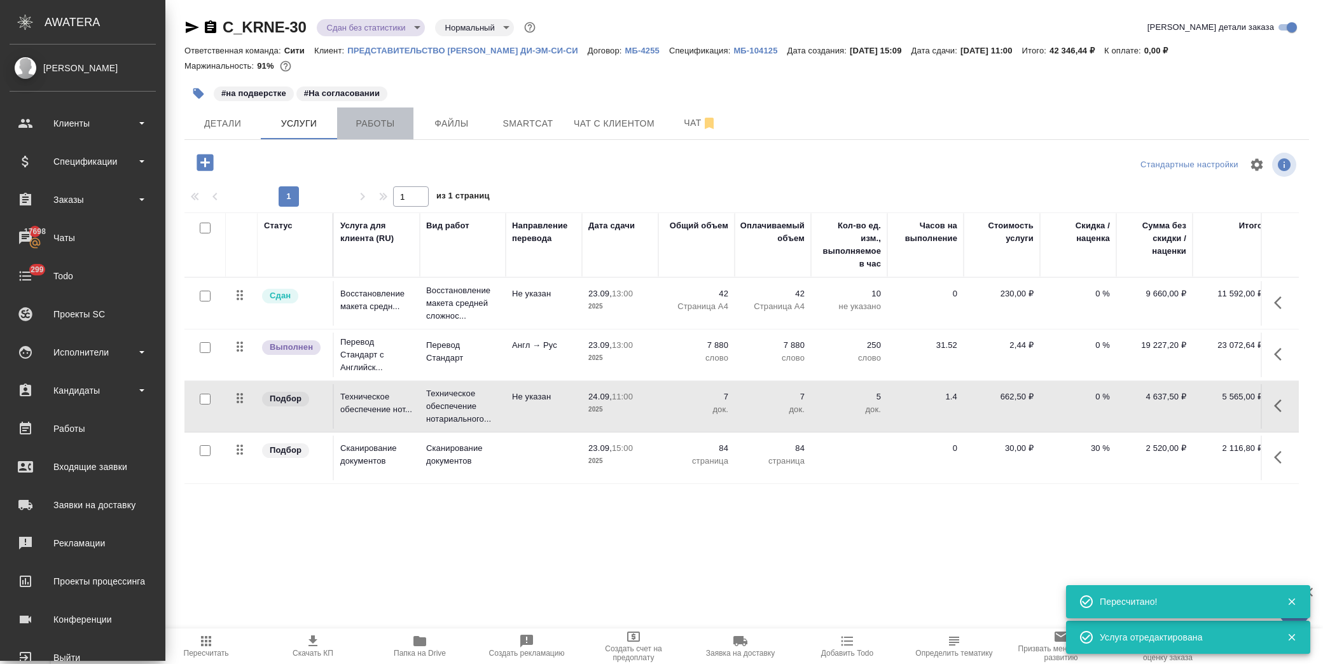
click at [382, 119] on span "Работы" at bounding box center [375, 124] width 61 height 16
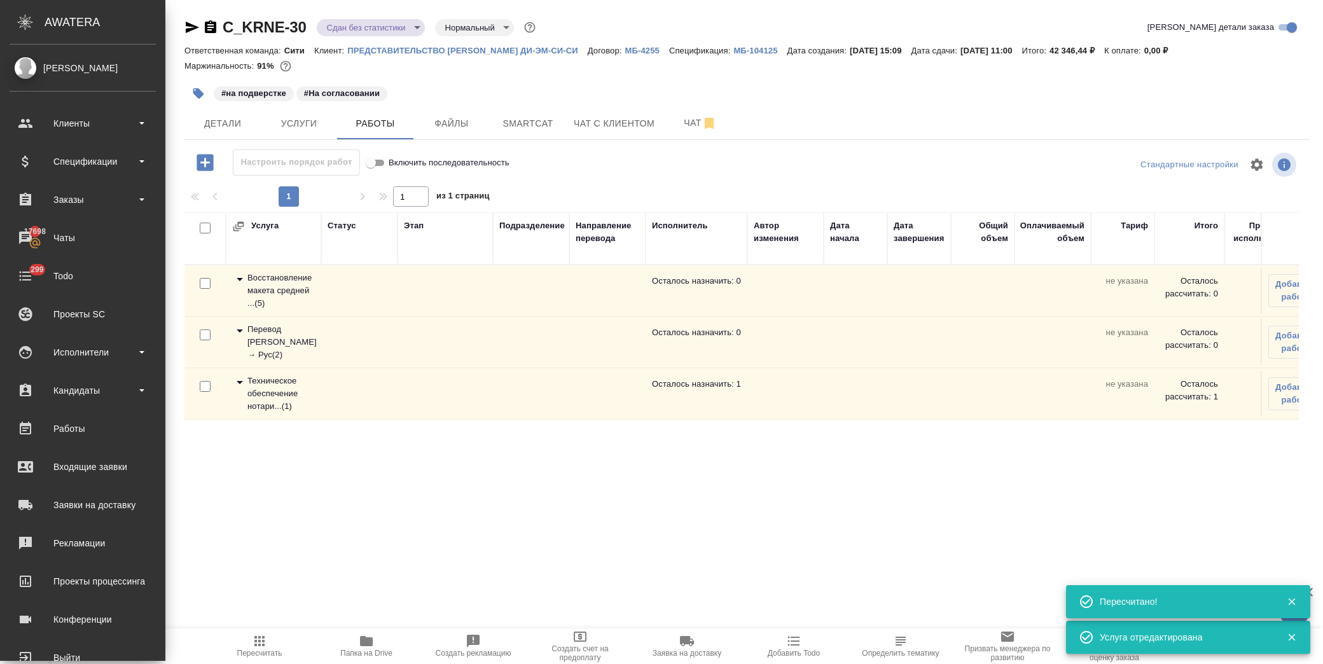
click at [234, 382] on icon at bounding box center [239, 382] width 15 height 15
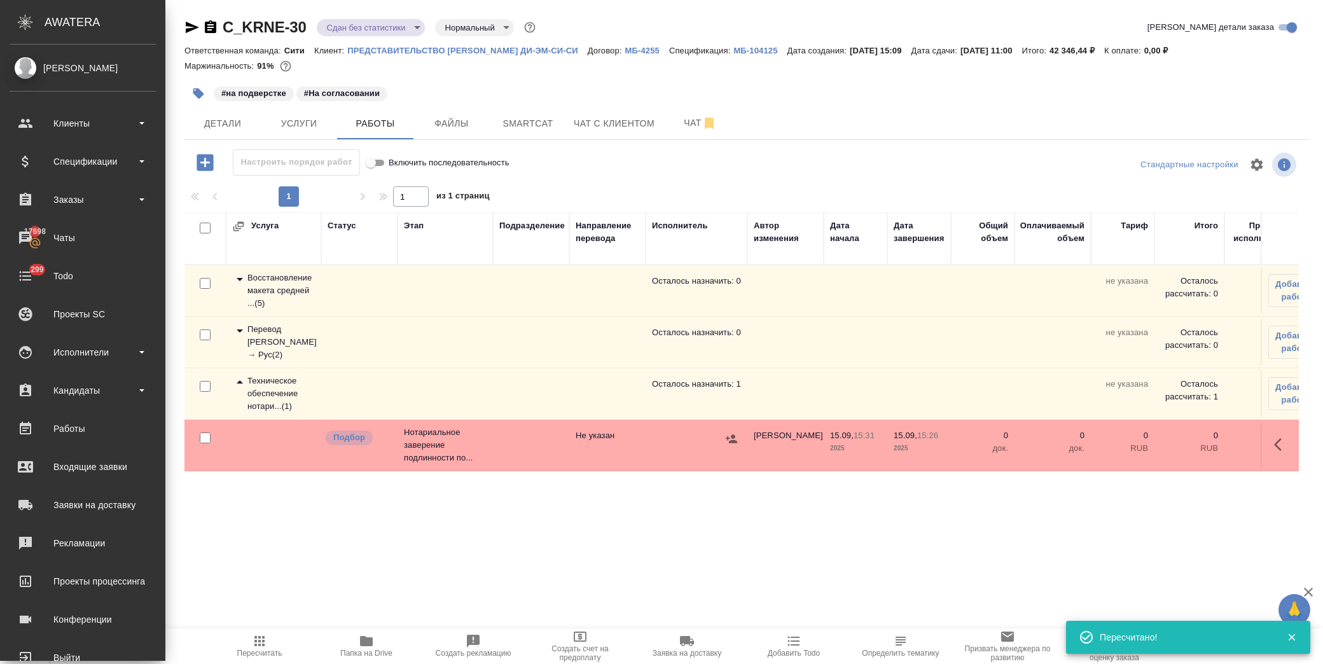
click at [1276, 445] on icon "button" at bounding box center [1281, 444] width 15 height 15
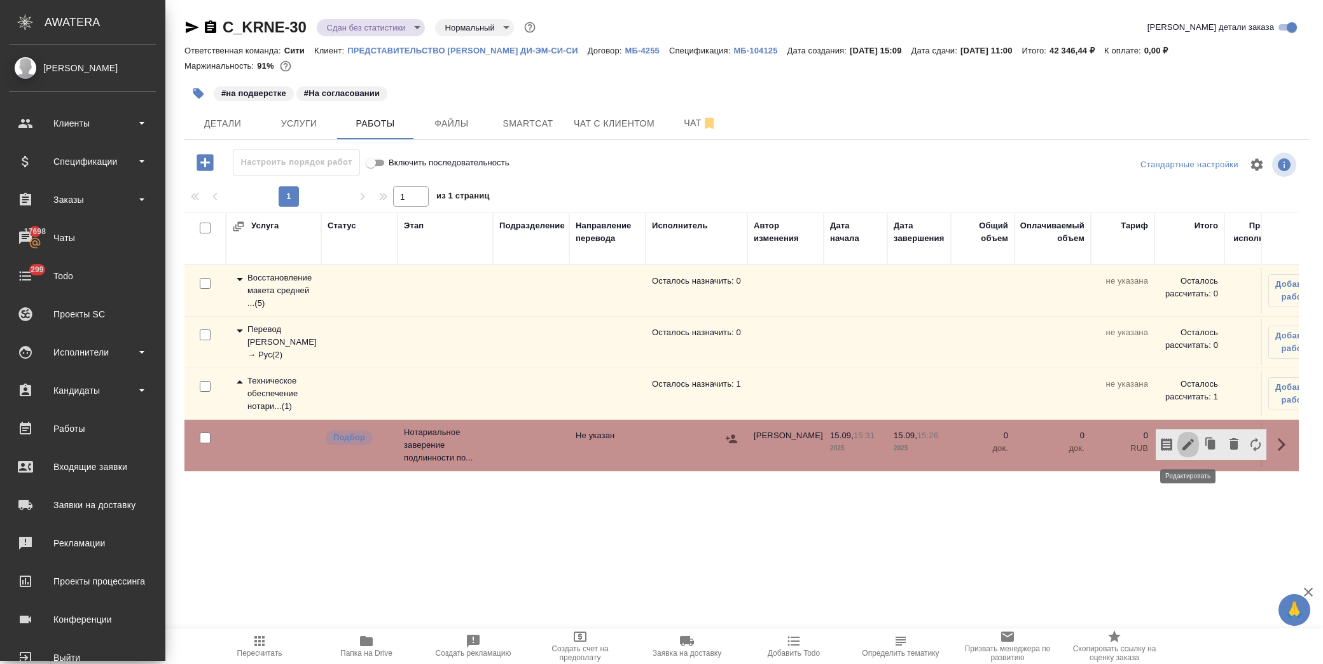
click at [1196, 449] on button "button" at bounding box center [1188, 444] width 22 height 31
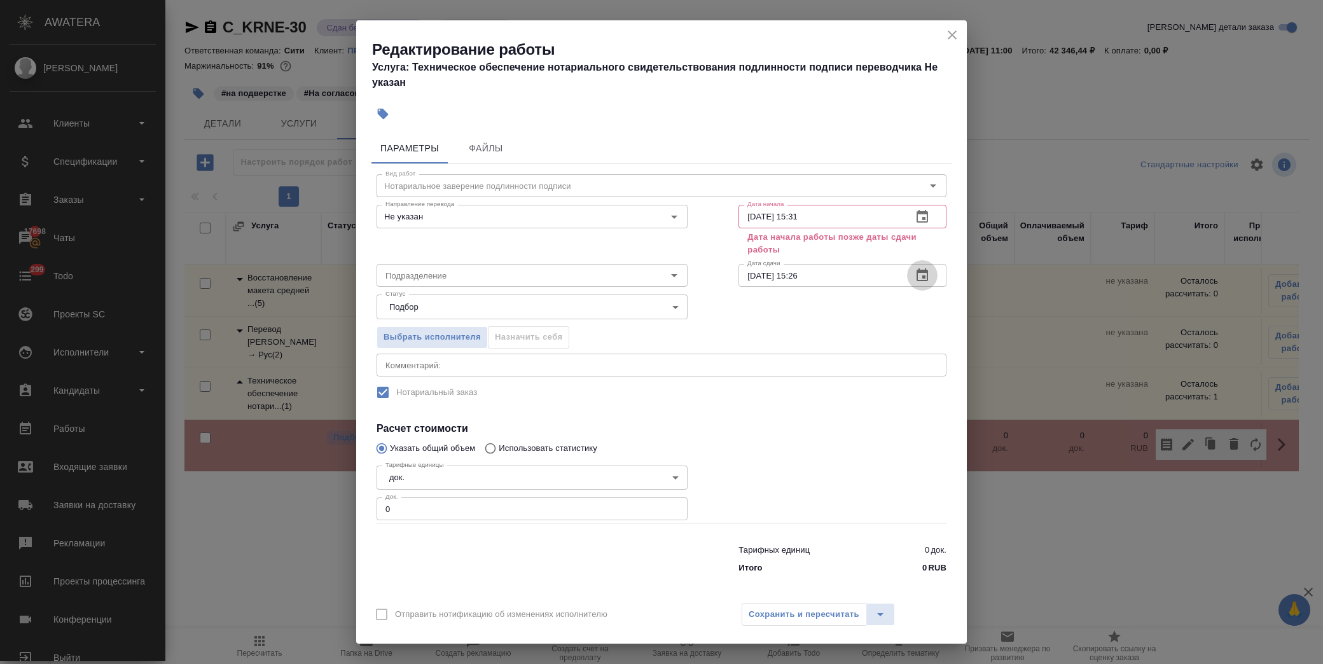
click at [914, 270] on icon "button" at bounding box center [921, 275] width 15 height 15
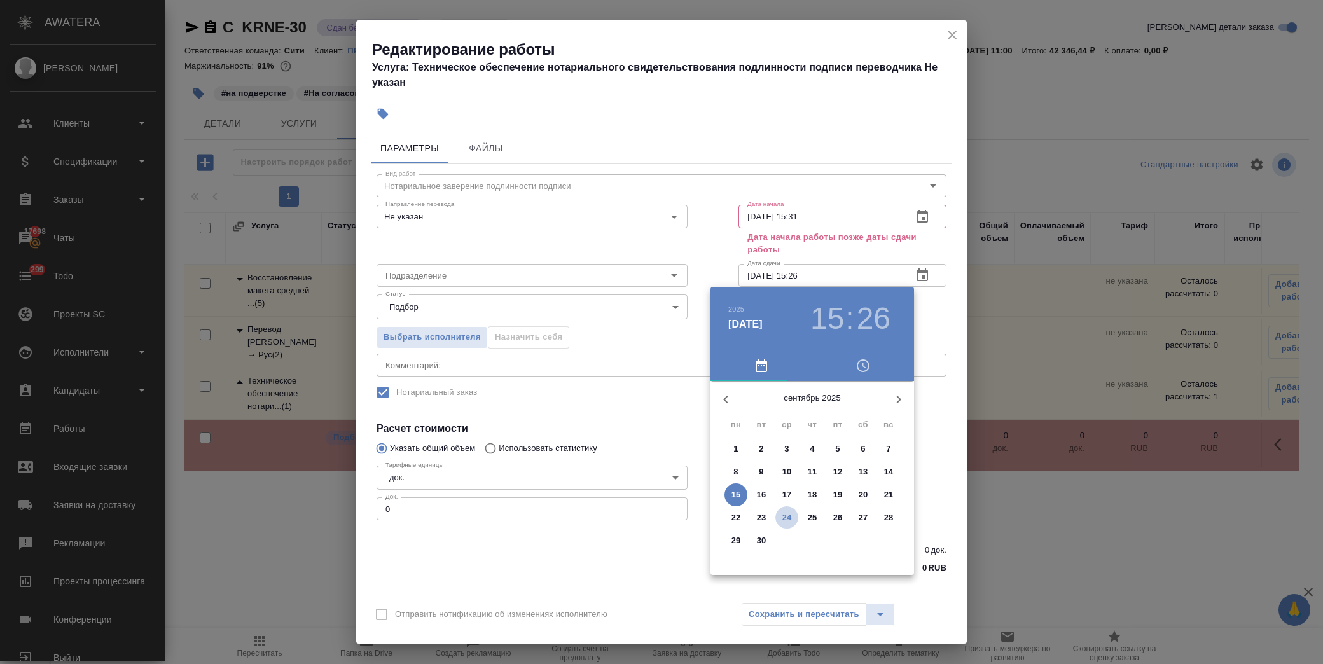
click at [785, 513] on p "24" at bounding box center [787, 517] width 10 height 13
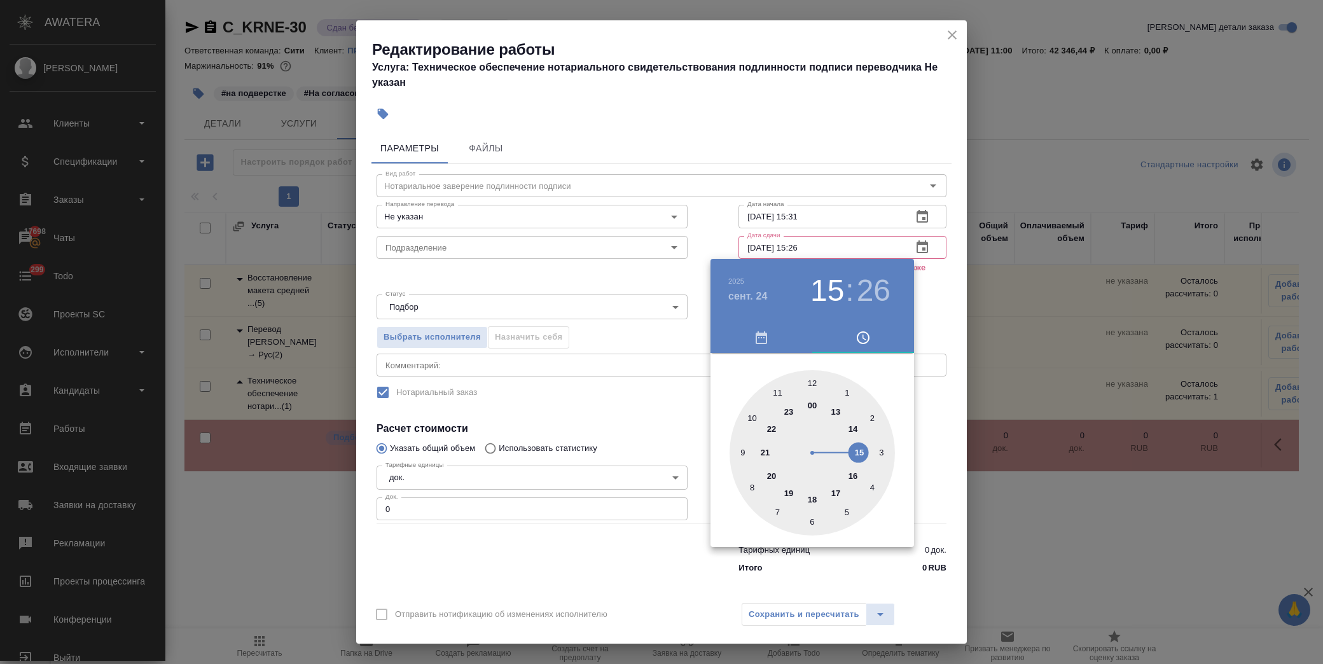
click at [778, 392] on div at bounding box center [811, 452] width 165 height 165
drag, startPoint x: 808, startPoint y: 382, endPoint x: 794, endPoint y: 385, distance: 14.8
click at [808, 383] on div at bounding box center [811, 452] width 165 height 165
click at [815, 376] on div at bounding box center [811, 452] width 165 height 165
type input "24.09.2025 11:00"
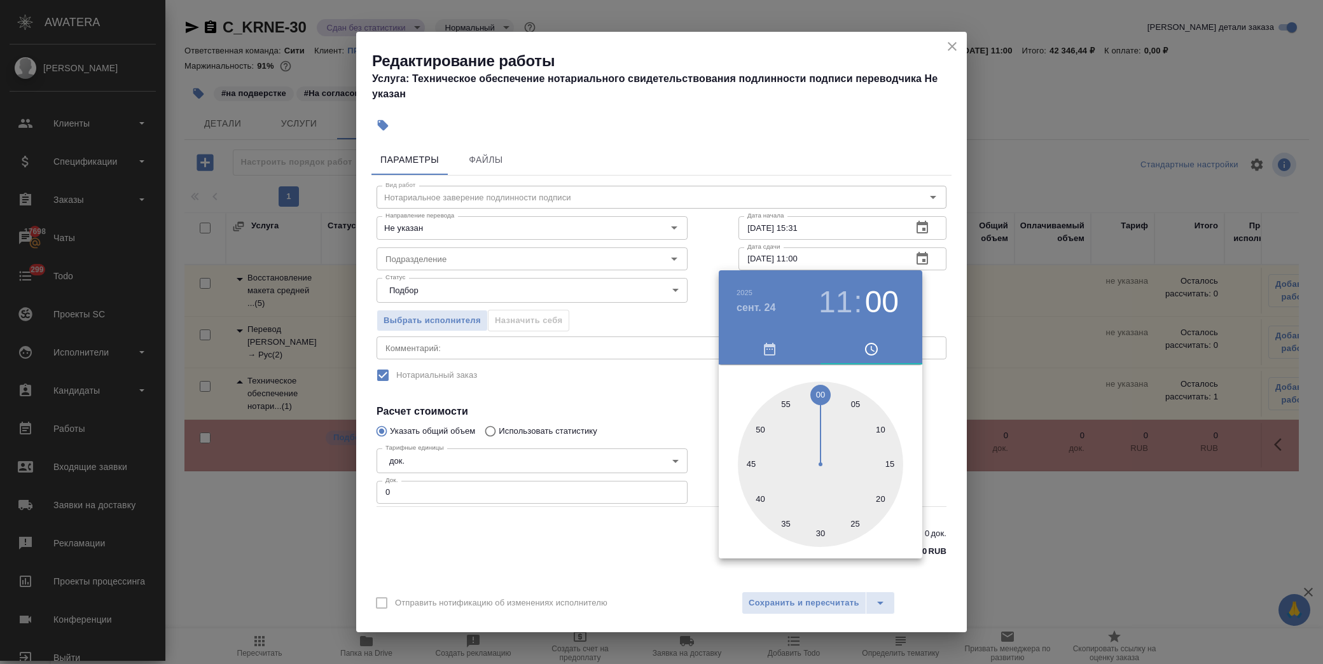
click at [682, 434] on div at bounding box center [661, 332] width 1323 height 664
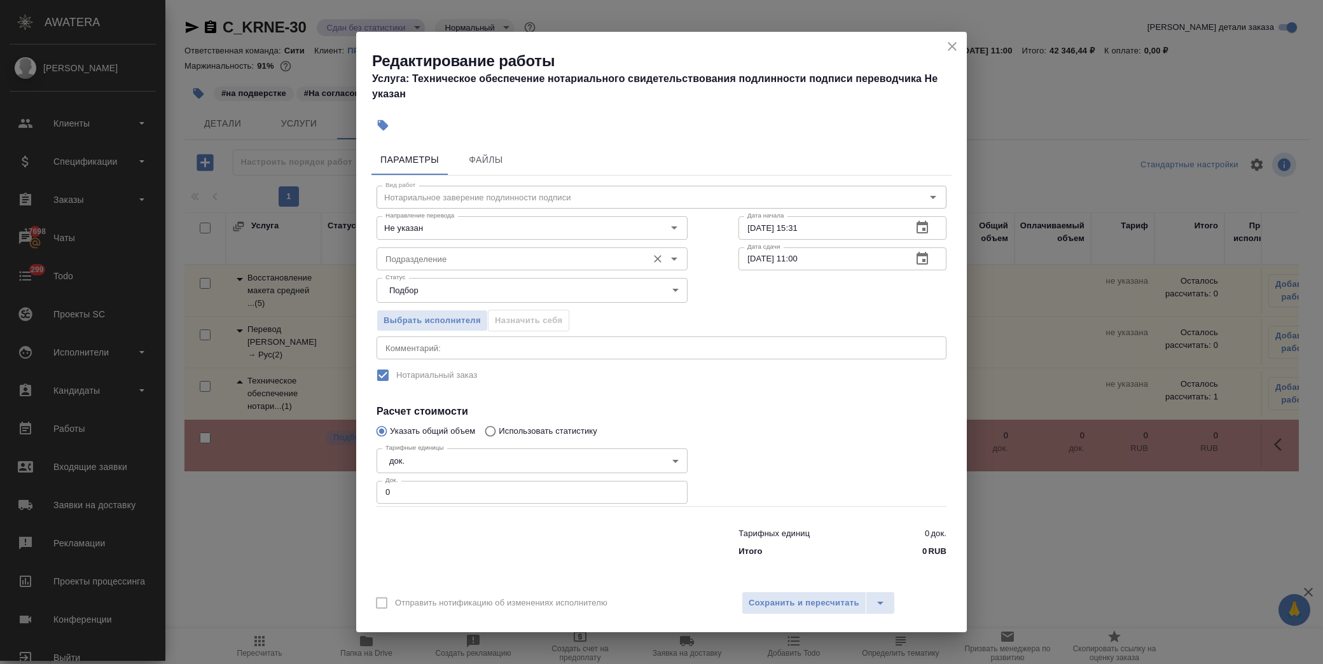
click at [509, 259] on input "Подразделение" at bounding box center [510, 258] width 261 height 15
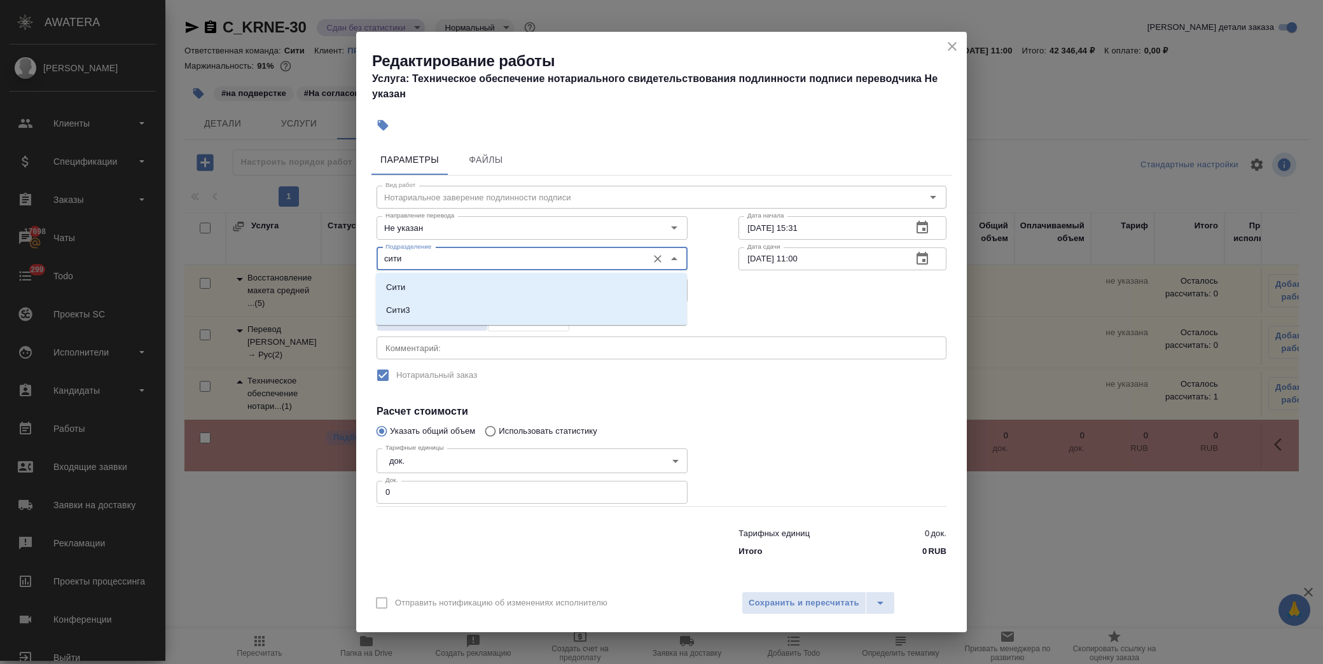
click at [449, 291] on li "Сити" at bounding box center [531, 287] width 311 height 23
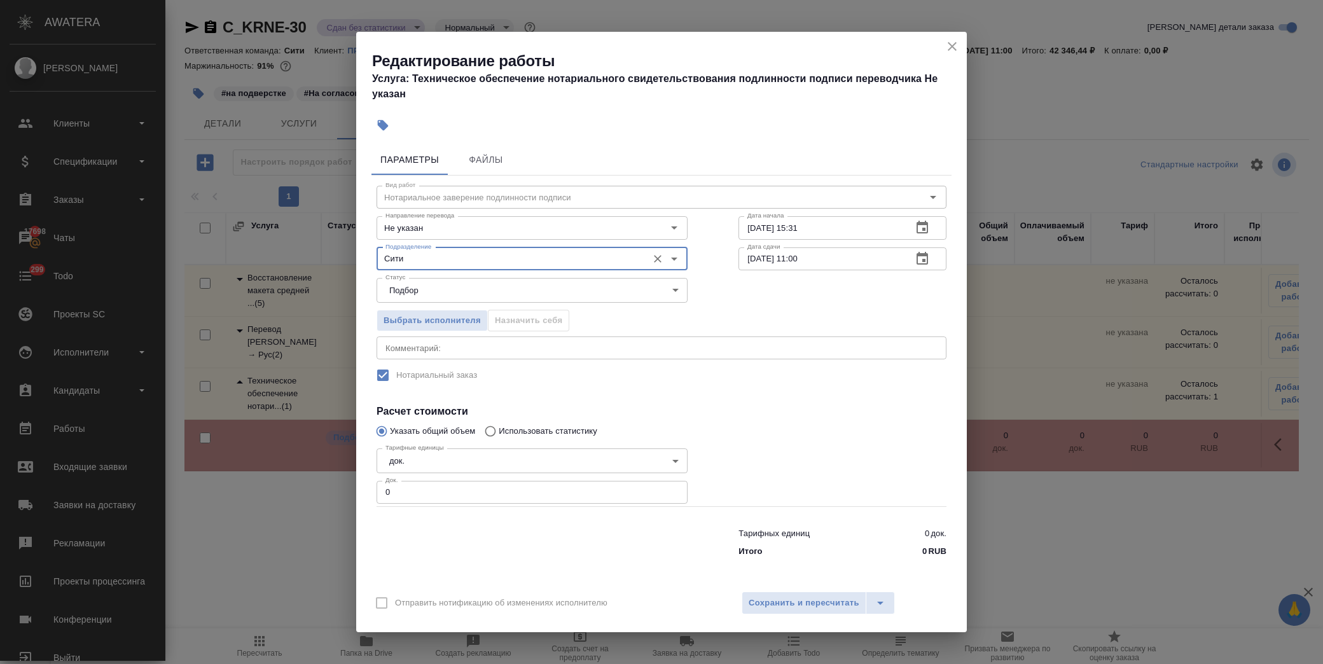
type input "Сити"
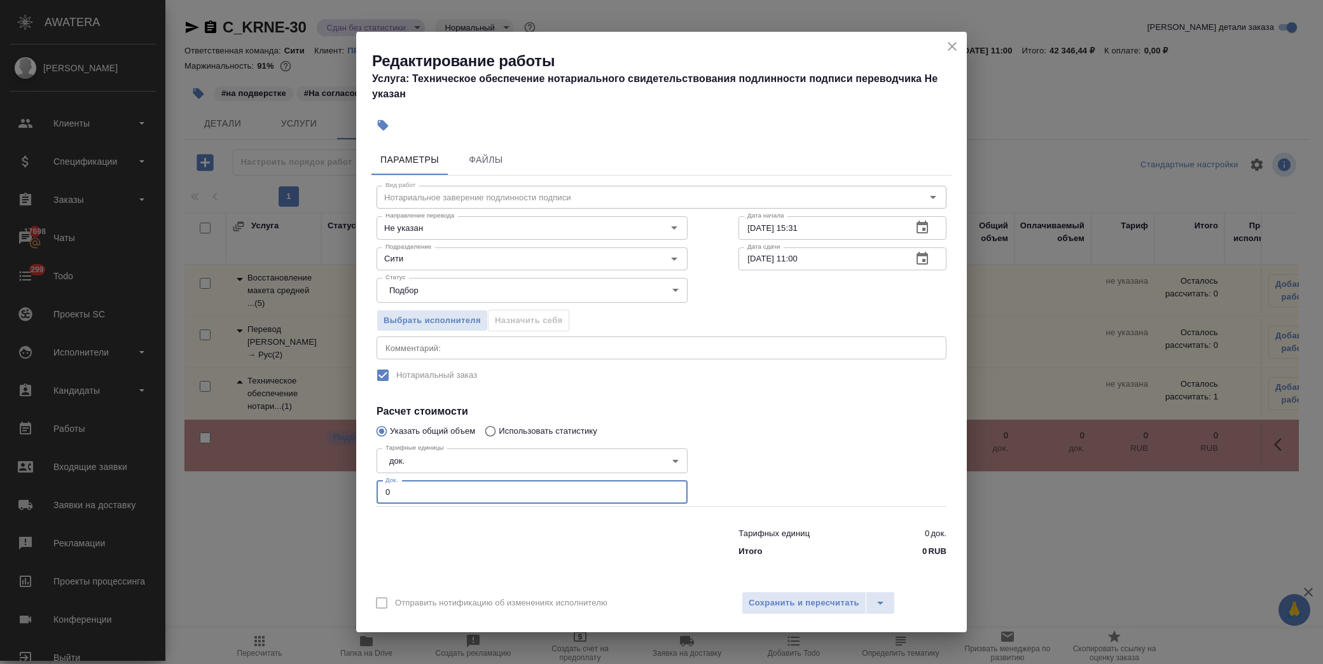
drag, startPoint x: 364, startPoint y: 490, endPoint x: 312, endPoint y: 490, distance: 52.8
click at [312, 490] on div "Редактирование работы Услуга: Техническое обеспечение нотариального свидетельст…" at bounding box center [661, 332] width 1323 height 664
type input "7"
click at [802, 607] on span "Сохранить и пересчитать" at bounding box center [803, 603] width 111 height 15
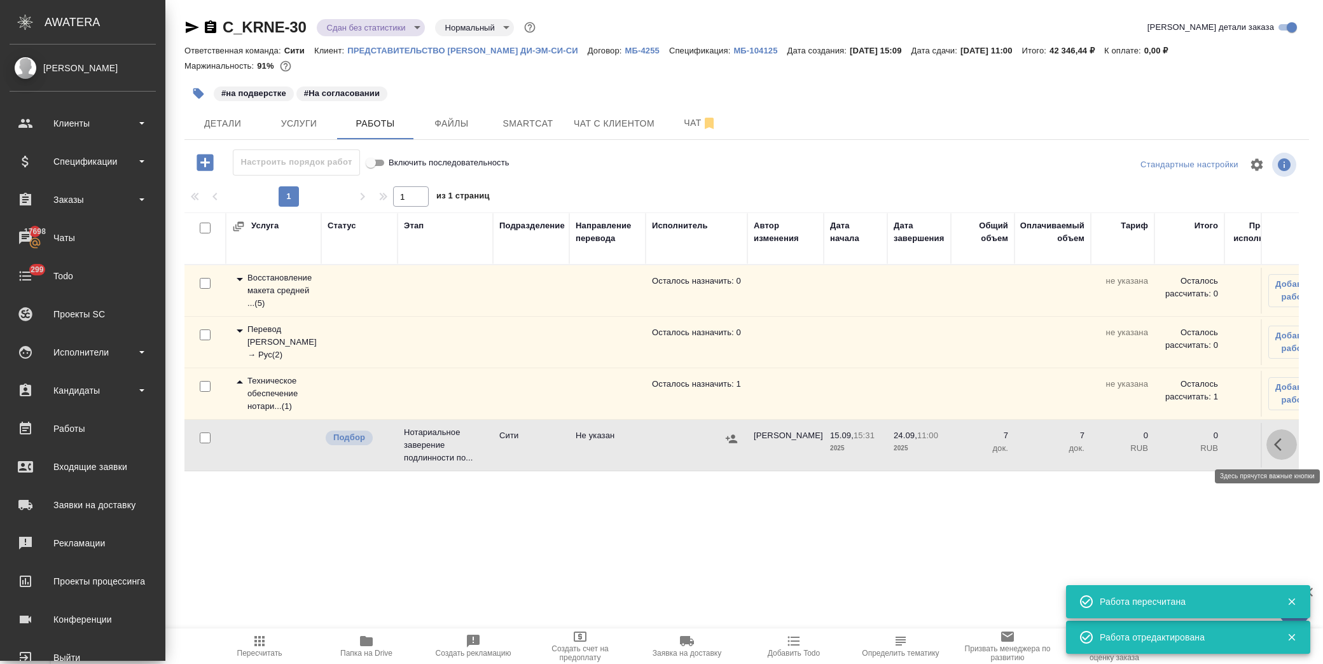
click at [1286, 443] on icon "button" at bounding box center [1281, 444] width 15 height 15
click at [1187, 439] on icon "button" at bounding box center [1187, 444] width 15 height 15
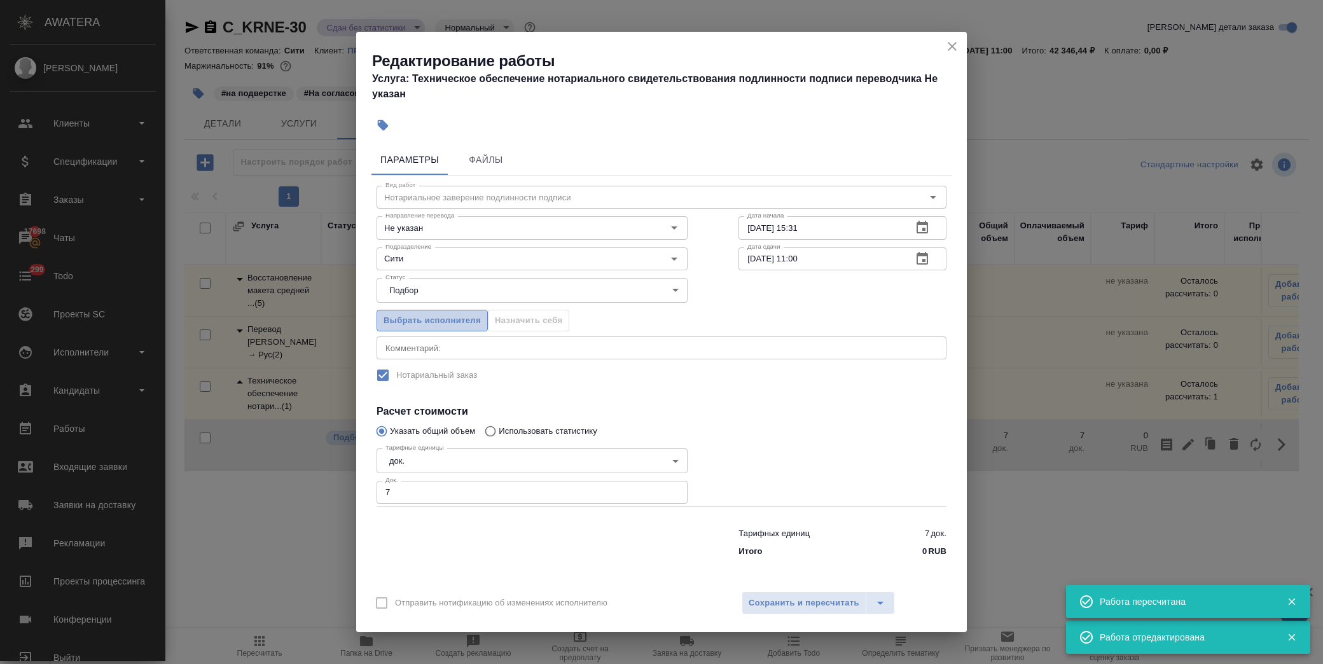
click at [457, 319] on span "Выбрать исполнителя" at bounding box center [431, 321] width 97 height 15
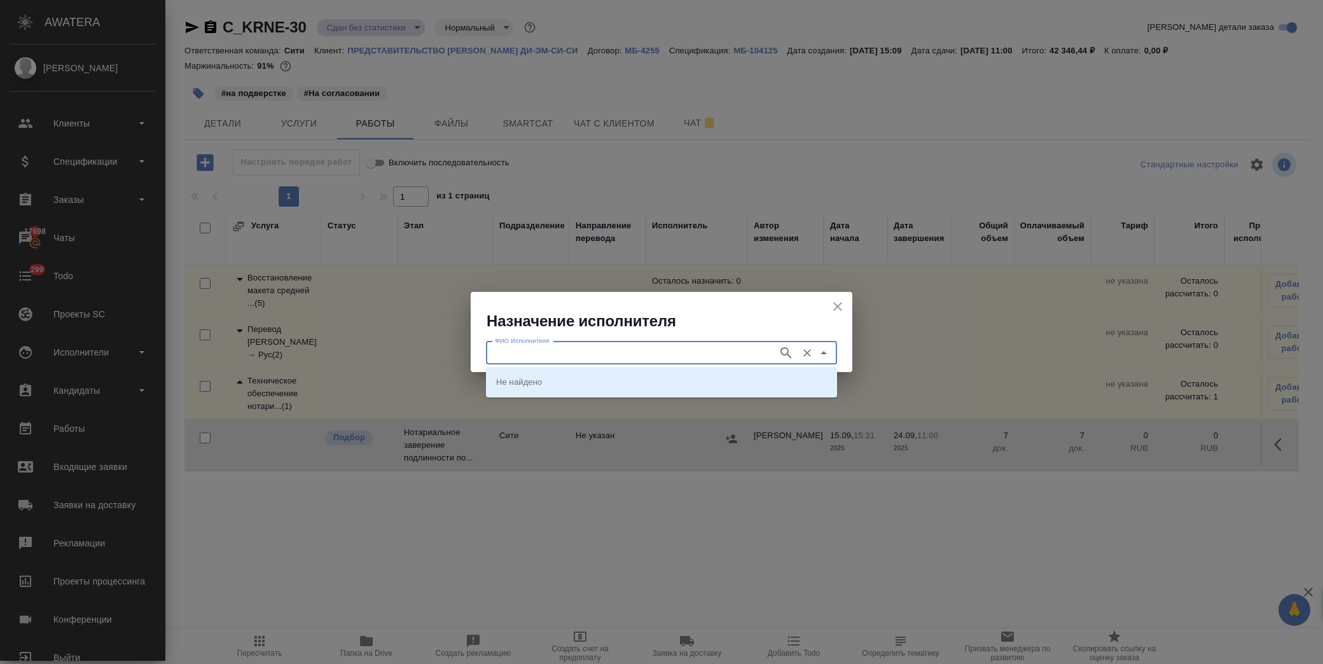
click at [549, 352] on input "ФИО Исполнителя" at bounding box center [631, 352] width 282 height 15
type input "крылова"
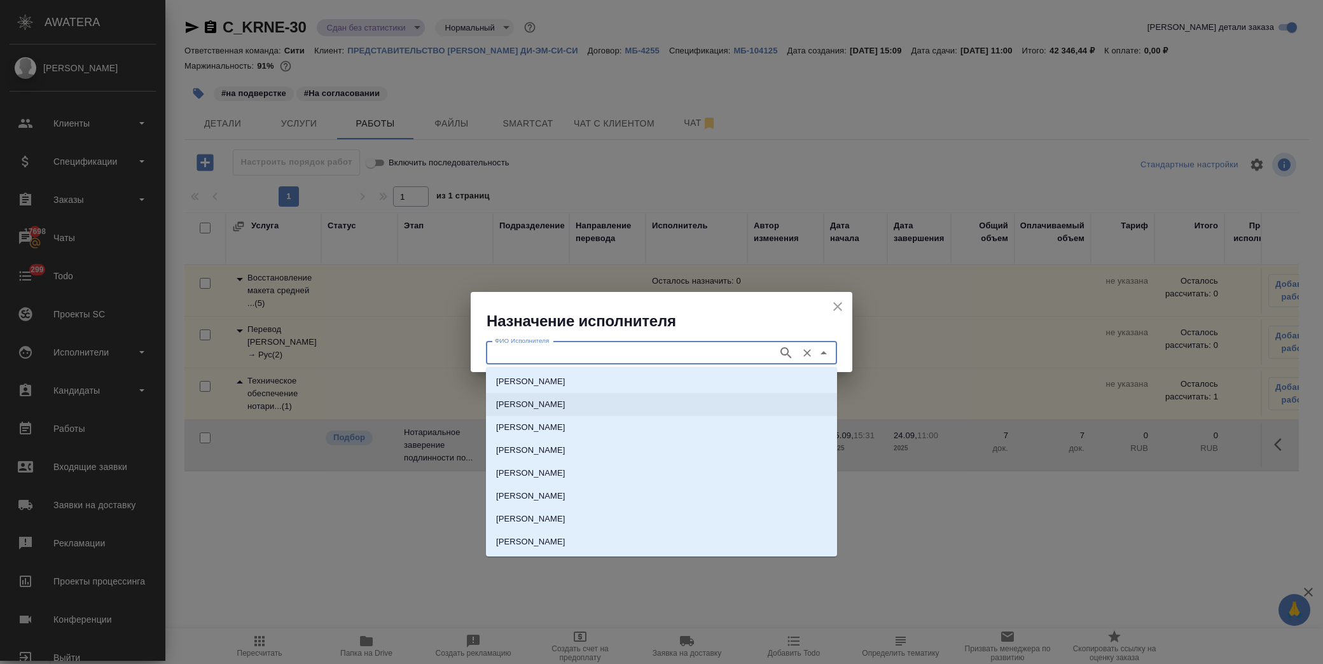
click at [564, 404] on p "НОТАРИУС Крылова Юлия Владимировна" at bounding box center [530, 404] width 69 height 13
type input "НОТАРИУС Крылова Юлия Владимировна"
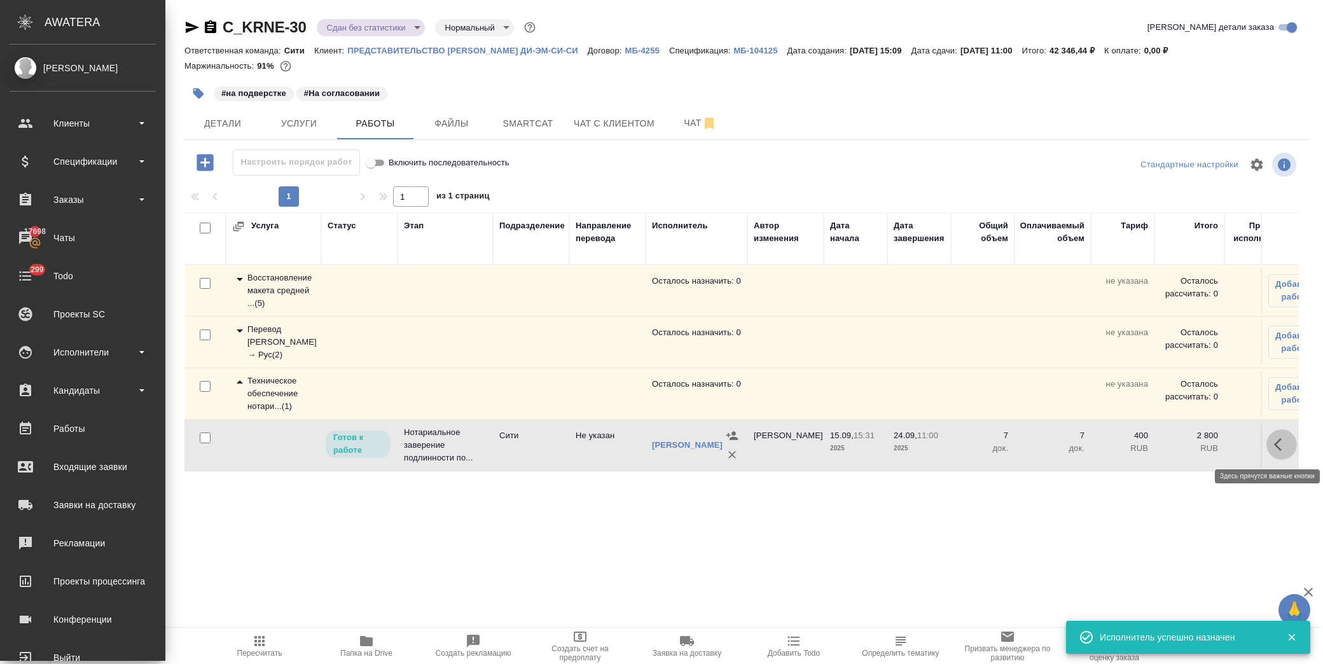
click at [1283, 444] on icon "button" at bounding box center [1281, 444] width 15 height 15
click at [1190, 444] on icon "button" at bounding box center [1187, 444] width 11 height 11
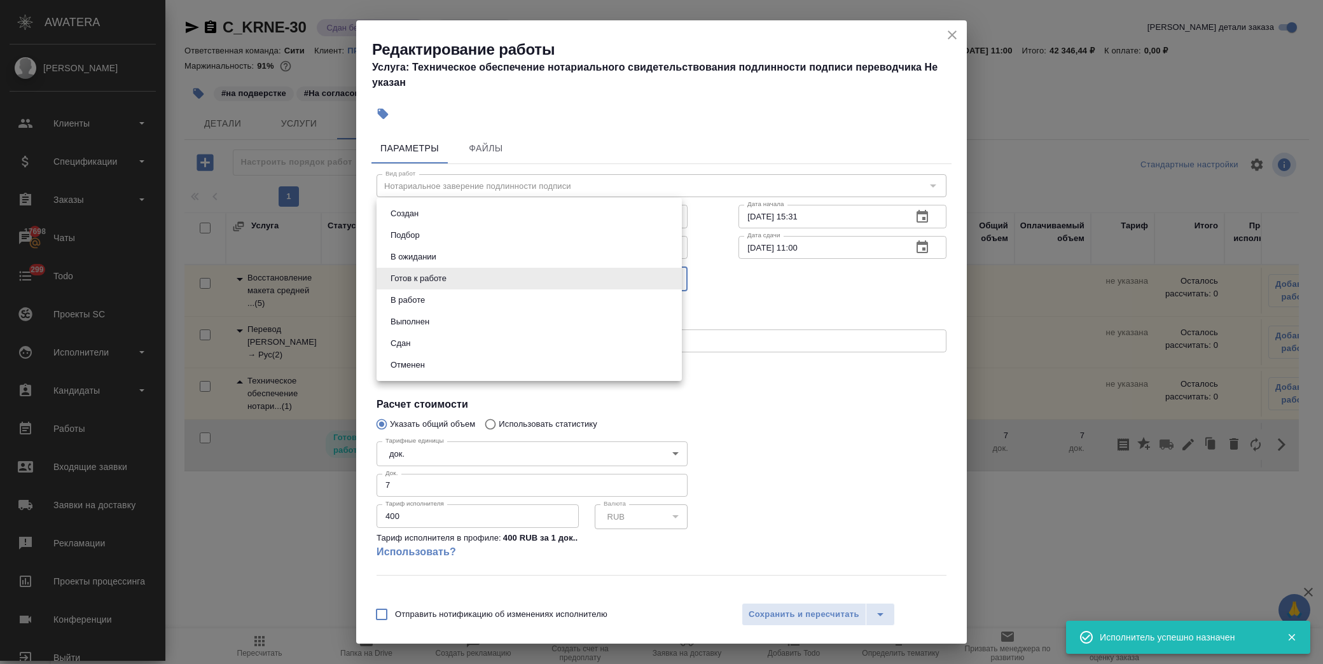
click at [547, 284] on body "🙏 .cls-1 fill:#fff; AWATERA Лофицкая Юлия Владимировна Клиенты Спецификации Зак…" at bounding box center [661, 332] width 1323 height 664
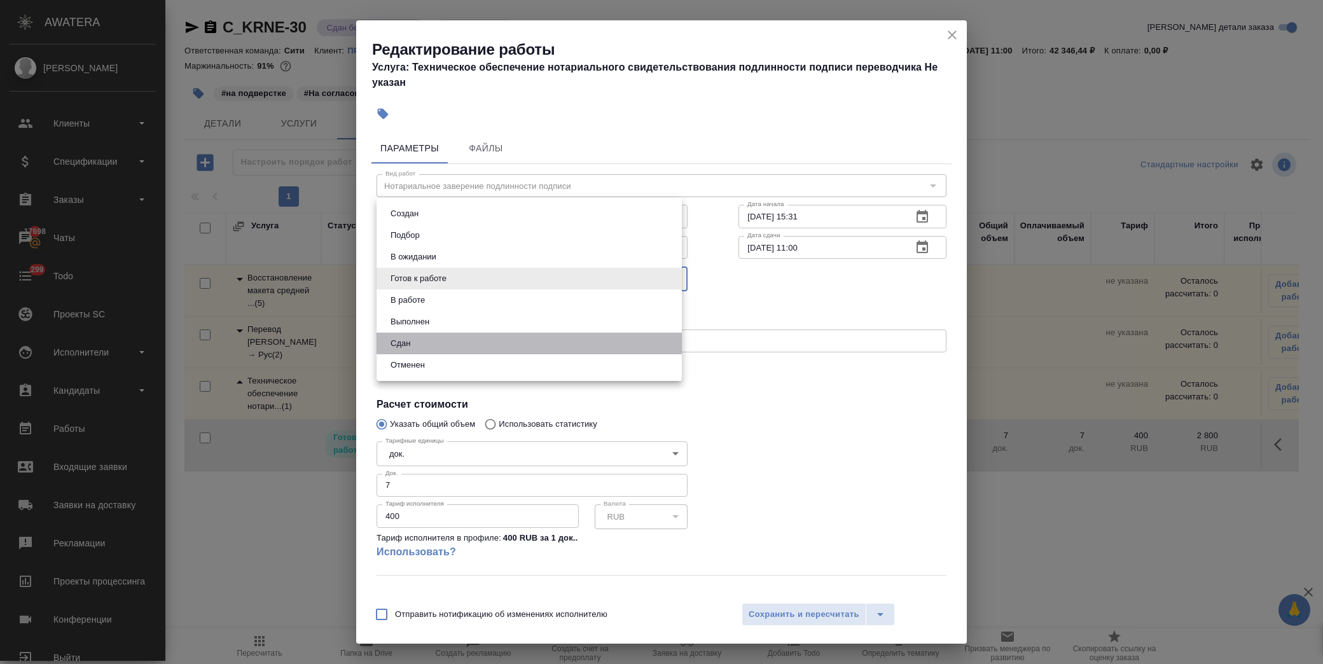
click at [443, 346] on li "Сдан" at bounding box center [528, 344] width 305 height 22
type input "closed"
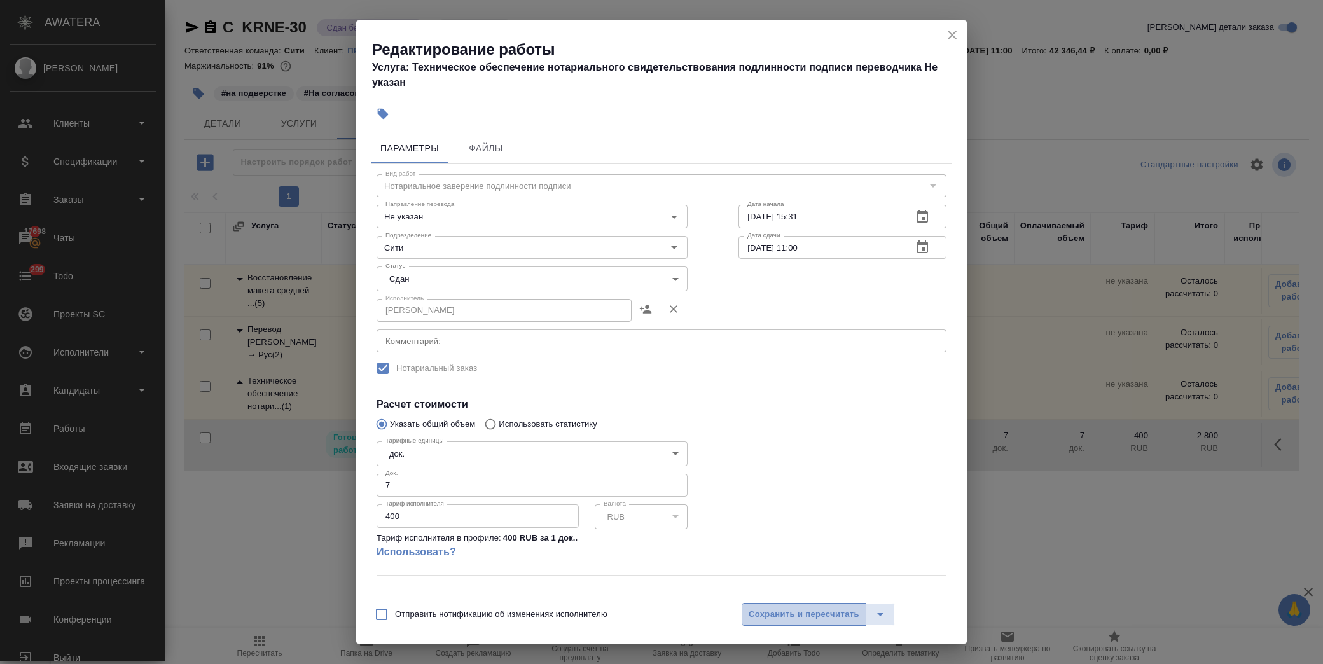
click at [819, 607] on span "Сохранить и пересчитать" at bounding box center [803, 614] width 111 height 15
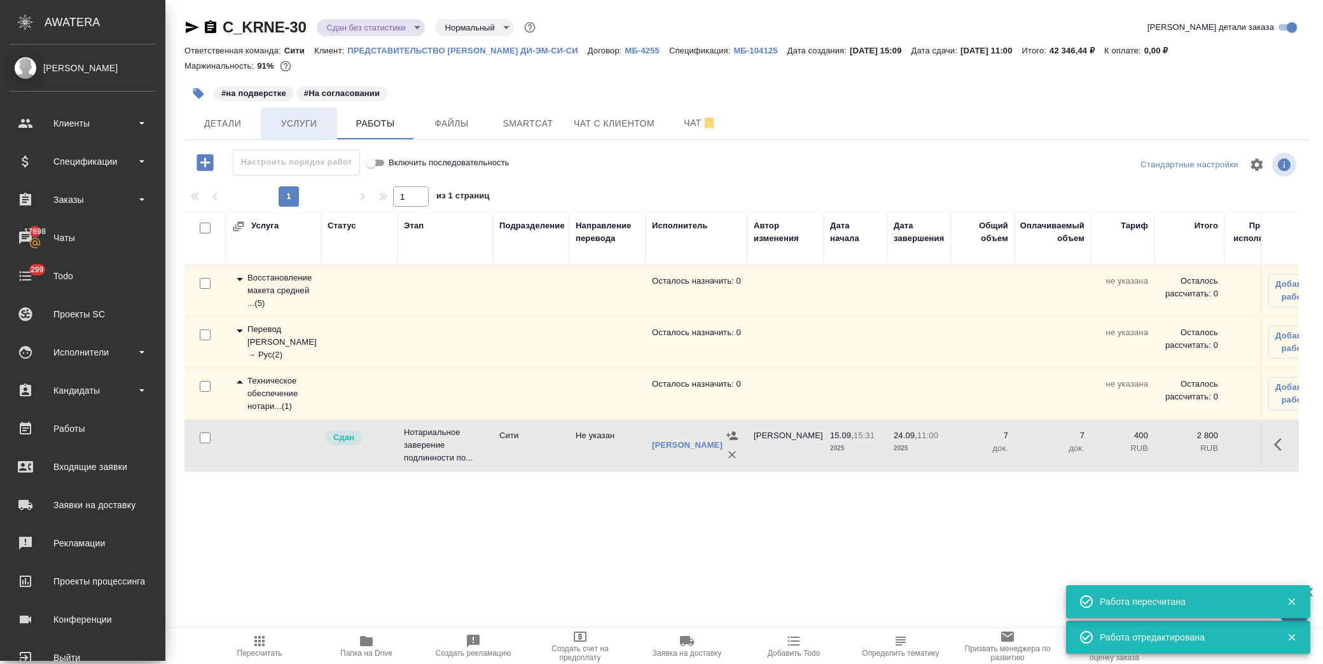
click at [296, 109] on button "Услуги" at bounding box center [299, 123] width 76 height 32
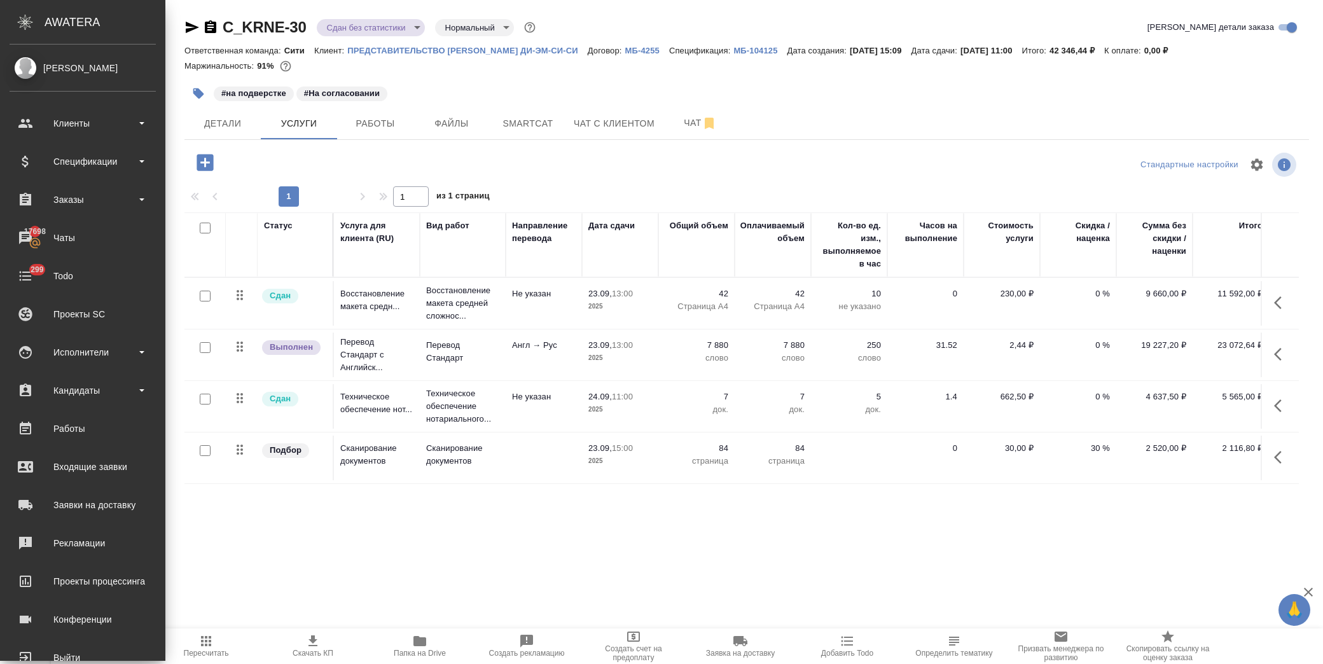
scroll to position [9, 94]
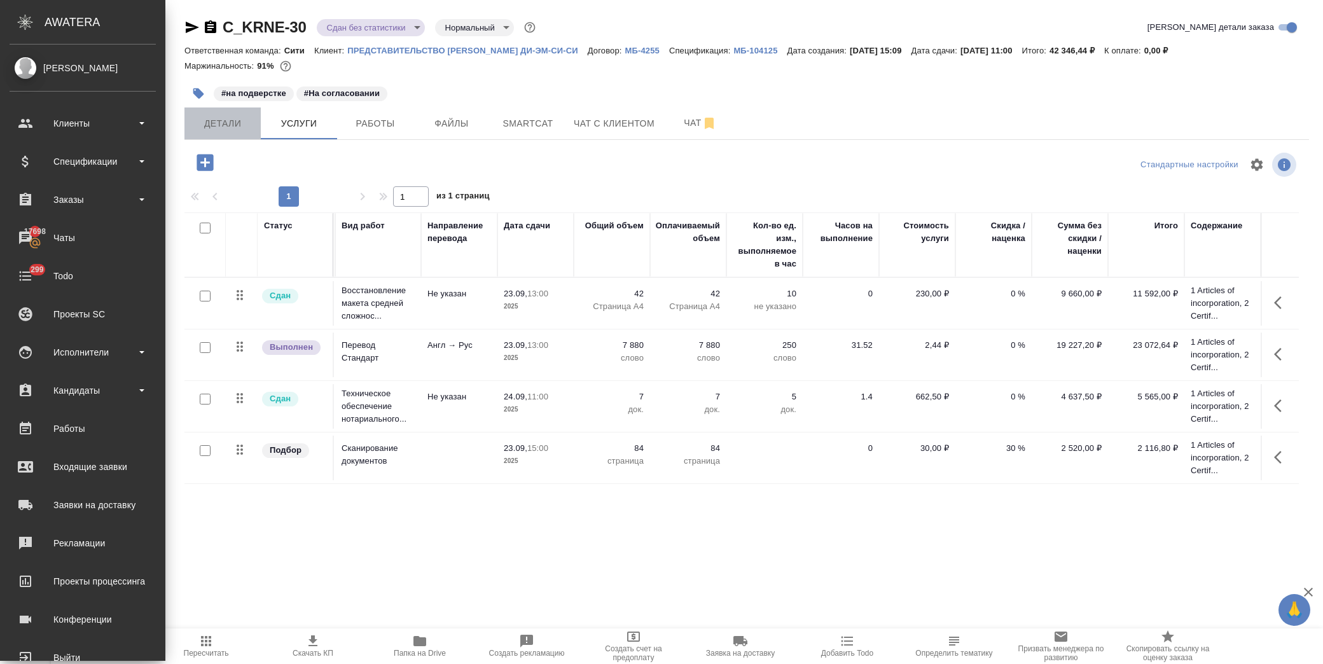
click at [210, 128] on span "Детали" at bounding box center [222, 124] width 61 height 16
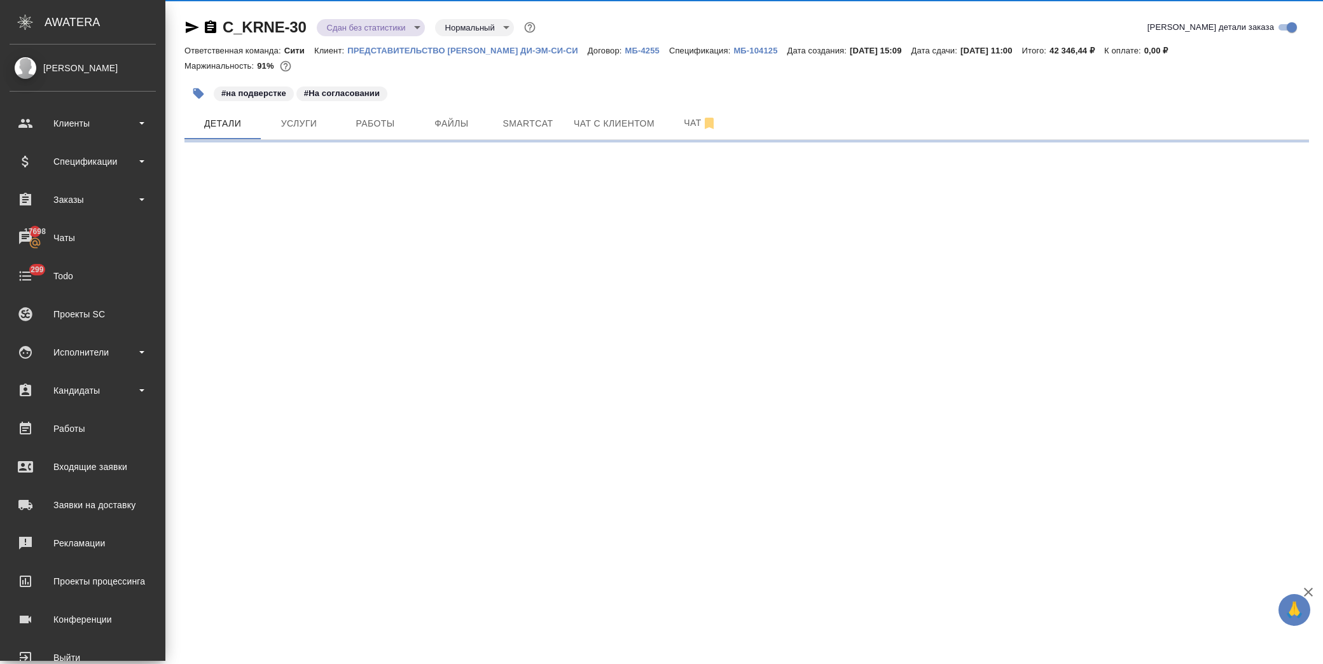
select select "RU"
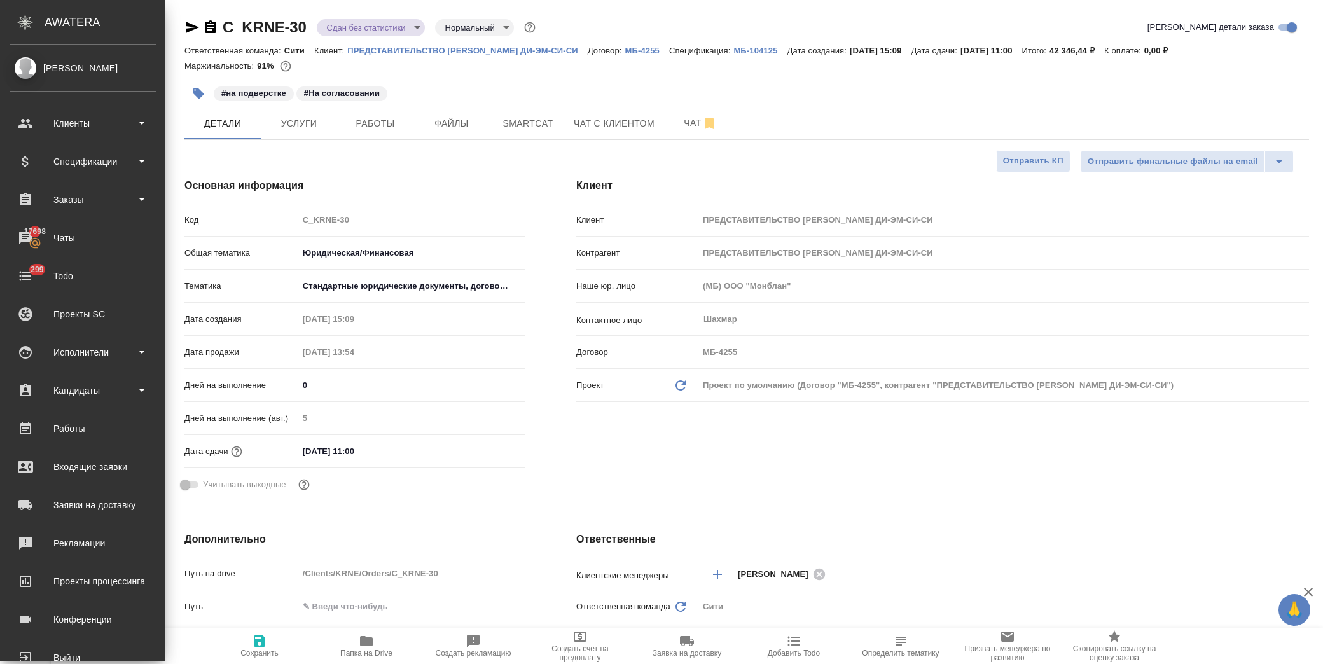
type textarea "x"
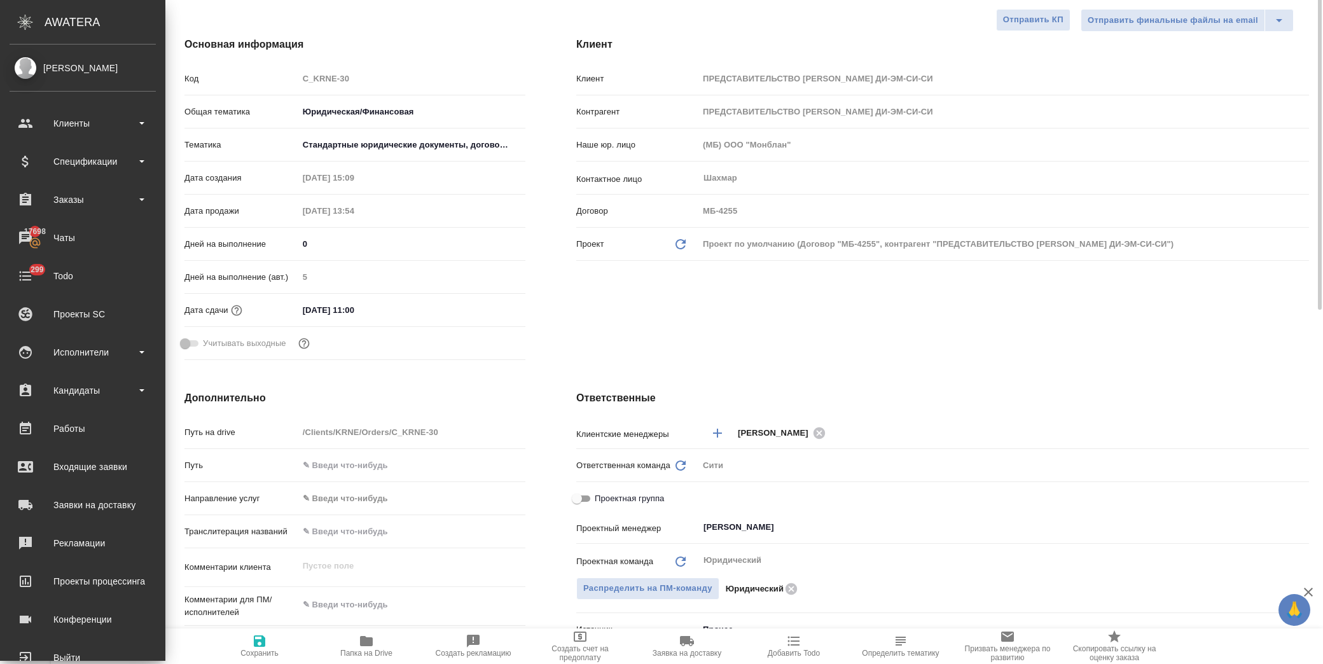
scroll to position [212, 0]
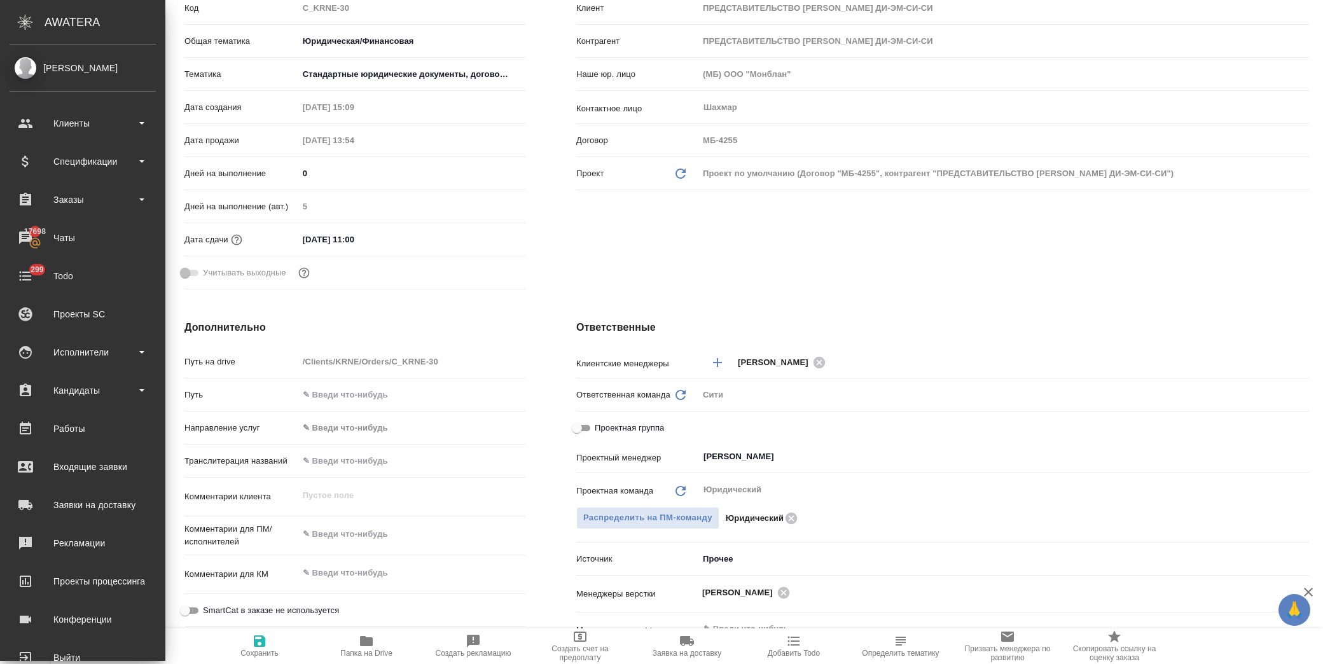
click at [589, 426] on input "Проектная группа" at bounding box center [577, 427] width 46 height 15
checkbox input "true"
type textarea "x"
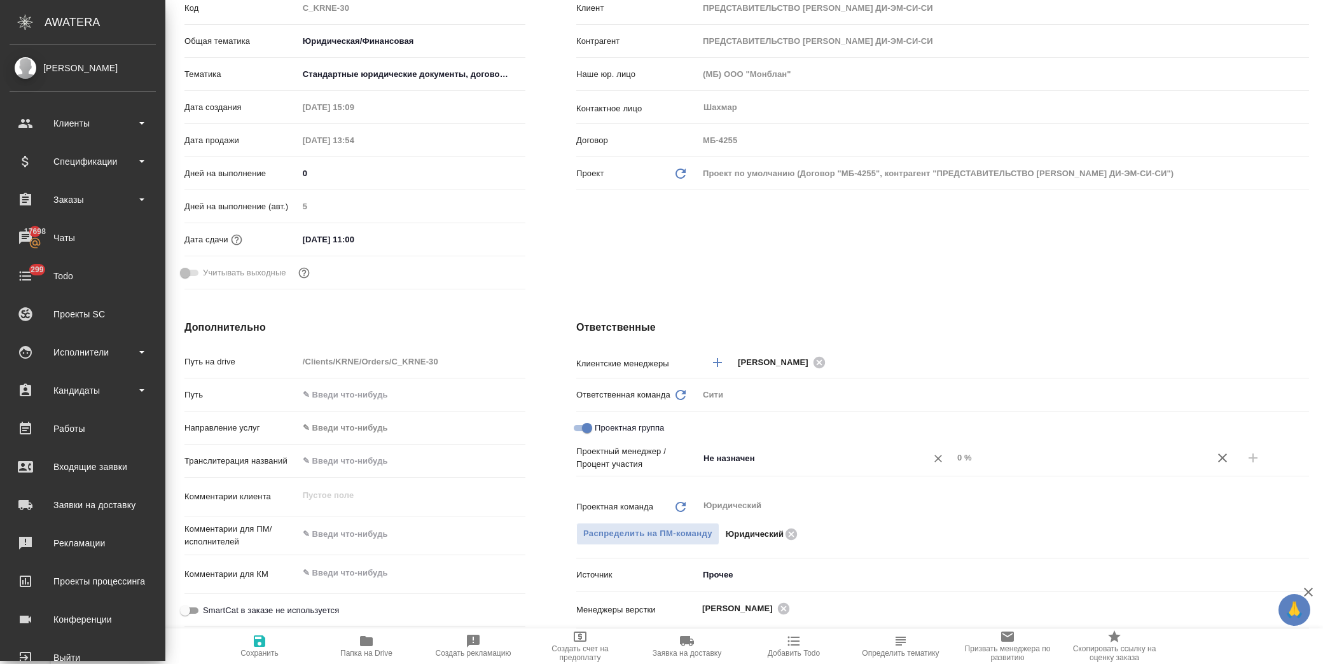
click at [742, 462] on input "Не назначен" at bounding box center [804, 457] width 204 height 15
type input "matv"
click at [757, 480] on li "Matveeva Anastasia" at bounding box center [820, 486] width 252 height 23
type textarea "x"
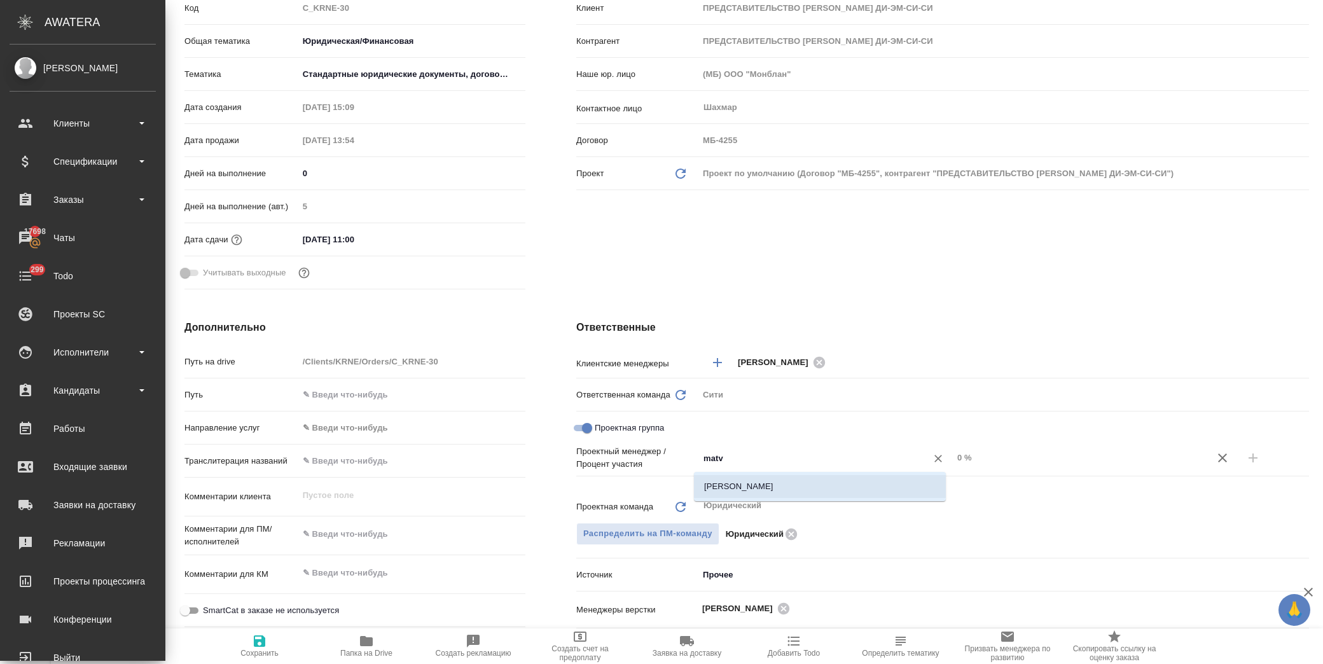
type textarea "x"
click at [1253, 454] on button "button" at bounding box center [1252, 458] width 31 height 31
type textarea "x"
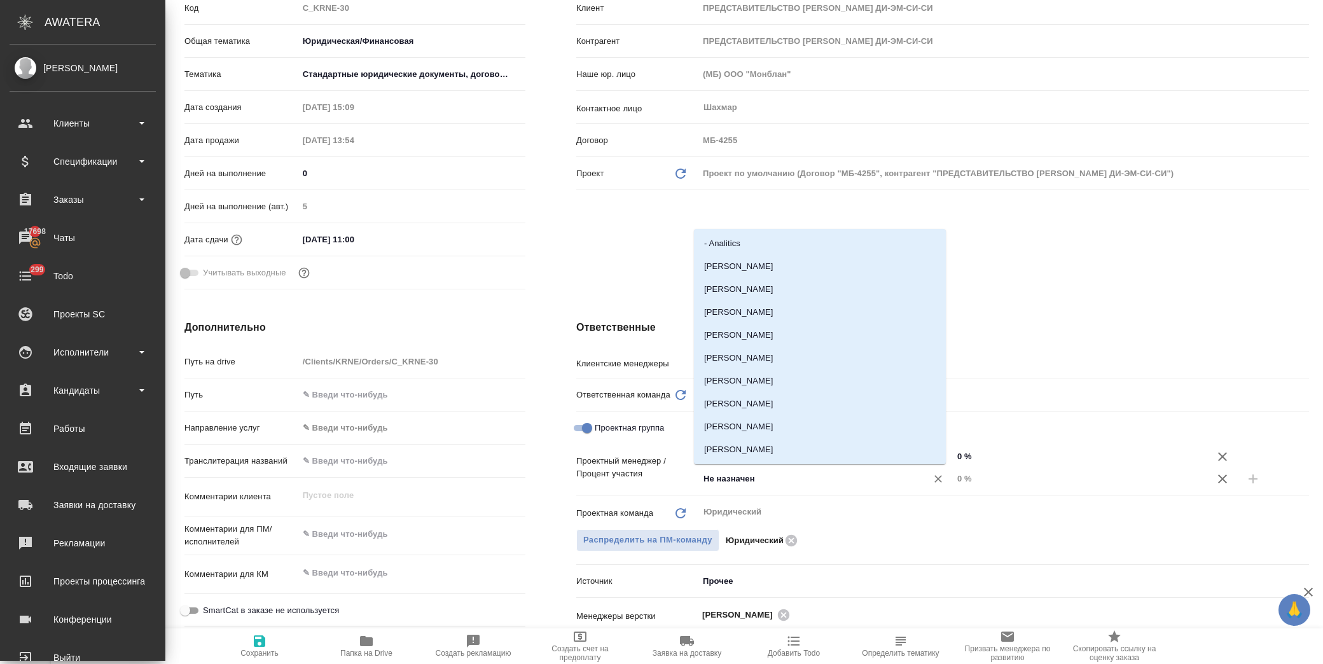
click at [719, 476] on input "Не назначен" at bounding box center [804, 478] width 204 height 15
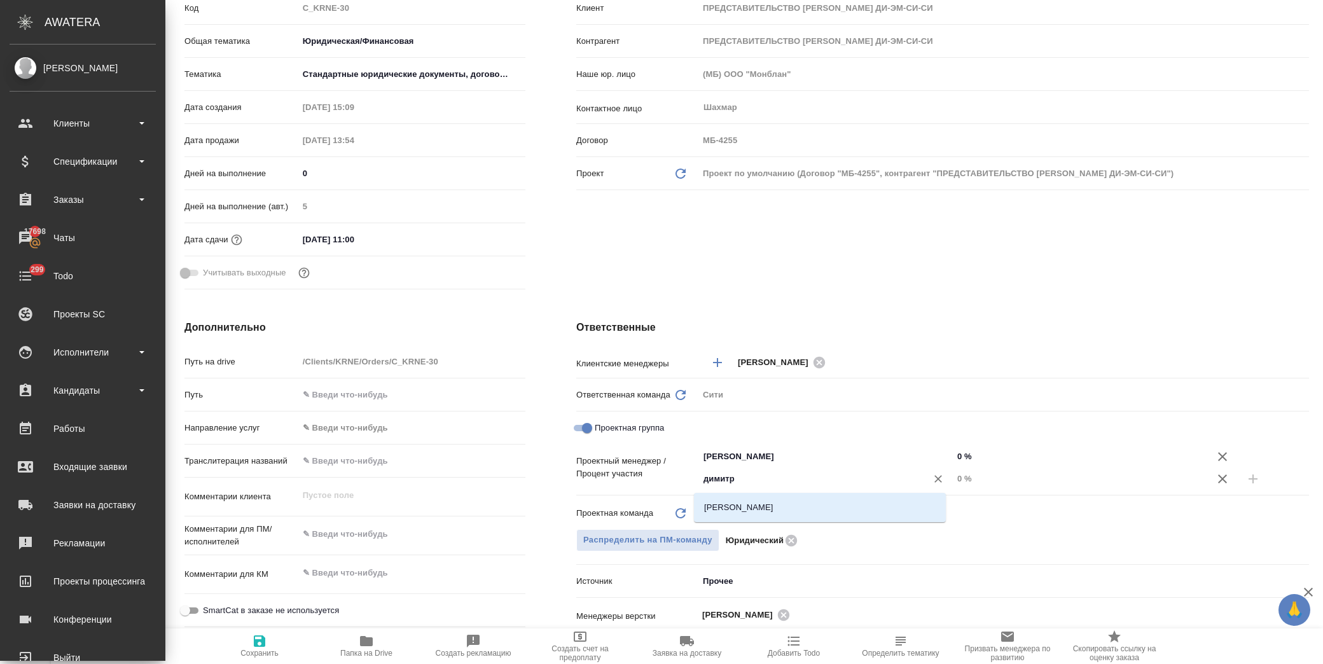
type input "димитри"
click at [768, 512] on li "[PERSON_NAME]" at bounding box center [820, 507] width 252 height 23
type textarea "x"
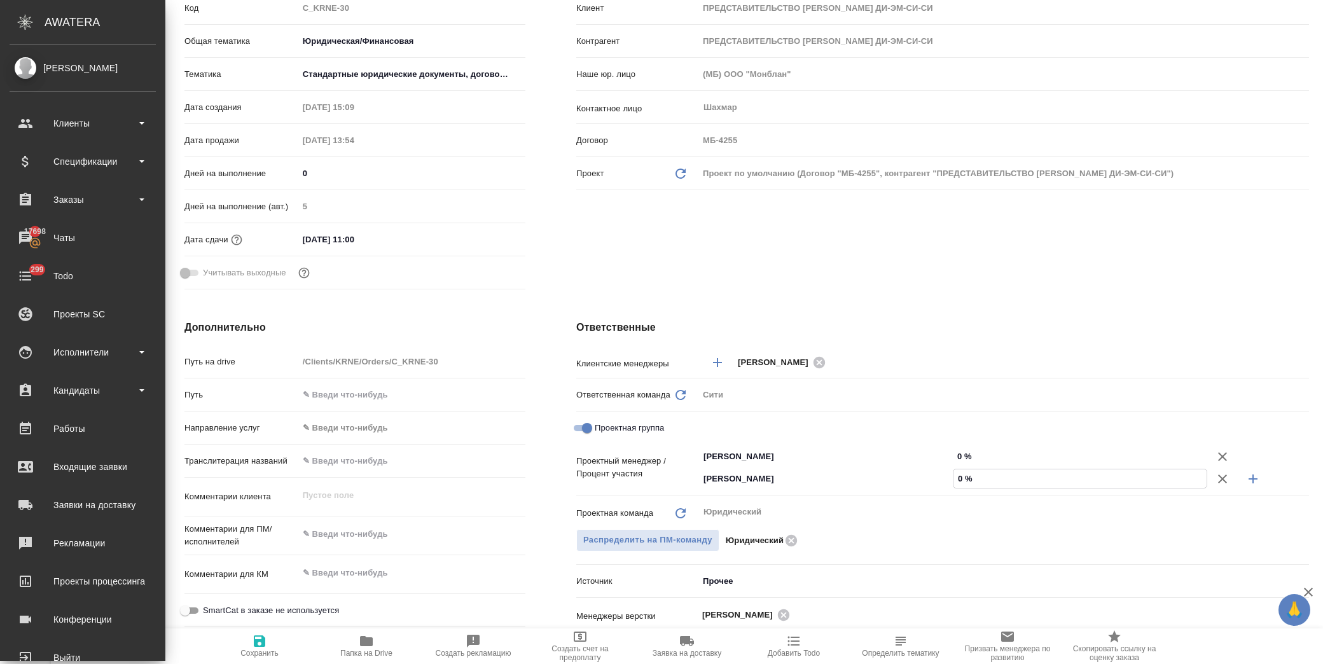
click at [958, 474] on input "0 %" at bounding box center [1079, 478] width 253 height 18
type textarea "x"
type input "19 %"
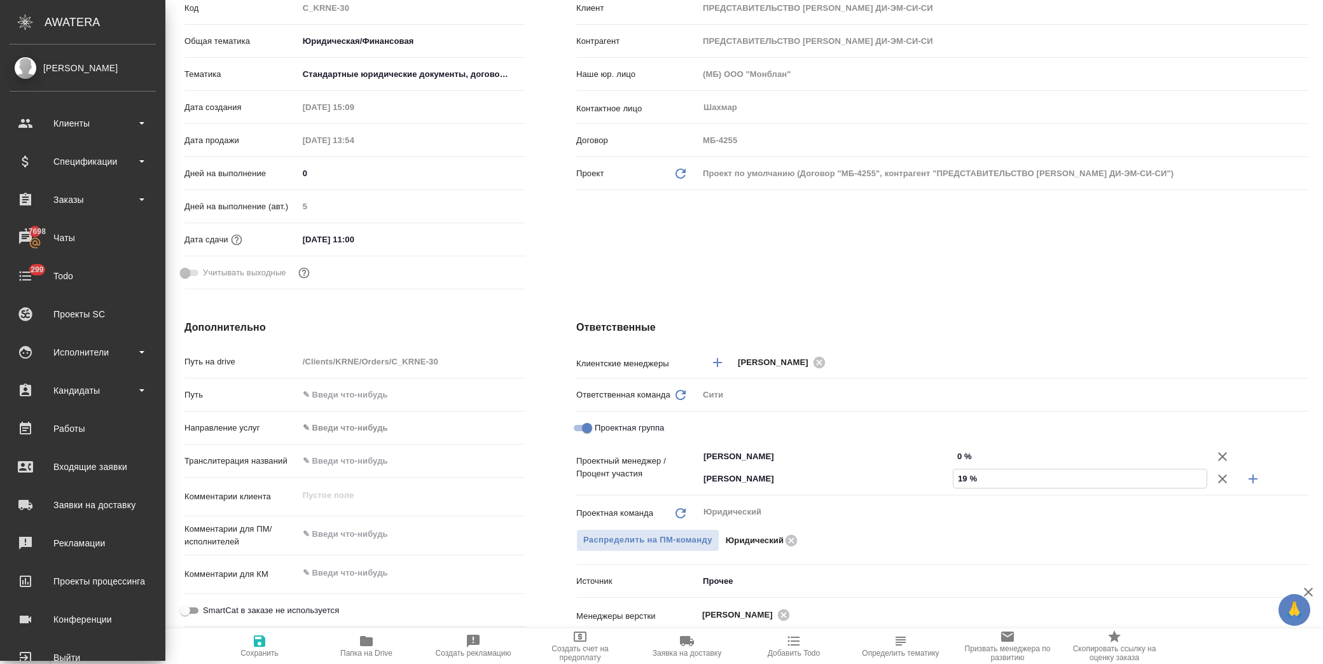
type textarea "x"
type input "19 %"
drag, startPoint x: 949, startPoint y: 452, endPoint x: 957, endPoint y: 453, distance: 8.4
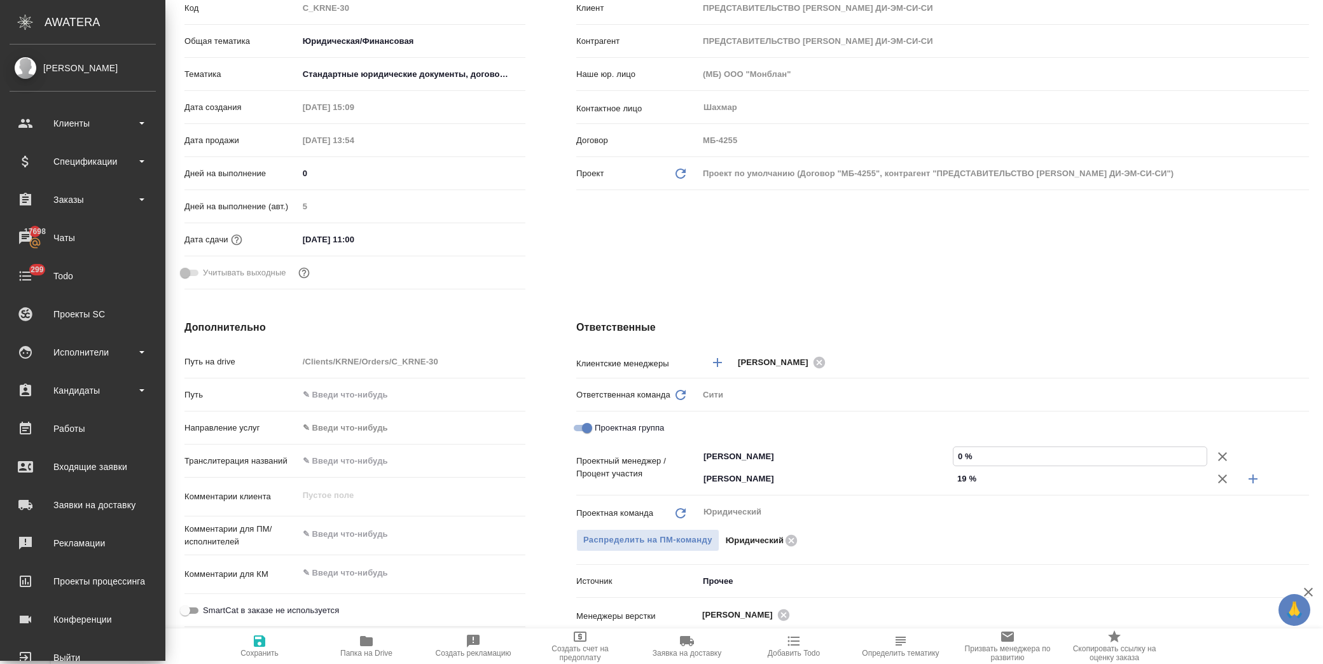
click at [957, 453] on input "0 %" at bounding box center [1079, 456] width 253 height 18
type input "8 %"
type textarea "x"
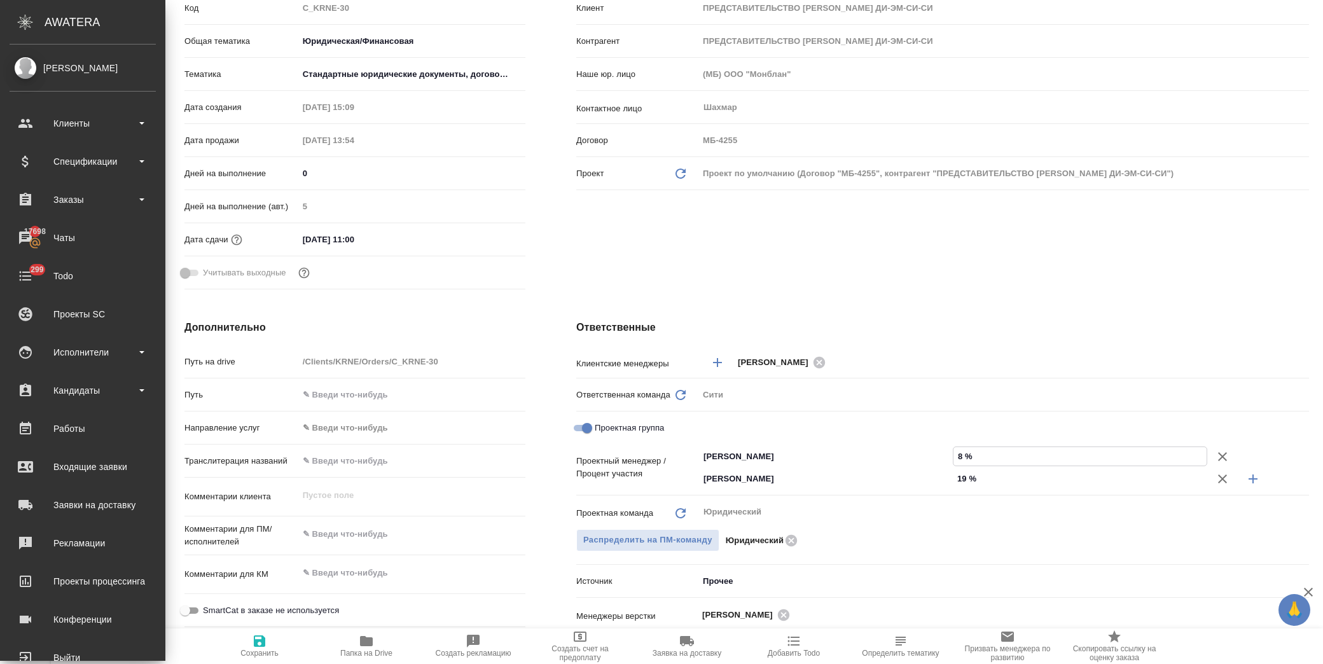
type input "81 %"
type textarea "x"
type input "81 %"
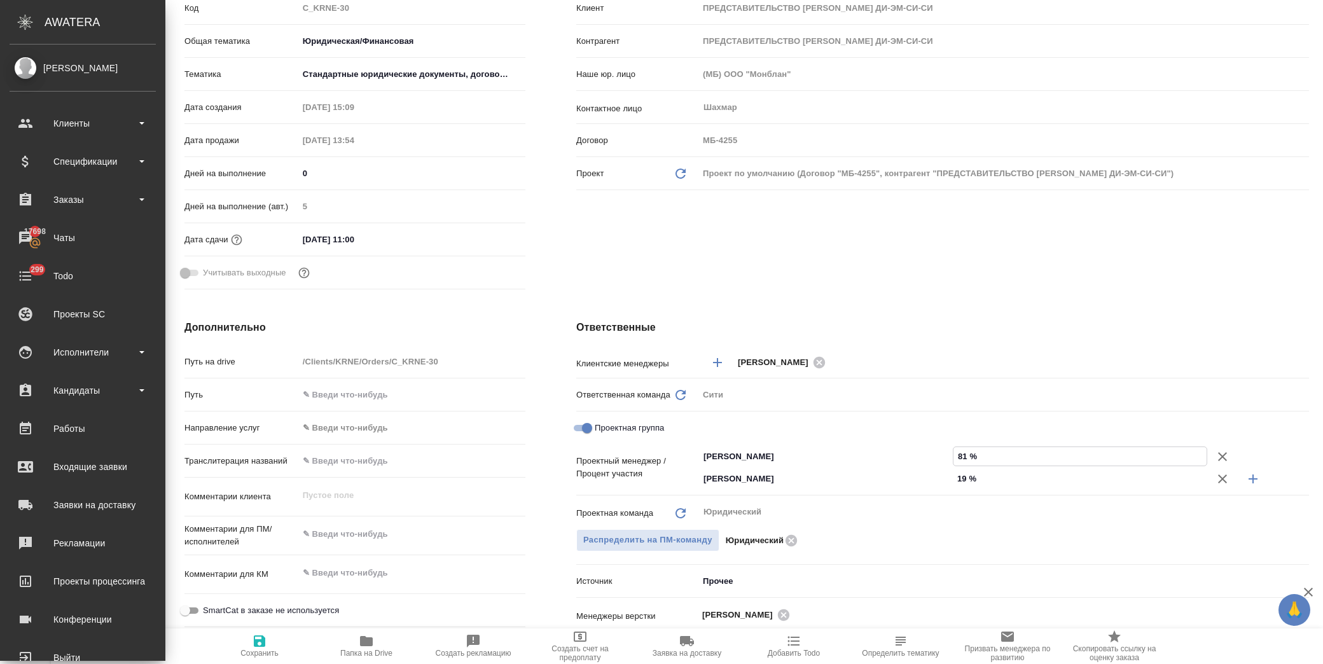
click at [1028, 282] on div "Клиент Клиент ПРЕДСТАВИТЕЛЬСТВО КЭРАН ЭНЕРДЖИ ДИ-ЭМ-СИ-СИ Контрагент ПРЕДСТАВИТ…" at bounding box center [942, 130] width 783 height 379
click at [253, 645] on icon "button" at bounding box center [259, 640] width 15 height 15
type textarea "x"
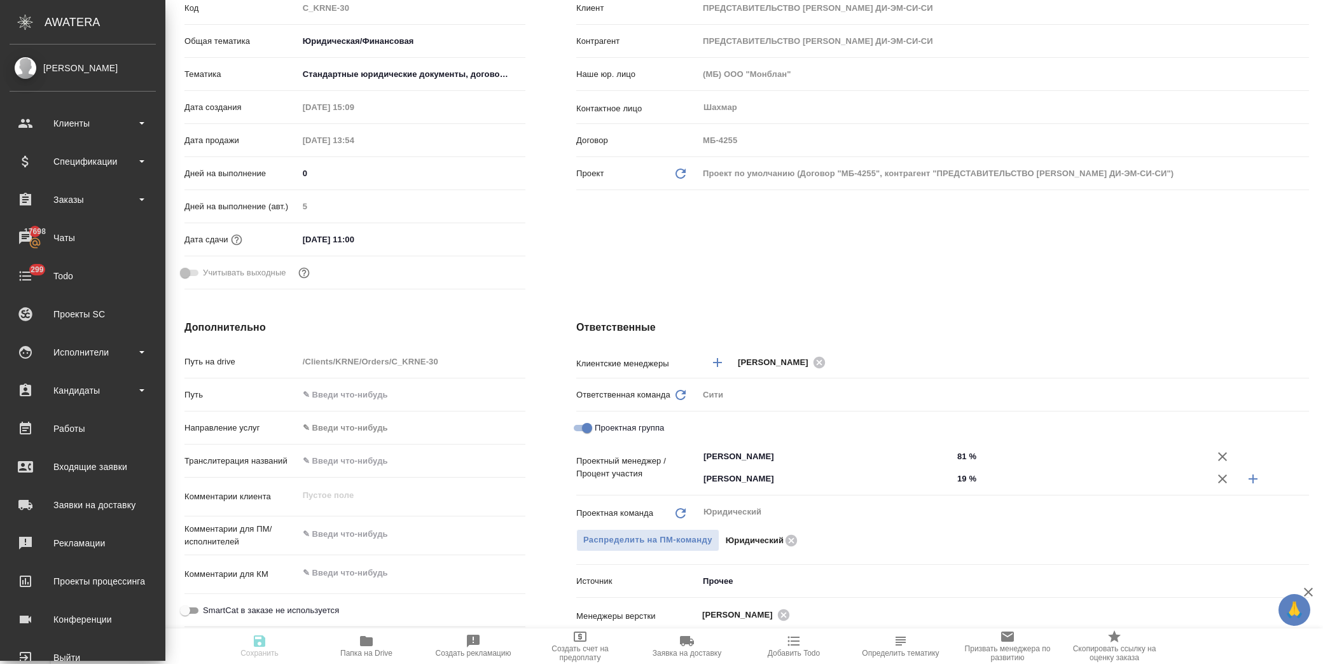
type textarea "x"
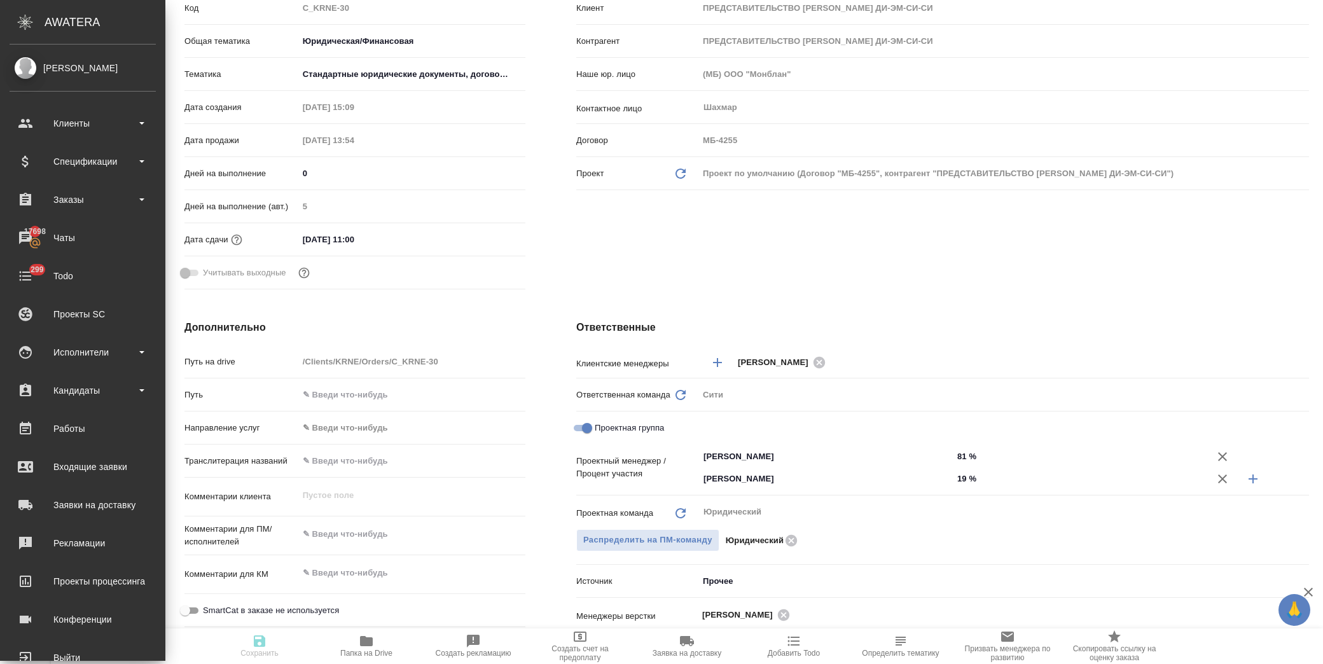
type textarea "x"
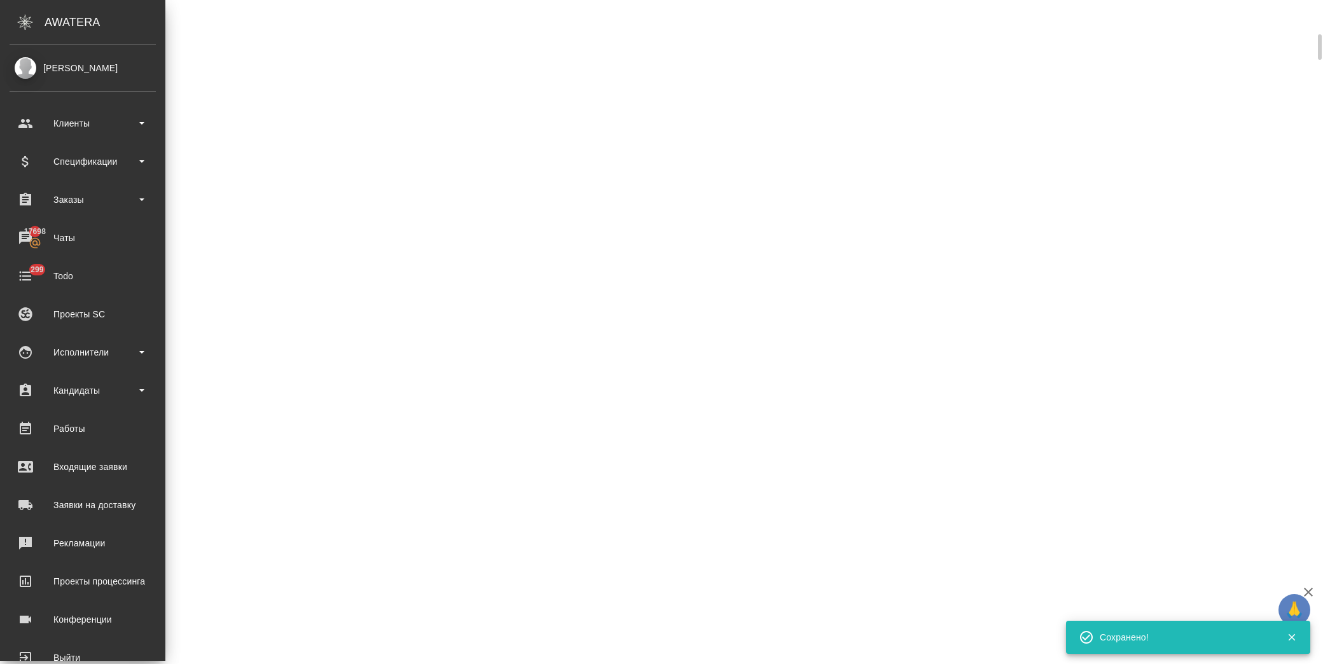
select select "RU"
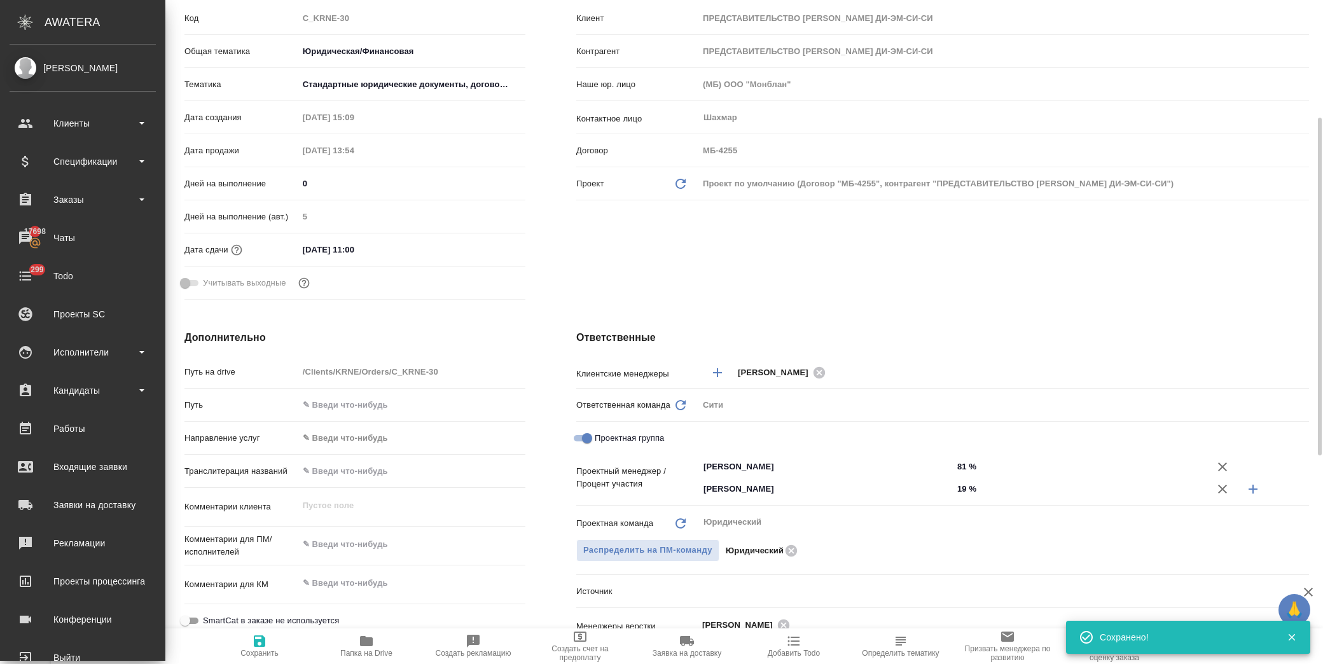
type textarea "x"
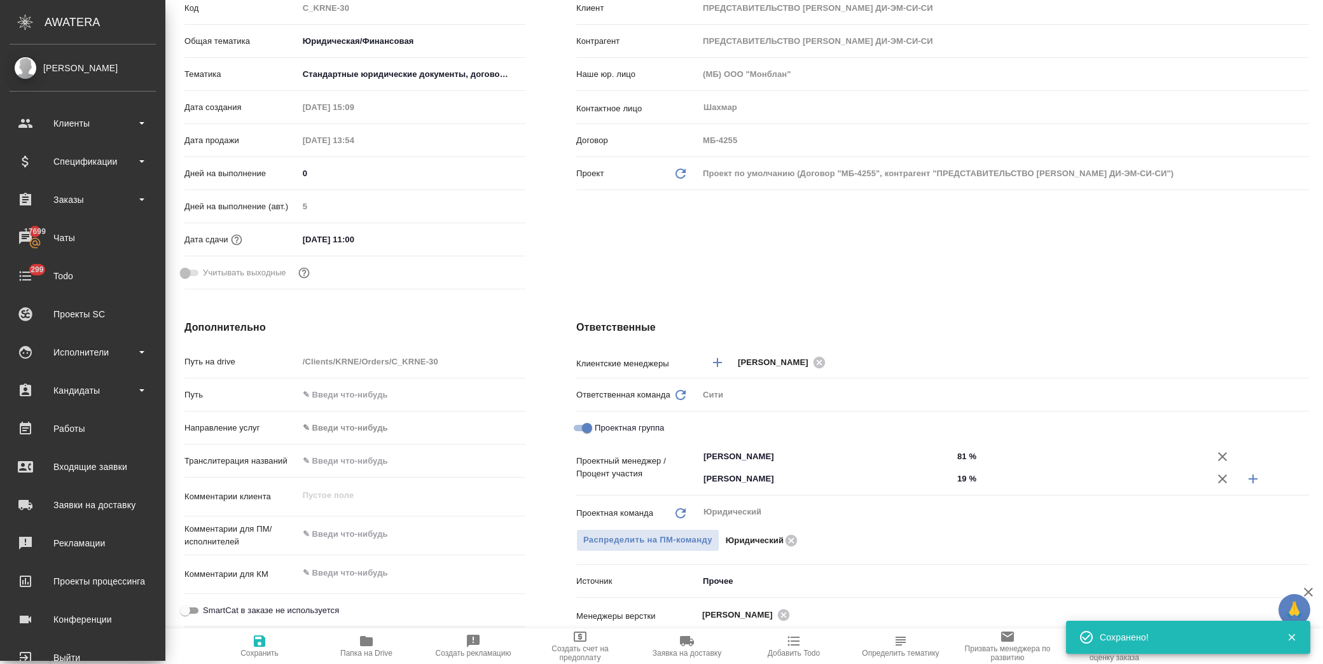
type textarea "x"
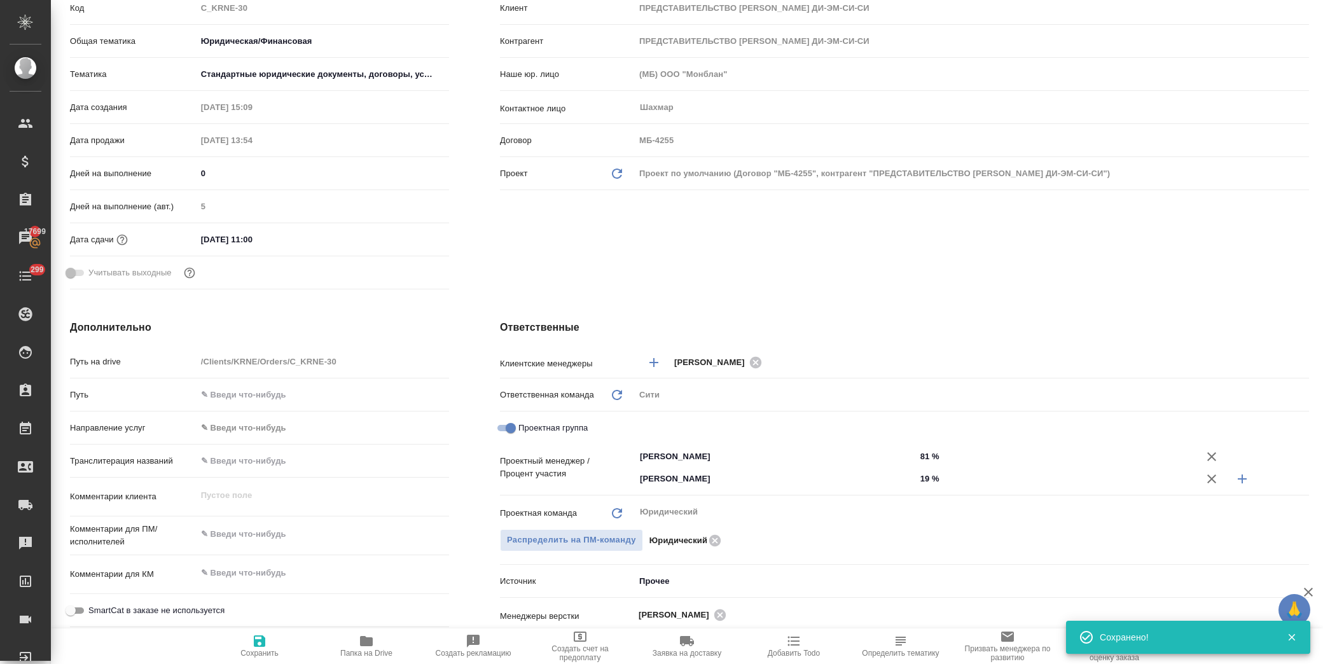
type textarea "x"
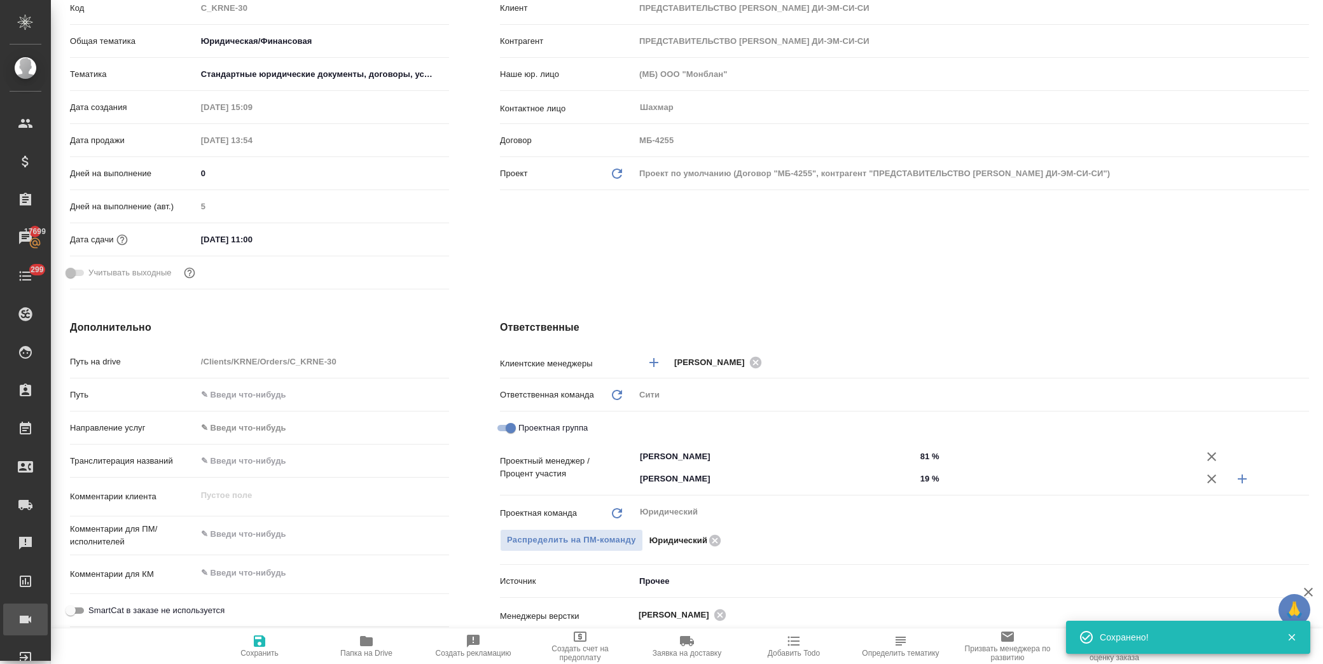
type textarea "x"
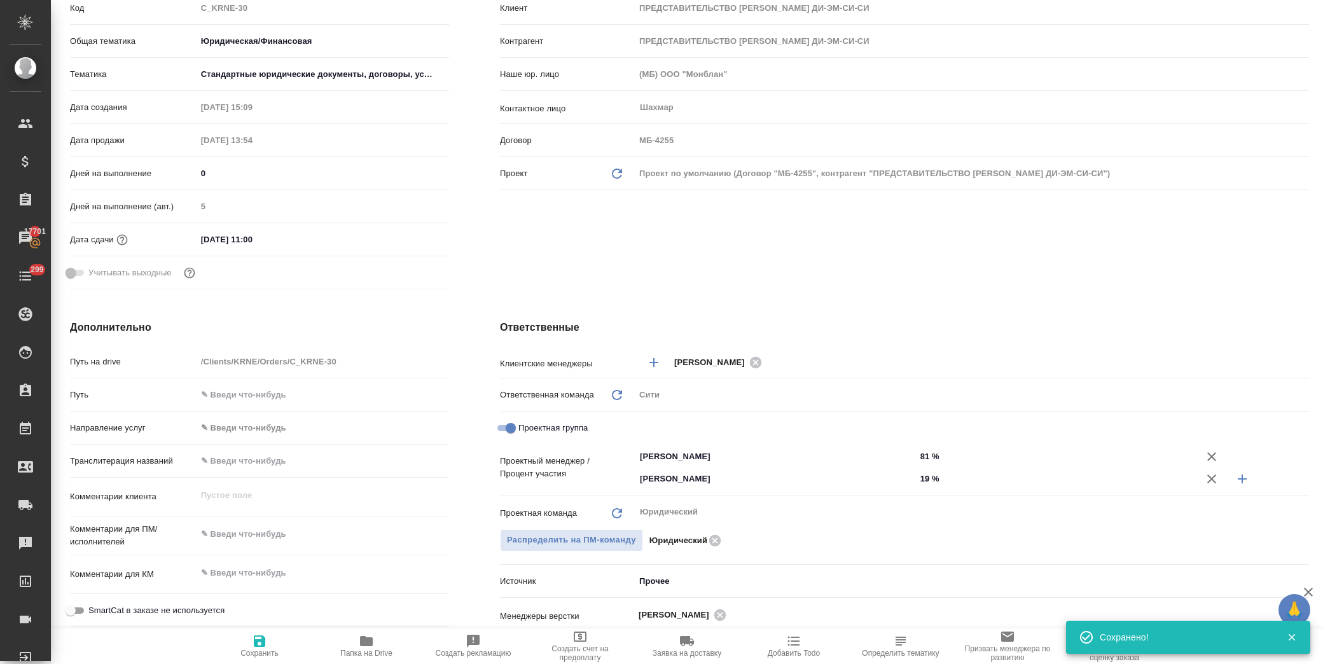
type textarea "x"
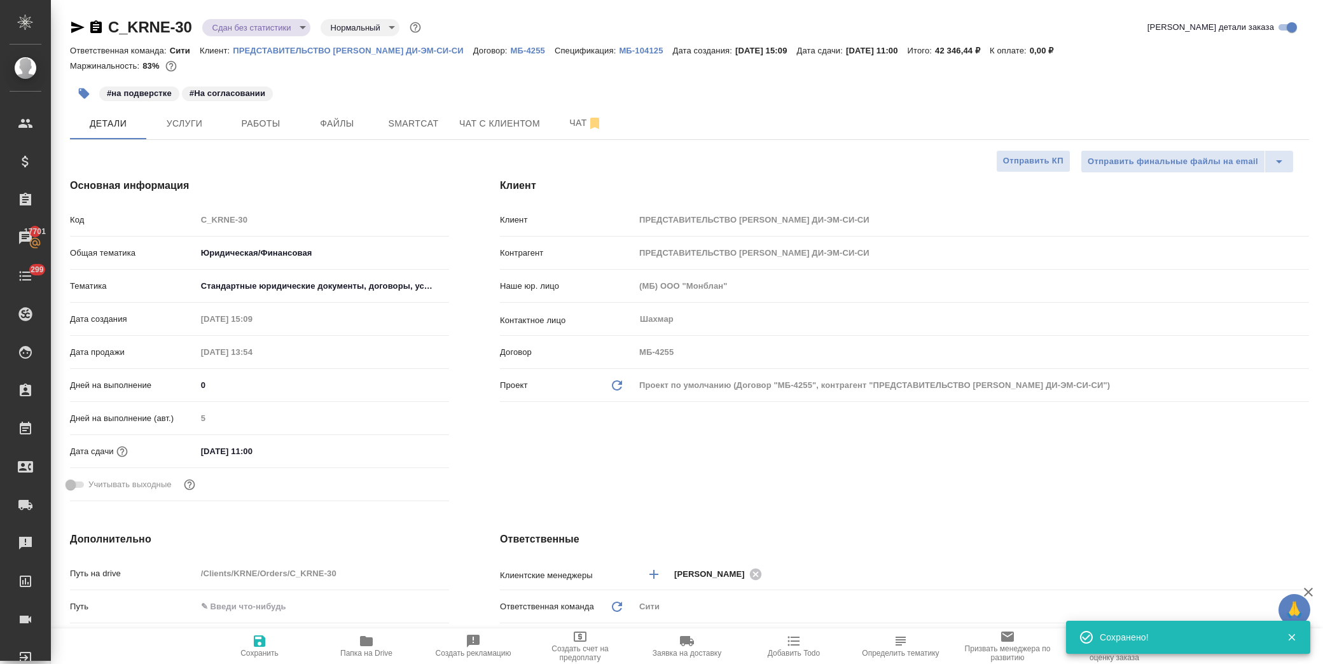
type textarea "x"
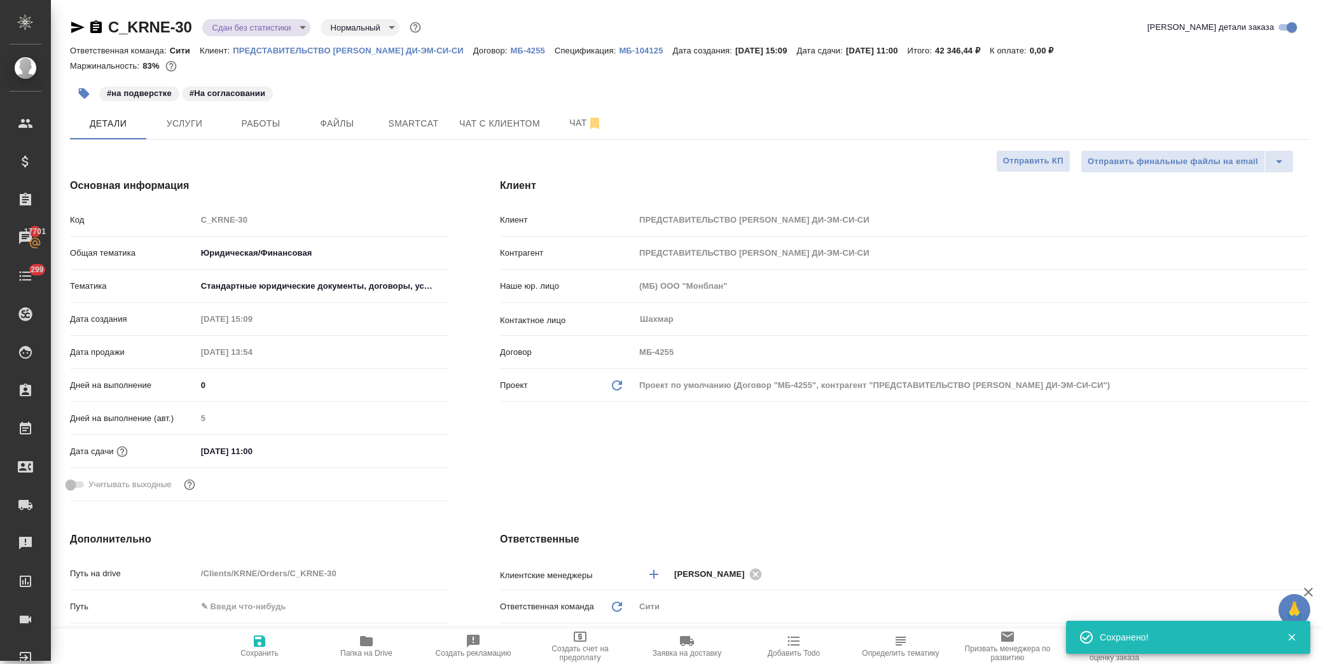
type textarea "x"
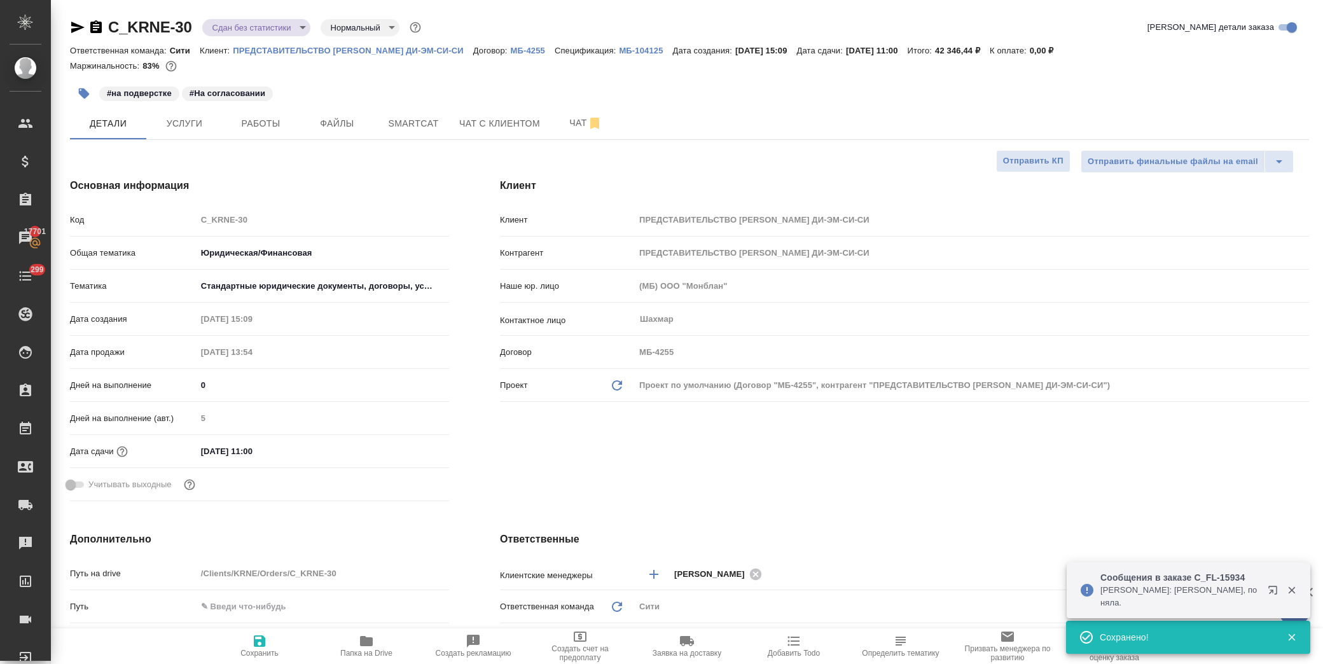
type textarea "x"
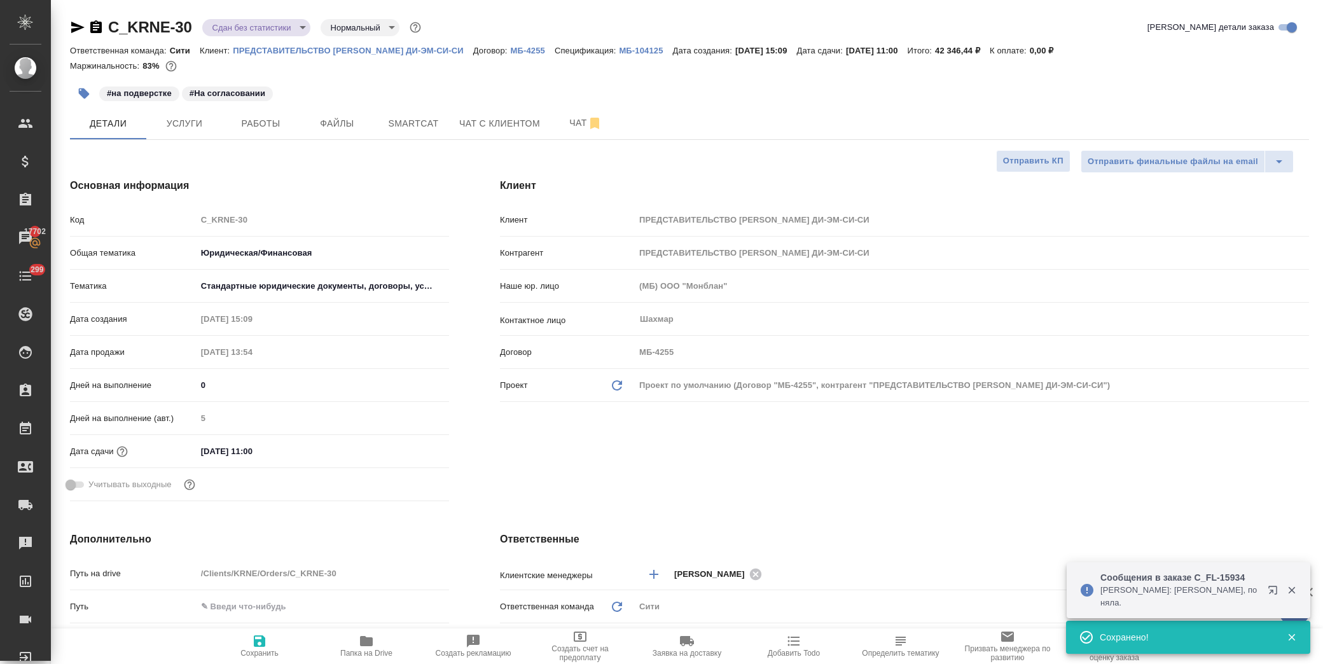
type textarea "x"
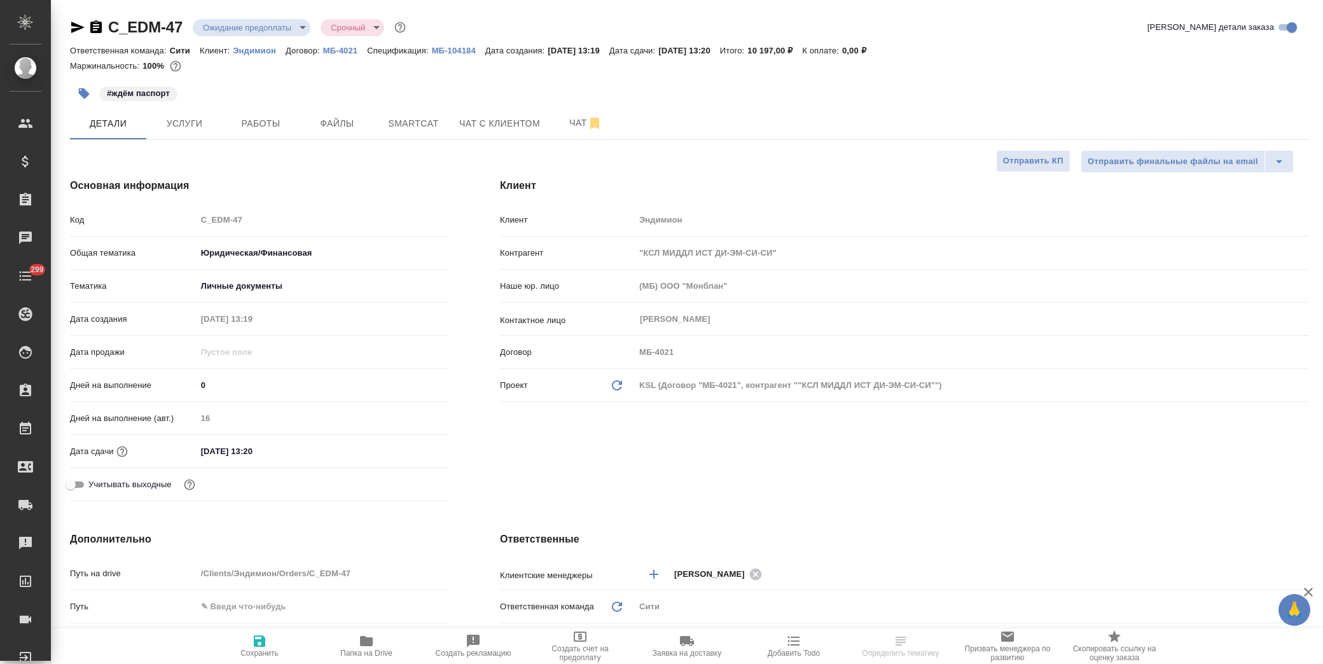
select select "RU"
drag, startPoint x: 184, startPoint y: 29, endPoint x: 110, endPoint y: 24, distance: 74.6
click at [110, 24] on div "C_EDM-47 Ожидание предоплаты waitingForPrepayment Срочный urgent" at bounding box center [239, 27] width 338 height 20
copy link "C_EDM-47"
select select "RU"
